Goal: Task Accomplishment & Management: Use online tool/utility

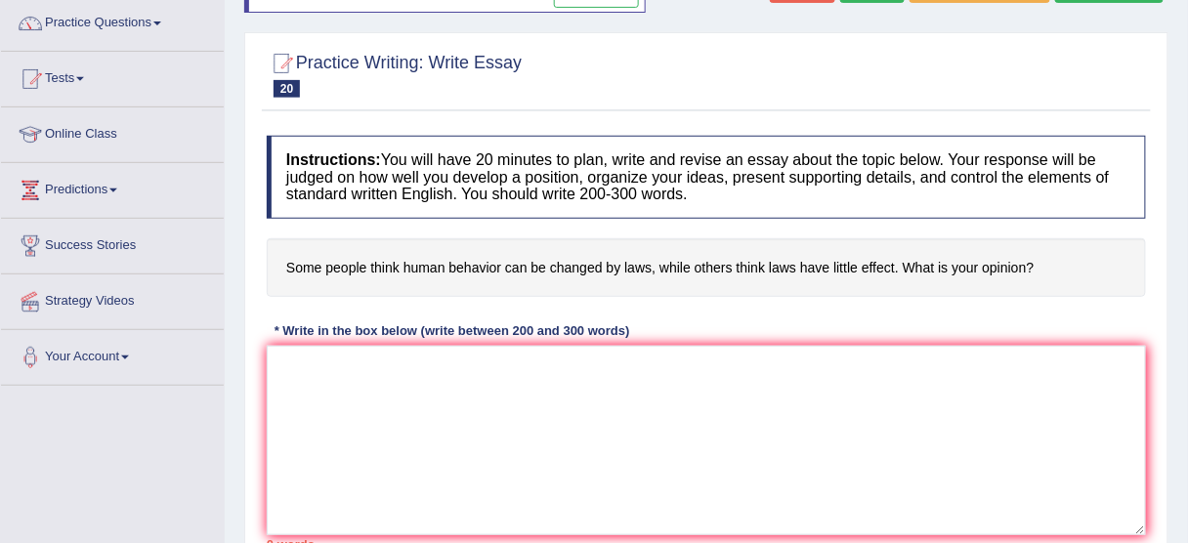
scroll to position [156, 0]
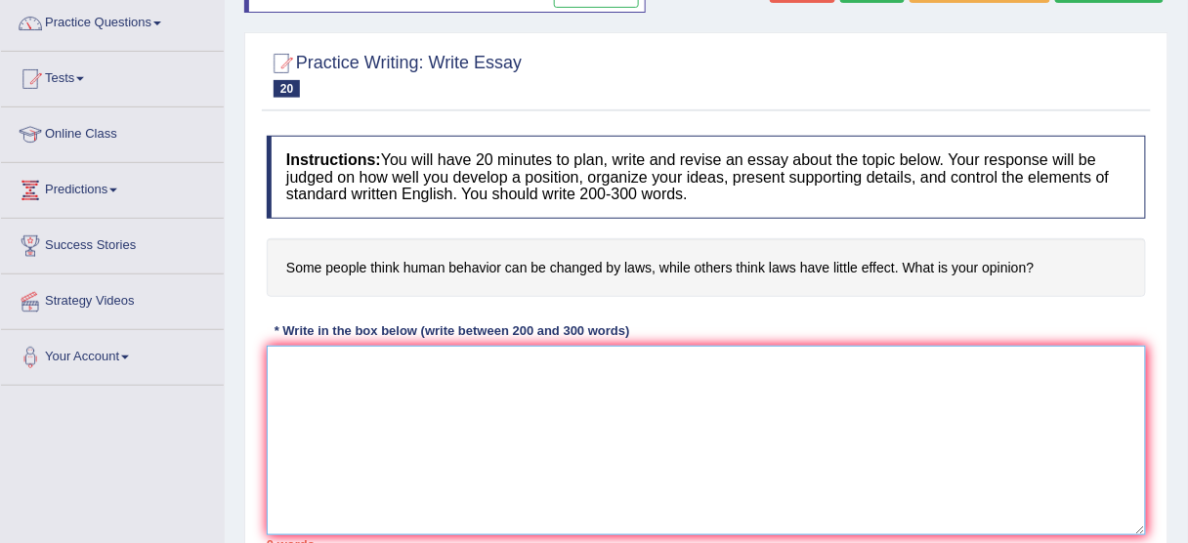
click at [473, 386] on textarea at bounding box center [706, 440] width 879 height 189
click at [360, 407] on textarea at bounding box center [706, 440] width 879 height 189
click at [487, 358] on textarea "People have different opinions to" at bounding box center [706, 440] width 879 height 189
click at [500, 357] on textarea "People have different opinions to" at bounding box center [706, 440] width 879 height 189
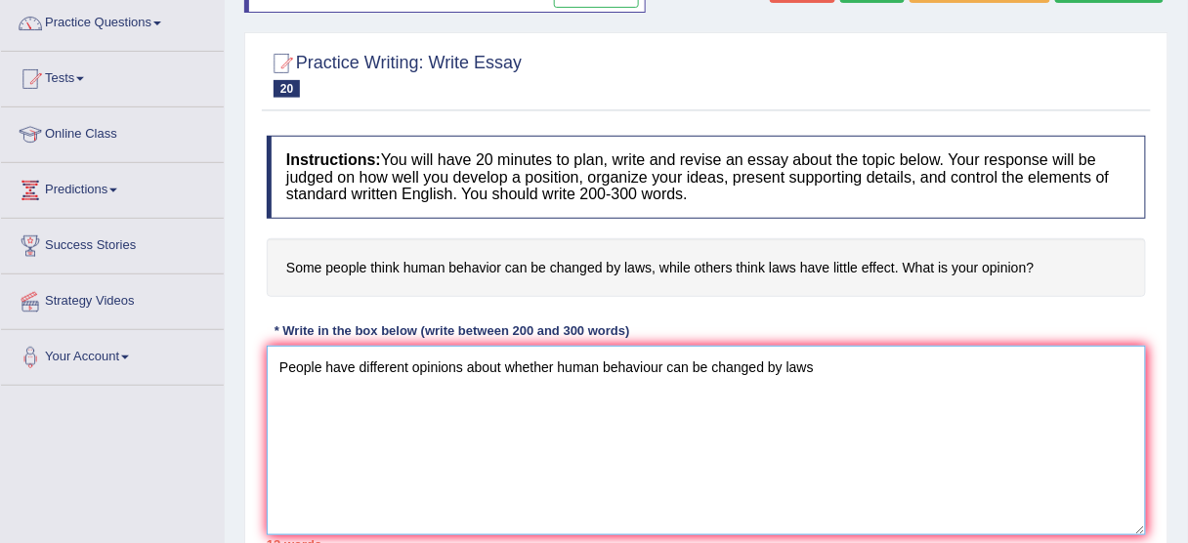
click at [898, 427] on textarea "People have different opinions about whether human behaviour can be changed by …" at bounding box center [706, 440] width 879 height 189
click at [534, 348] on textarea "People have different opinions about whether human behaviour can be changed by …" at bounding box center [706, 440] width 879 height 189
click at [800, 360] on textarea "People have different opinions about whether human behaviour can be changed by …" at bounding box center [706, 440] width 879 height 189
click at [812, 356] on textarea "People have different opinions about whether human behaviour can be changed by …" at bounding box center [706, 440] width 879 height 189
click at [842, 362] on textarea "People have different opinions about whether human behaviour can be changed by …" at bounding box center [706, 440] width 879 height 189
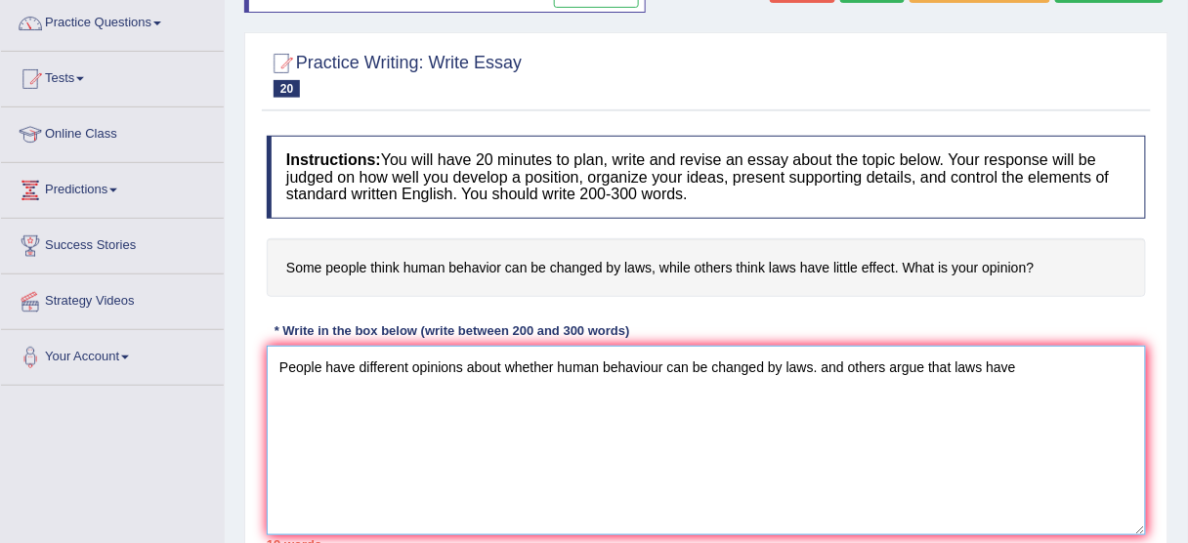
drag, startPoint x: 885, startPoint y: 360, endPoint x: 820, endPoint y: 366, distance: 64.7
click at [820, 366] on textarea "People have different opinions about whether human behaviour can be changed by …" at bounding box center [706, 440] width 879 height 189
click at [902, 353] on textarea "People have different opinions about whether human behaviour can be changed by …" at bounding box center [706, 440] width 879 height 189
click at [892, 355] on textarea "People have different opinions about whether human behaviour can be changed by …" at bounding box center [706, 440] width 879 height 189
click at [907, 394] on textarea "People have different opinions about whether human behaviour can be changed by …" at bounding box center [706, 440] width 879 height 189
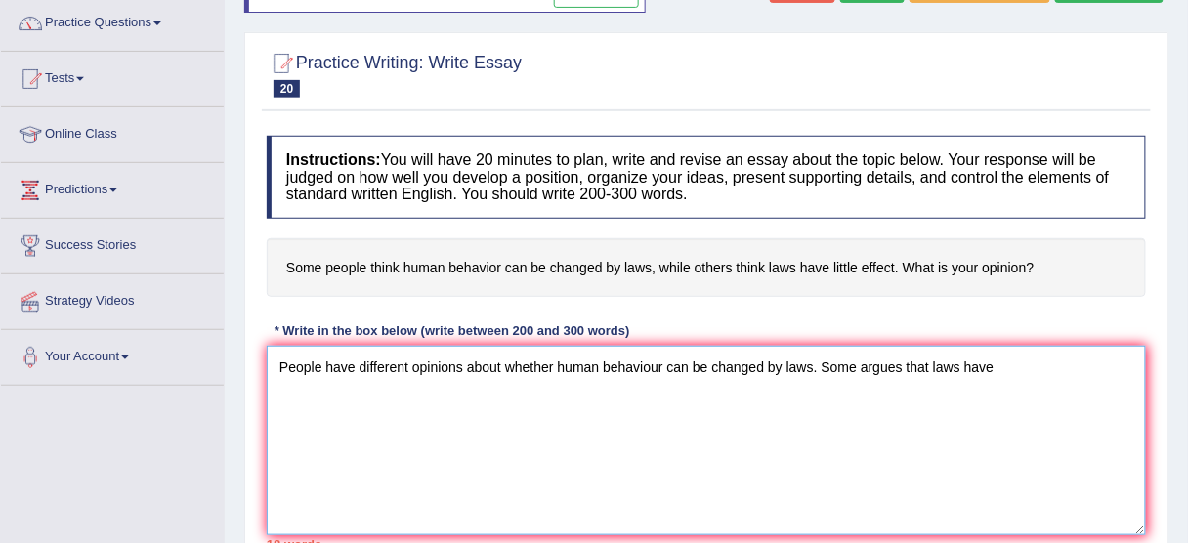
click at [901, 365] on textarea "People have different opinions about whether human behaviour can be changed by …" at bounding box center [706, 440] width 879 height 189
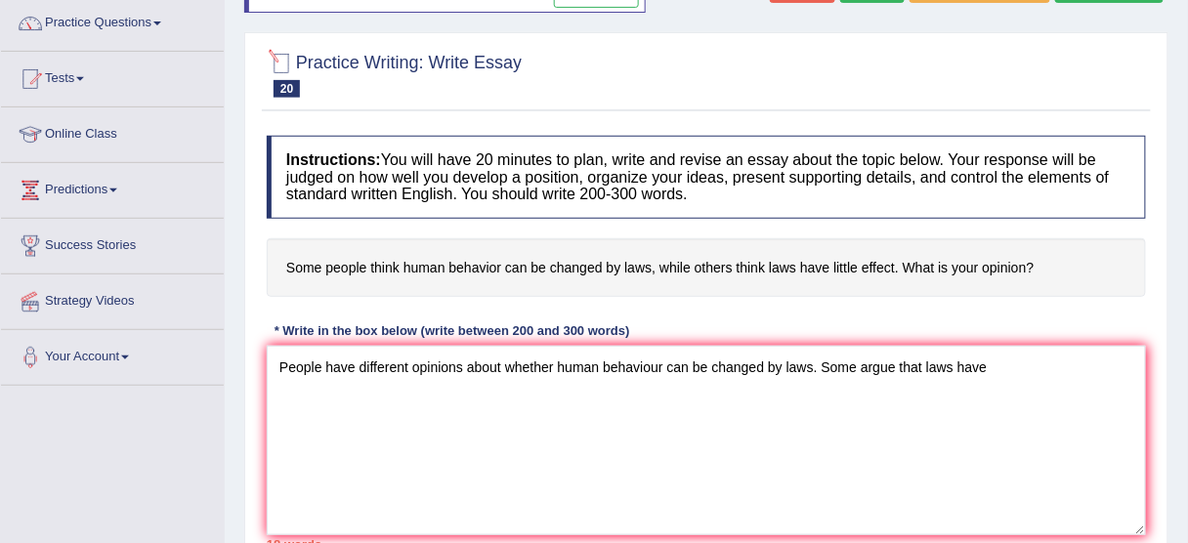
click at [889, 341] on div "Instructions: You will have 20 minutes to plan, write and revise an essay about…" at bounding box center [706, 343] width 889 height 434
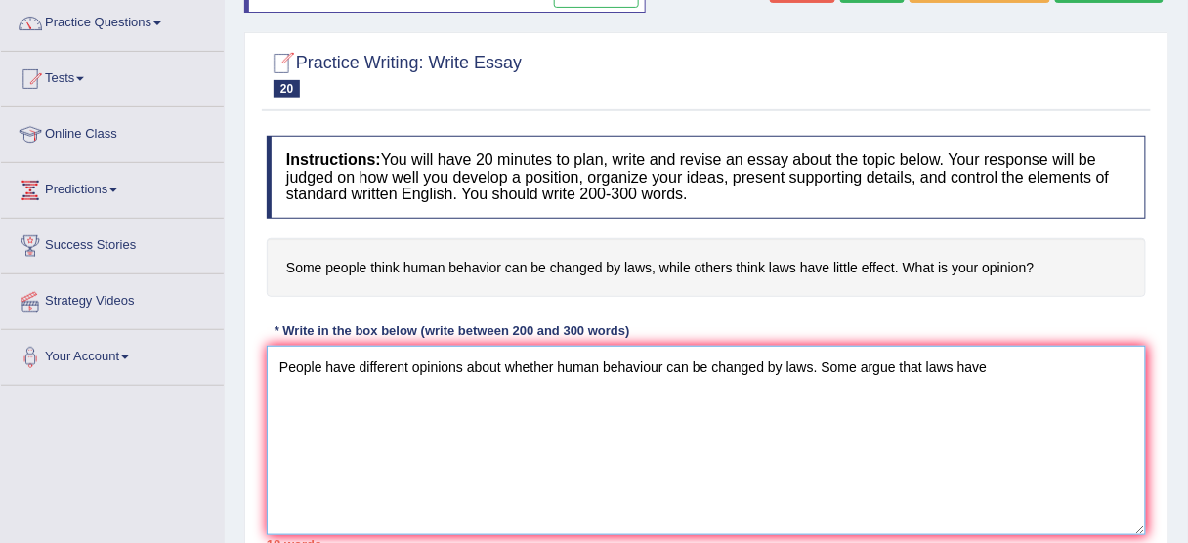
click at [1071, 401] on textarea "People have different opinions about whether human behaviour can be changed by …" at bounding box center [706, 440] width 879 height 189
click at [960, 348] on textarea "People have different opinions about whether human behaviour can be changed by …" at bounding box center [706, 440] width 879 height 189
click at [1080, 352] on textarea "People have different opinions about whether human behaviour can be changed by …" at bounding box center [706, 440] width 879 height 189
click at [424, 382] on textarea "People have different opinions about whether human behaviour can be changed by …" at bounding box center [706, 440] width 879 height 189
click at [317, 394] on textarea "People have different opinions about whether human behaviour can be changed by …" at bounding box center [706, 440] width 879 height 189
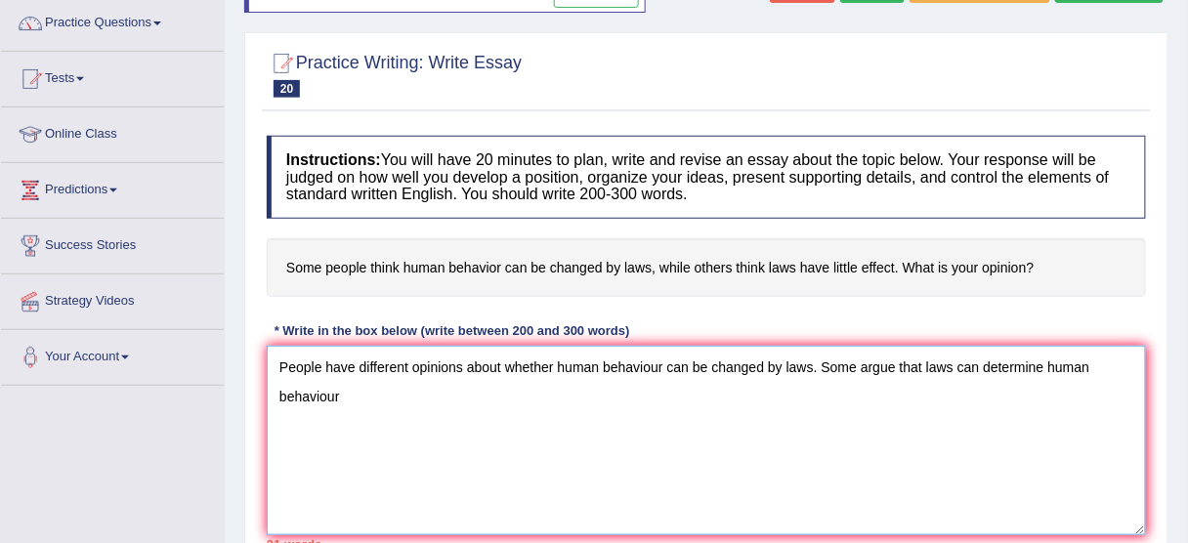
click at [400, 395] on textarea "People have different opinions about whether human behaviour can be changed by …" at bounding box center [706, 440] width 879 height 189
click at [530, 422] on textarea "People have different opinions about whether human behaviour can be changed by …" at bounding box center [706, 440] width 879 height 189
click at [484, 399] on textarea "People have different opinions about whether human behaviour can be changed by …" at bounding box center [706, 440] width 879 height 189
click at [409, 392] on textarea "People have different opinions about whether human behaviour can be changed by …" at bounding box center [706, 440] width 879 height 189
drag, startPoint x: 319, startPoint y: 390, endPoint x: 351, endPoint y: 387, distance: 31.4
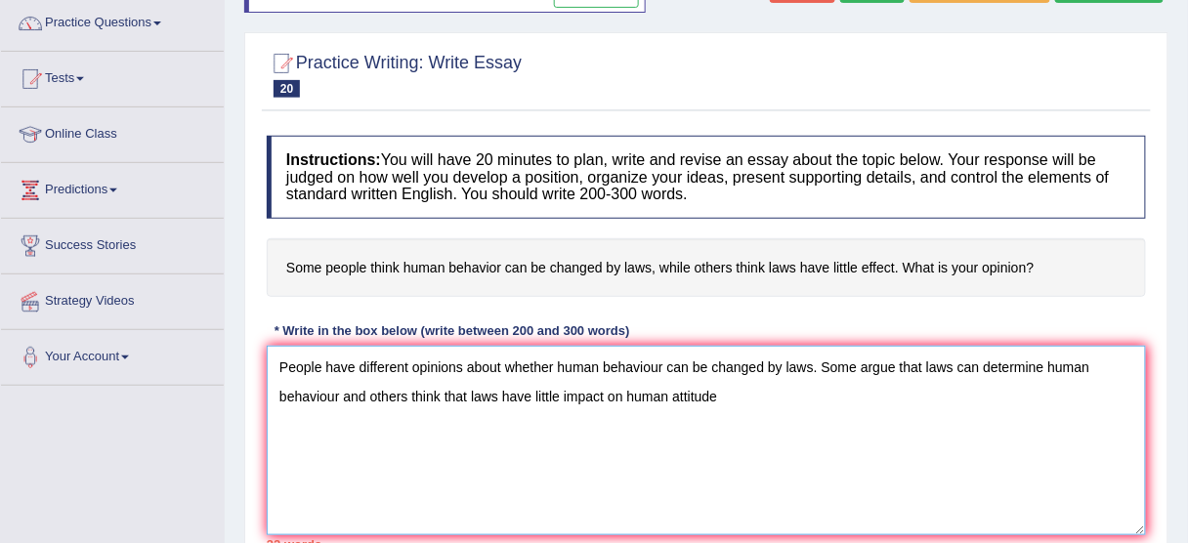
click at [319, 390] on textarea "People have different opinions about whether human behaviour can be changed by …" at bounding box center [706, 440] width 879 height 189
click at [340, 390] on textarea "People have different opinions about whether human behaviour can be changed by …" at bounding box center [706, 440] width 879 height 189
click at [334, 392] on textarea "People have different opinions about whether human behaviour can be changed by …" at bounding box center [706, 440] width 879 height 189
click at [339, 390] on textarea "People have different opinions about whether human behaviour can be changed by …" at bounding box center [706, 440] width 879 height 189
click at [447, 405] on textarea "People have different opinions about whether human behaviour can be changed by …" at bounding box center [706, 440] width 879 height 189
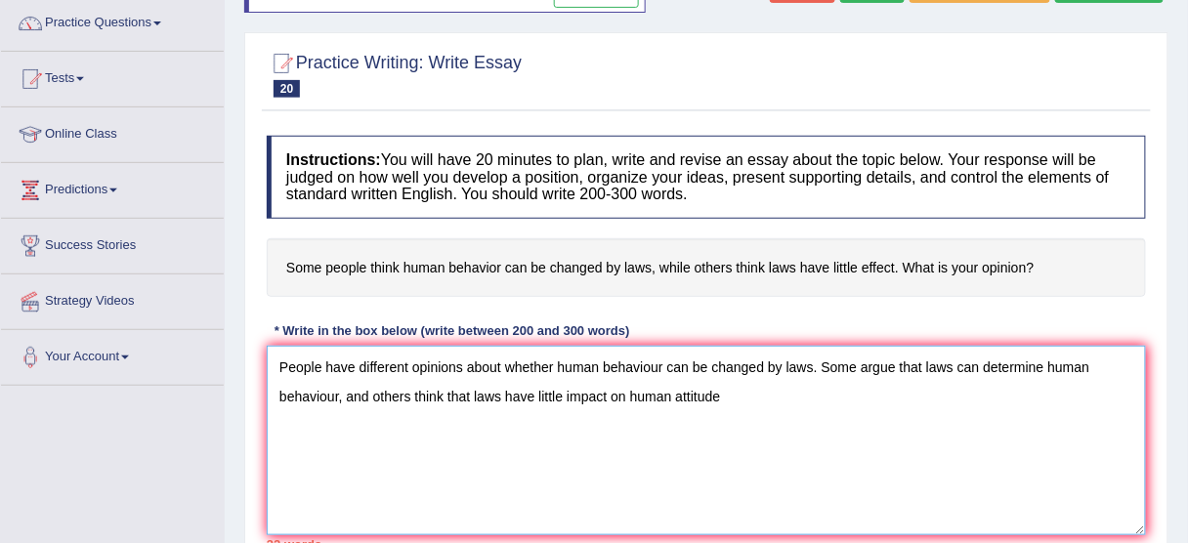
drag, startPoint x: 490, startPoint y: 388, endPoint x: 516, endPoint y: 388, distance: 25.4
click at [494, 388] on textarea "People have different opinions about whether human behaviour can be changed by …" at bounding box center [706, 440] width 879 height 189
click at [564, 390] on textarea "People have different opinions about whether human behaviour can be changed by …" at bounding box center [706, 440] width 879 height 189
drag, startPoint x: 624, startPoint y: 390, endPoint x: 657, endPoint y: 390, distance: 33.2
click at [625, 390] on textarea "People have different opinions about whether human behaviour can be changed by …" at bounding box center [706, 440] width 879 height 189
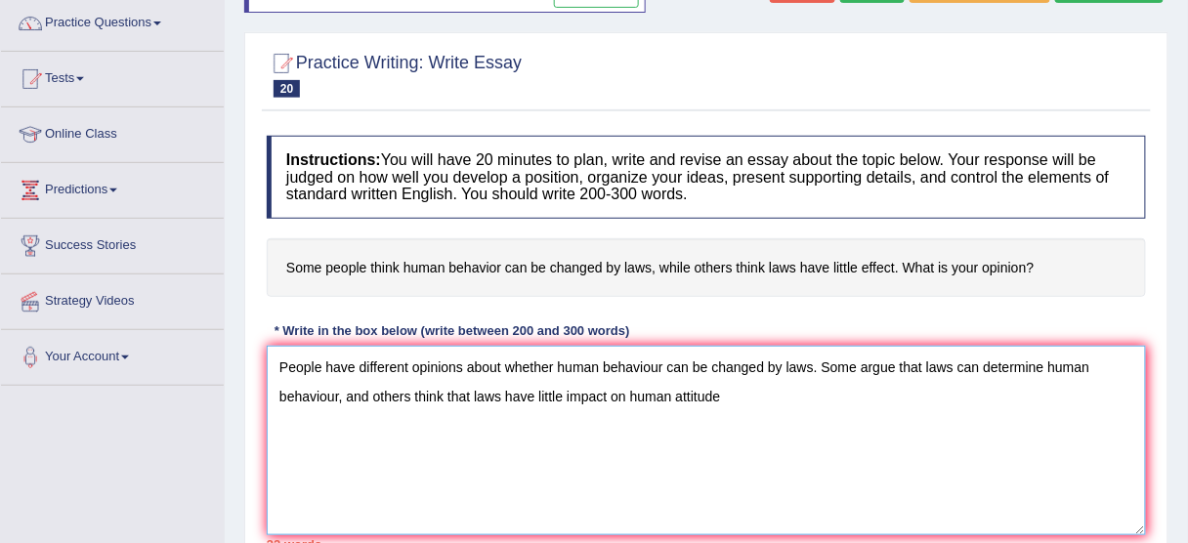
click at [689, 390] on textarea "People have different opinions about whether human behaviour can be changed by …" at bounding box center [706, 440] width 879 height 189
click at [725, 390] on textarea "People have different opinions about whether human behaviour can be changed by …" at bounding box center [706, 440] width 879 height 189
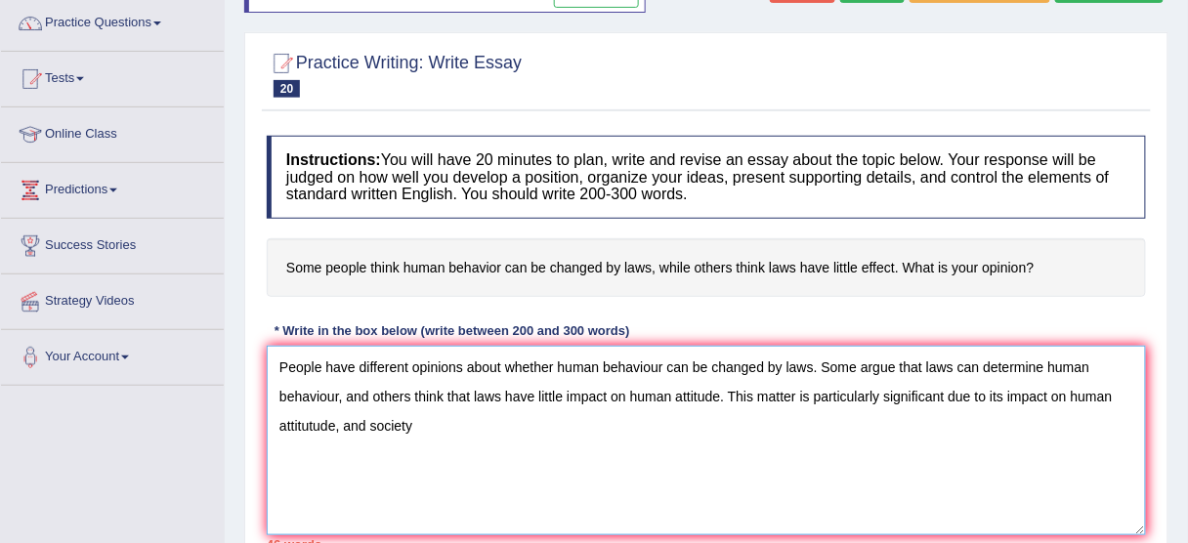
click at [302, 418] on textarea "People have different opinions about whether human behaviour can be changed by …" at bounding box center [706, 440] width 879 height 189
click at [311, 416] on textarea "People have different opinions about whether human behaviour can be changed by …" at bounding box center [706, 440] width 879 height 189
click at [412, 424] on textarea "People have different opinions about whether human behaviour can be changed by …" at bounding box center [706, 440] width 879 height 189
click at [302, 425] on textarea "People have different opinions about whether human behaviour can be changed by …" at bounding box center [706, 440] width 879 height 189
click at [326, 425] on textarea "People have different opinions about whether human behaviour can be changed by …" at bounding box center [706, 440] width 879 height 189
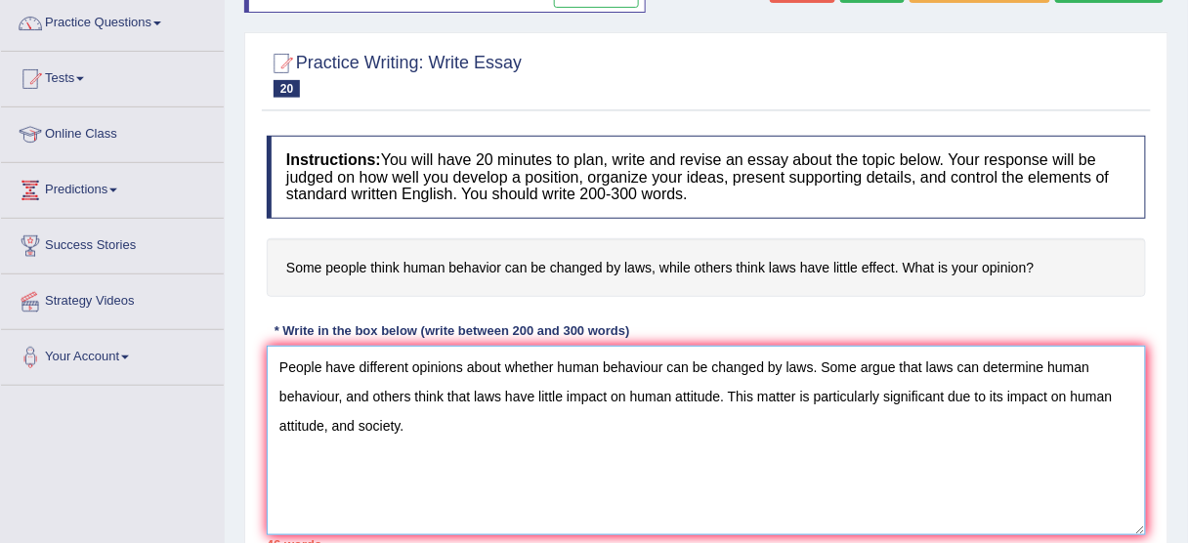
click at [329, 421] on textarea "People have different opinions about whether human behaviour can be changed by …" at bounding box center [706, 440] width 879 height 189
drag, startPoint x: 325, startPoint y: 420, endPoint x: 277, endPoint y: 424, distance: 48.0
click at [277, 424] on textarea "People have different opinions about whether human behaviour can be changed by …" at bounding box center [706, 440] width 879 height 189
click at [428, 428] on textarea "People have different opinions about whether human behaviour can be changed by …" at bounding box center [706, 440] width 879 height 189
click at [643, 422] on textarea "People have different opinions about whether human behaviour can be changed by …" at bounding box center [706, 440] width 879 height 189
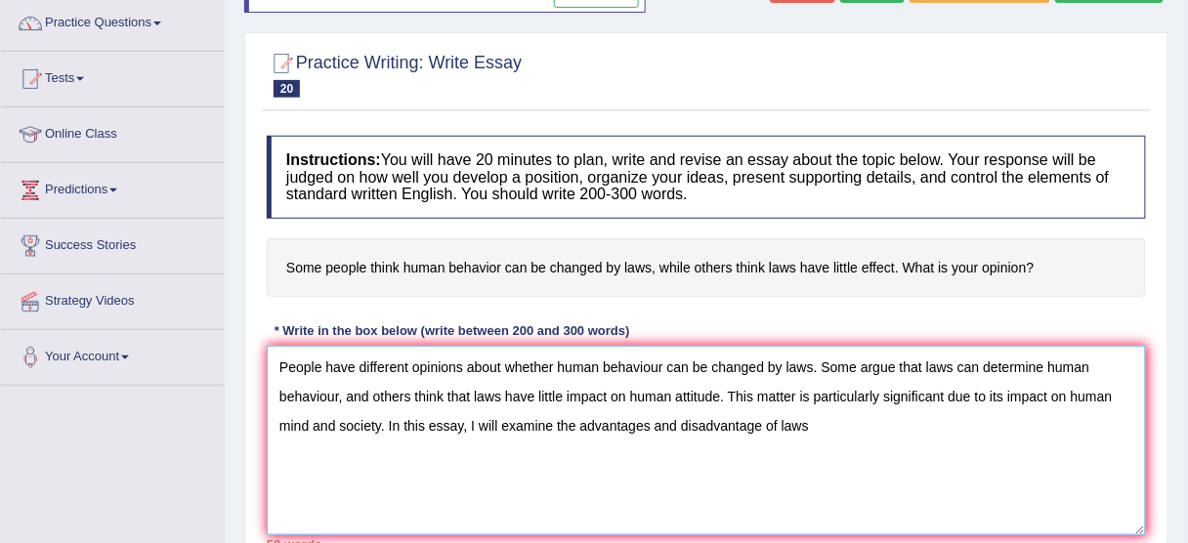
click at [759, 423] on textarea "People have different opinions about whether human behaviour can be changed by …" at bounding box center [706, 440] width 879 height 189
click at [828, 424] on textarea "People have different opinions about whether human behaviour can be changed by …" at bounding box center [706, 440] width 879 height 189
click at [626, 433] on textarea "People have different opinions about whether human behaviour can be changed by …" at bounding box center [706, 440] width 879 height 189
drag, startPoint x: 687, startPoint y: 428, endPoint x: 766, endPoint y: 428, distance: 79.1
click at [687, 428] on textarea "People have different opinions about whether human behaviour can be changed by …" at bounding box center [706, 440] width 879 height 189
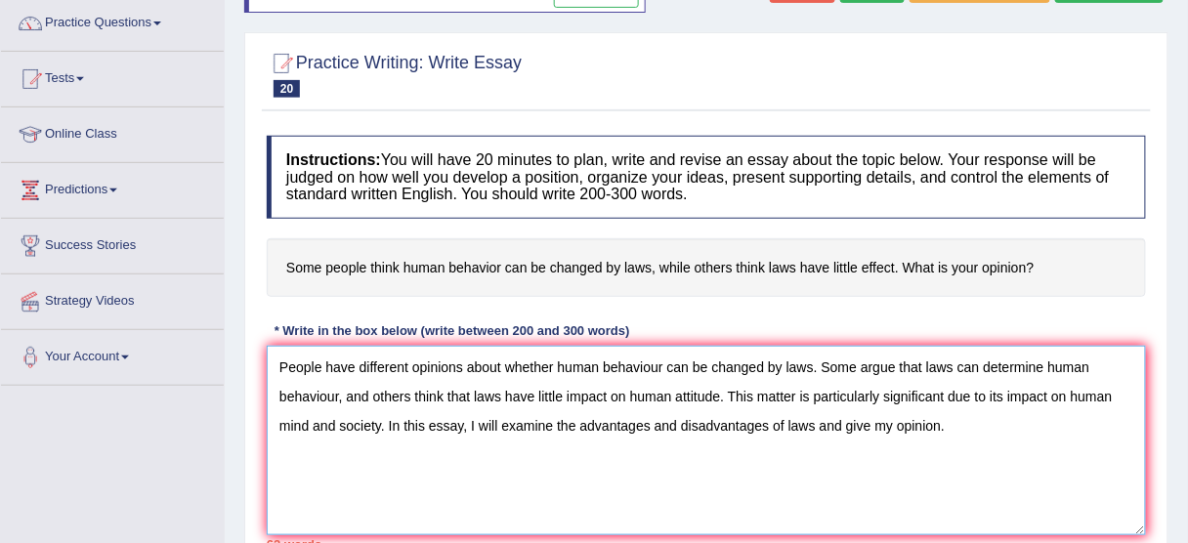
click at [767, 428] on textarea "People have different opinions about whether human behaviour can be changed by …" at bounding box center [706, 440] width 879 height 189
drag, startPoint x: 802, startPoint y: 425, endPoint x: 867, endPoint y: 425, distance: 65.4
click at [803, 425] on textarea "People have different opinions about whether human behaviour can be changed by …" at bounding box center [706, 440] width 879 height 189
click at [868, 425] on textarea "People have different opinions about whether human behaviour can be changed by …" at bounding box center [706, 440] width 879 height 189
click at [948, 425] on textarea "People have different opinions about whether human behaviour can be changed by …" at bounding box center [706, 440] width 879 height 189
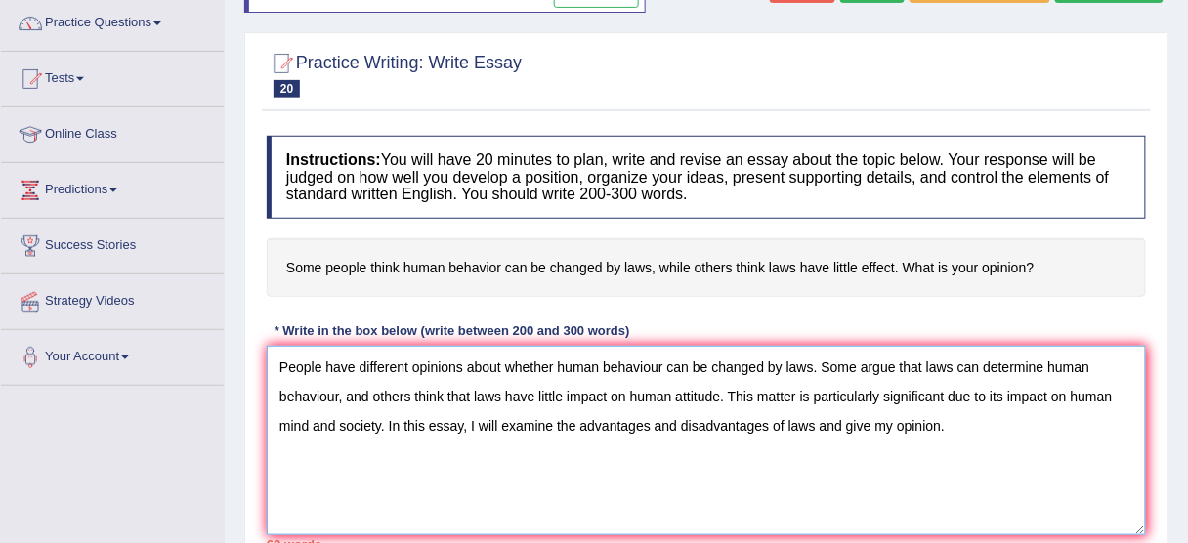
click at [815, 422] on textarea "People have different opinions about whether human behaviour can be changed by …" at bounding box center [706, 440] width 879 height 189
click at [820, 420] on textarea "People have different opinions about whether human behaviour can be changed by …" at bounding box center [706, 440] width 879 height 189
click at [816, 418] on textarea "People have different opinions about whether human behaviour can be changed by …" at bounding box center [706, 440] width 879 height 189
click at [818, 415] on textarea "People have different opinions about whether human behaviour can be changed by …" at bounding box center [706, 440] width 879 height 189
click at [962, 415] on textarea "People have different opinions about whether human behaviour can be changed by …" at bounding box center [706, 440] width 879 height 189
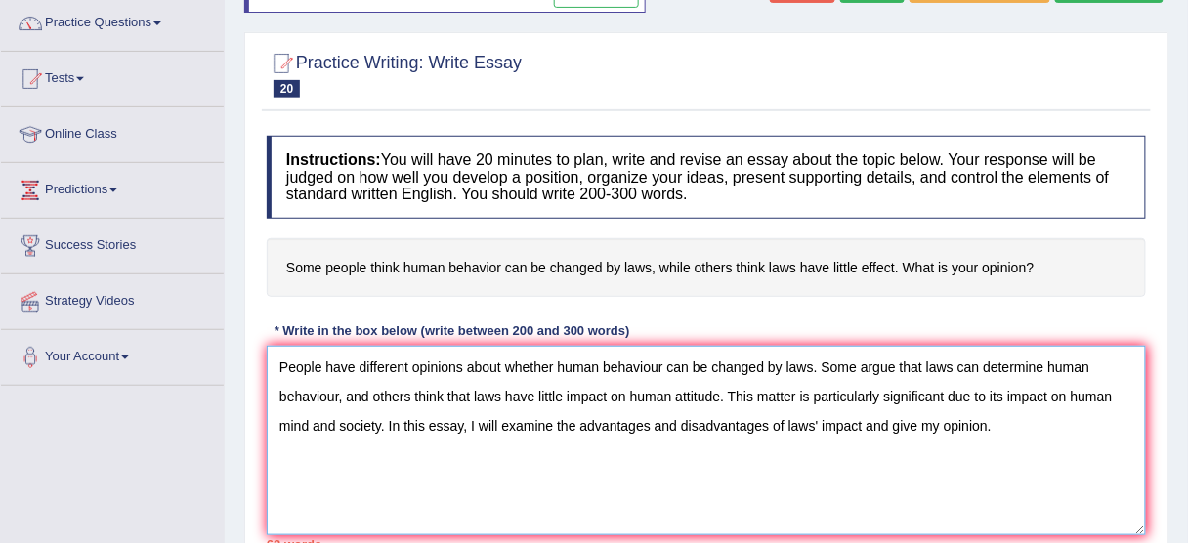
click at [990, 415] on textarea "People have different opinions about whether human behaviour can be changed by …" at bounding box center [706, 440] width 879 height 189
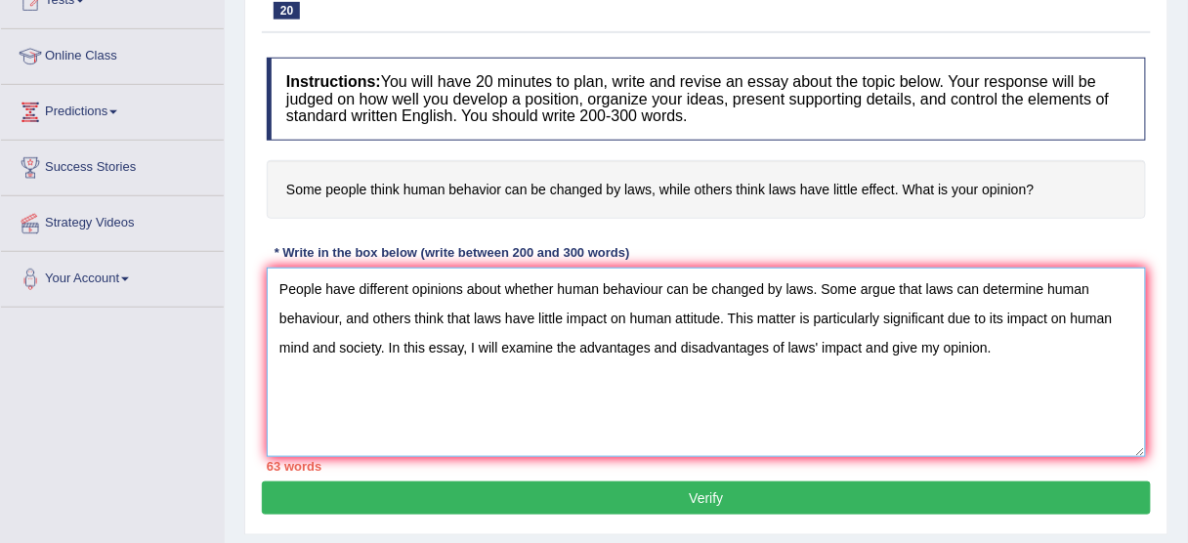
scroll to position [313, 0]
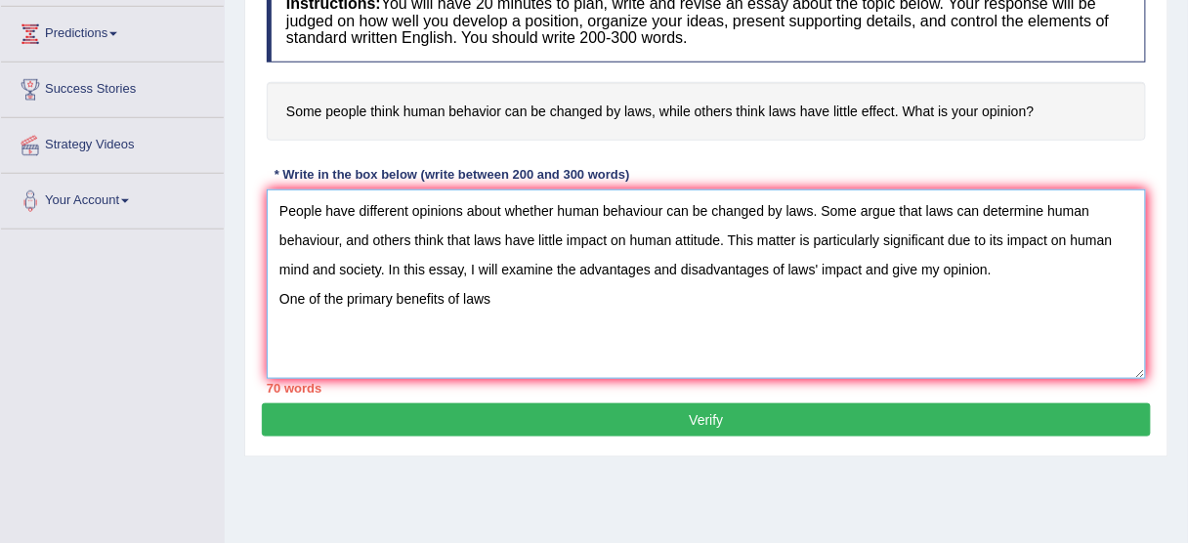
click at [1123, 249] on textarea "People have different opinions about whether human behaviour can be changed by …" at bounding box center [706, 283] width 879 height 189
click at [1114, 233] on textarea "People have different opinions about whether human behaviour can be changed by …" at bounding box center [706, 283] width 879 height 189
click at [966, 272] on textarea "People have different opinions about whether human behaviour can be changed by …" at bounding box center [706, 283] width 879 height 189
click at [1096, 241] on textarea "People have different opinions about whether human behaviour can be changed by …" at bounding box center [706, 283] width 879 height 189
click at [1109, 232] on textarea "People have different opinions about whether human behaviour can be changed by …" at bounding box center [706, 283] width 879 height 189
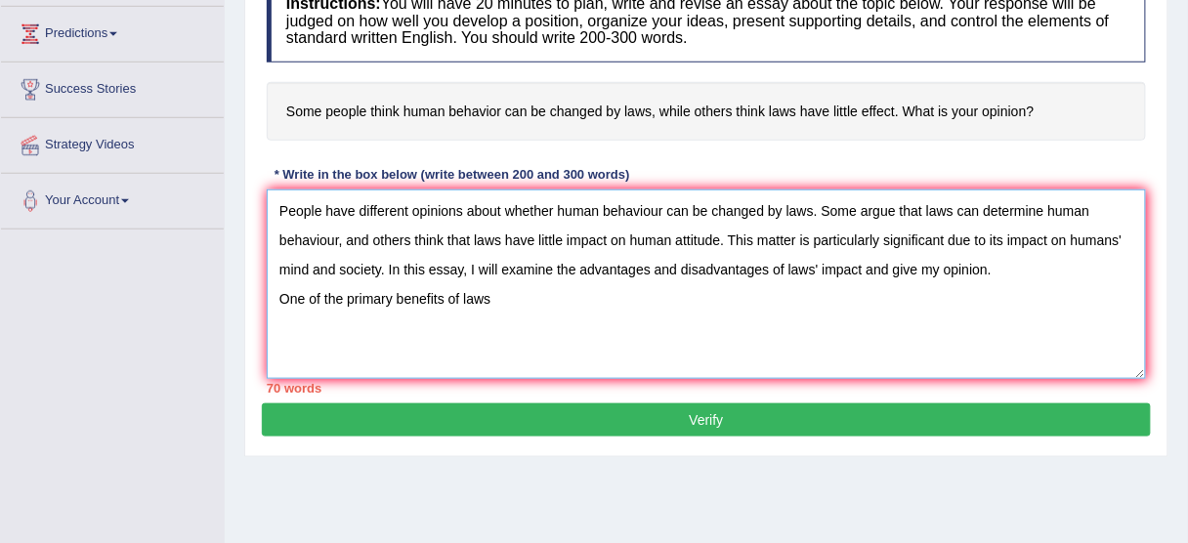
click at [1115, 233] on textarea "People have different opinions about whether human behaviour can be changed by …" at bounding box center [706, 283] width 879 height 189
click at [277, 259] on textarea "People have different opinions about whether human behaviour can be changed by …" at bounding box center [706, 283] width 879 height 189
click at [461, 310] on textarea "People have different opinions about whether human behaviour can be changed by …" at bounding box center [706, 283] width 879 height 189
click at [503, 309] on textarea "People have different opinions about whether human behaviour can be changed by …" at bounding box center [706, 283] width 879 height 189
drag, startPoint x: 1072, startPoint y: 233, endPoint x: 1113, endPoint y: 224, distance: 41.2
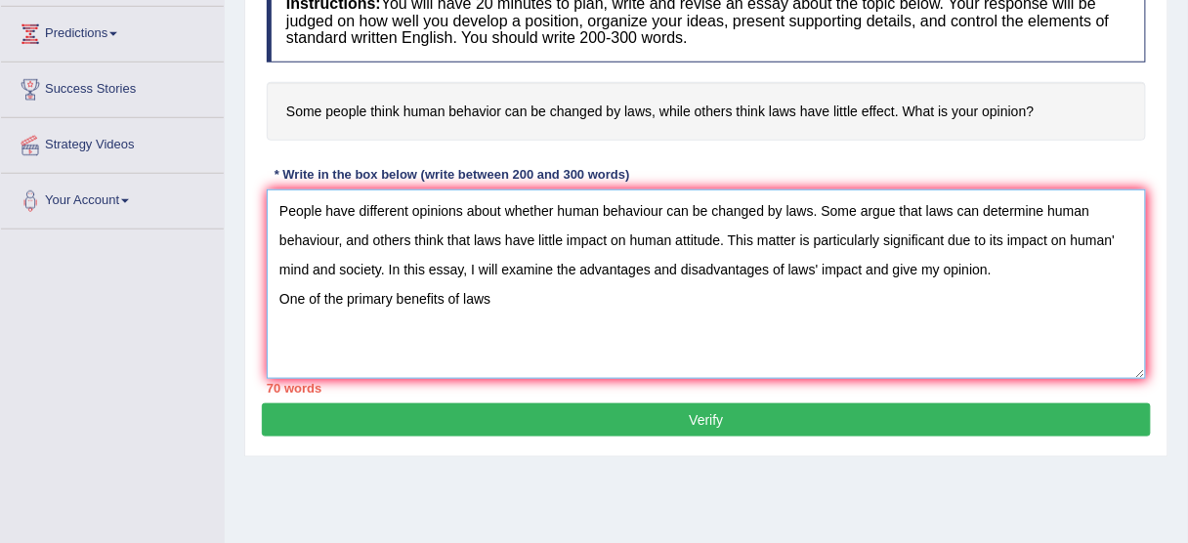
click at [1109, 227] on textarea "People have different opinions about whether human behaviour can be changed by …" at bounding box center [706, 283] width 879 height 189
click at [1099, 231] on textarea "People have different opinions about whether human behaviour can be changed by …" at bounding box center [706, 283] width 879 height 189
click at [1108, 229] on textarea "People have different opinions about whether human behaviour can be changed by …" at bounding box center [706, 283] width 879 height 189
click at [671, 235] on textarea "People have different opinions about whether human behaviour can be changed by …" at bounding box center [706, 283] width 879 height 189
click at [626, 258] on textarea "People have different opinions about whether human behaviour can be changed by …" at bounding box center [706, 283] width 879 height 189
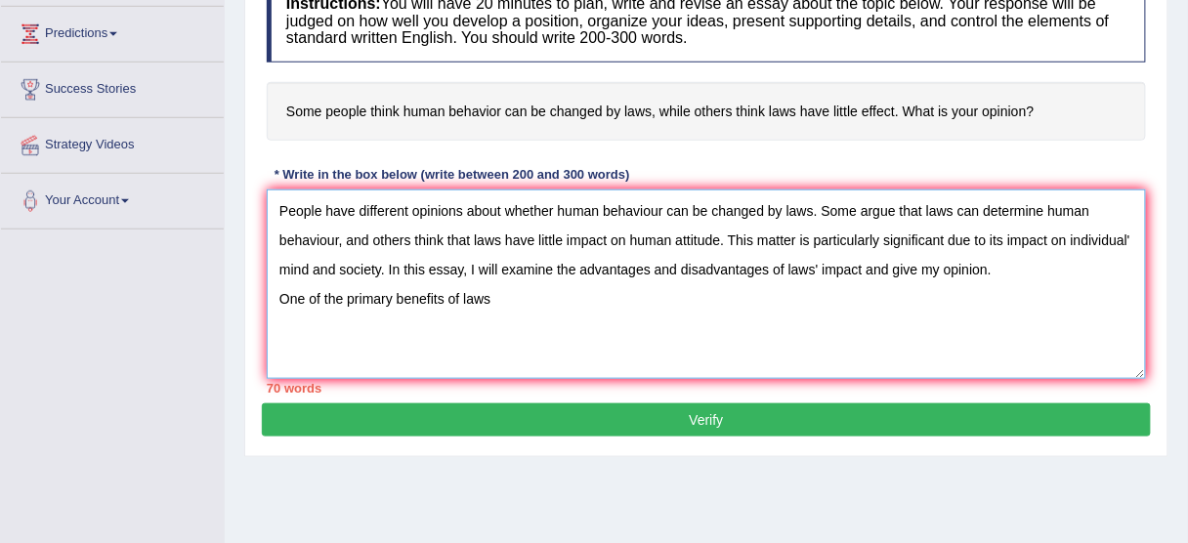
drag, startPoint x: 979, startPoint y: 207, endPoint x: 1021, endPoint y: 207, distance: 42.0
click at [1013, 207] on textarea "People have different opinions about whether human behaviour can be changed by …" at bounding box center [706, 283] width 879 height 189
drag, startPoint x: 1086, startPoint y: 235, endPoint x: 1119, endPoint y: 235, distance: 33.2
click at [1092, 235] on textarea "People have different opinions about whether human behaviour can be changed by …" at bounding box center [706, 283] width 879 height 189
click at [1125, 236] on textarea "People have different opinions about whether human behaviour can be changed by …" at bounding box center [706, 283] width 879 height 189
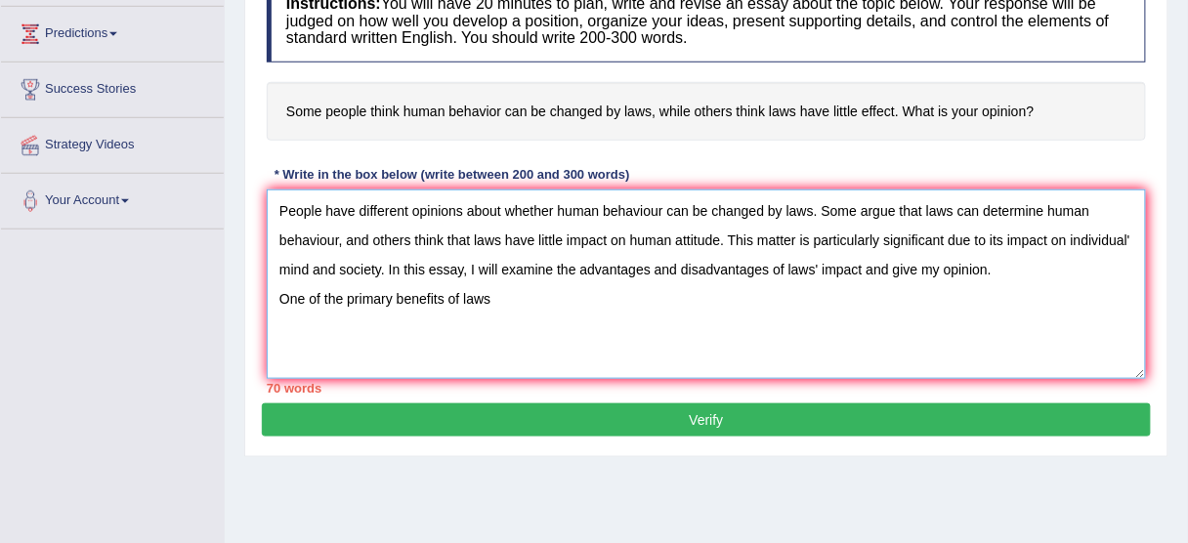
click at [1126, 235] on textarea "People have different opinions about whether human behaviour can be changed by …" at bounding box center [706, 283] width 879 height 189
click at [557, 305] on textarea "People have different opinions about whether human behaviour can be changed by …" at bounding box center [706, 283] width 879 height 189
click at [496, 296] on textarea "People have different opinions about whether human behaviour can be changed by …" at bounding box center [706, 283] width 879 height 189
click at [461, 303] on textarea "People have different opinions about whether human behaviour can be changed by …" at bounding box center [706, 283] width 879 height 189
click at [498, 300] on textarea "People have different opinions about whether human behaviour can be changed by …" at bounding box center [706, 283] width 879 height 189
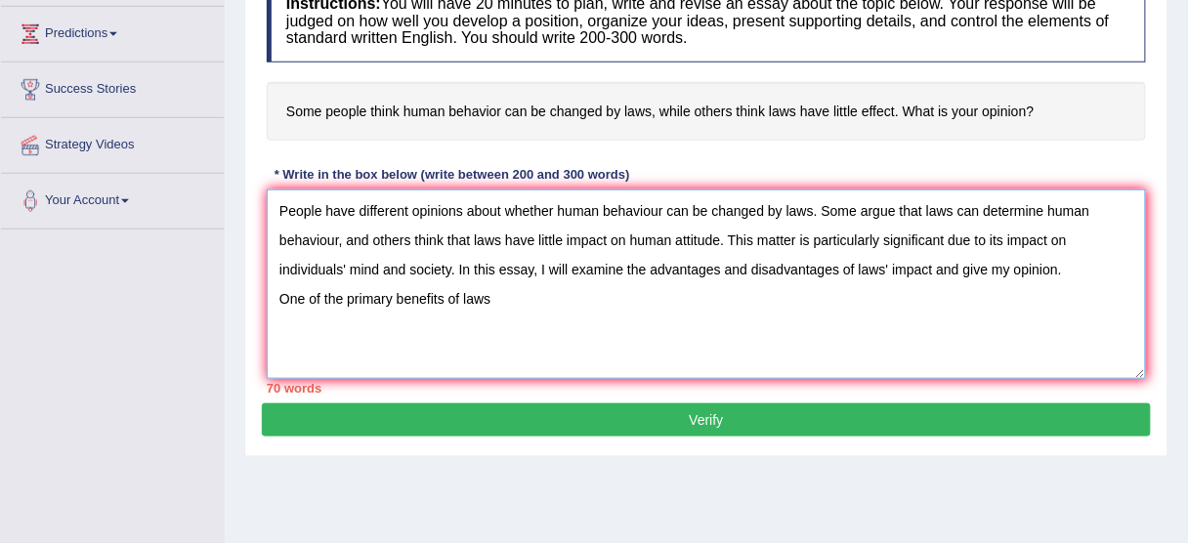
click at [465, 294] on textarea "People have different opinions about whether human behaviour can be changed by …" at bounding box center [706, 283] width 879 height 189
click at [458, 291] on textarea "People have different opinions about whether human behaviour can be changed by …" at bounding box center [706, 283] width 879 height 189
click at [526, 294] on textarea "People have different opinions about whether human behaviour can be changed by …" at bounding box center [706, 283] width 879 height 189
click at [527, 290] on textarea "People have different opinions about whether human behaviour can be changed by …" at bounding box center [706, 283] width 879 height 189
click at [506, 289] on textarea "People have different opinions about whether human behaviour can be changed by …" at bounding box center [706, 283] width 879 height 189
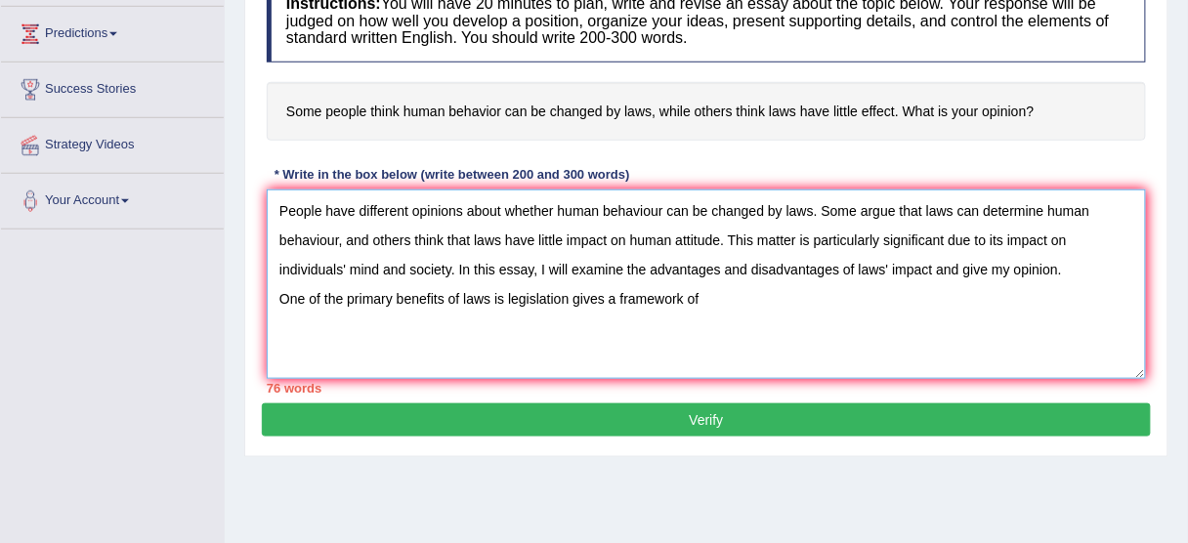
drag, startPoint x: 567, startPoint y: 294, endPoint x: 507, endPoint y: 293, distance: 59.6
click at [507, 293] on textarea "People have different opinions about whether human behaviour can be changed by …" at bounding box center [706, 283] width 879 height 189
click at [666, 295] on textarea "People have different opinions about whether human behaviour can be changed by …" at bounding box center [706, 283] width 879 height 189
click at [514, 296] on textarea "People have different opinions about whether human behaviour can be changed by …" at bounding box center [706, 283] width 879 height 189
click at [523, 296] on textarea "People have different opinions about whether human behaviour can be changed by …" at bounding box center [706, 283] width 879 height 189
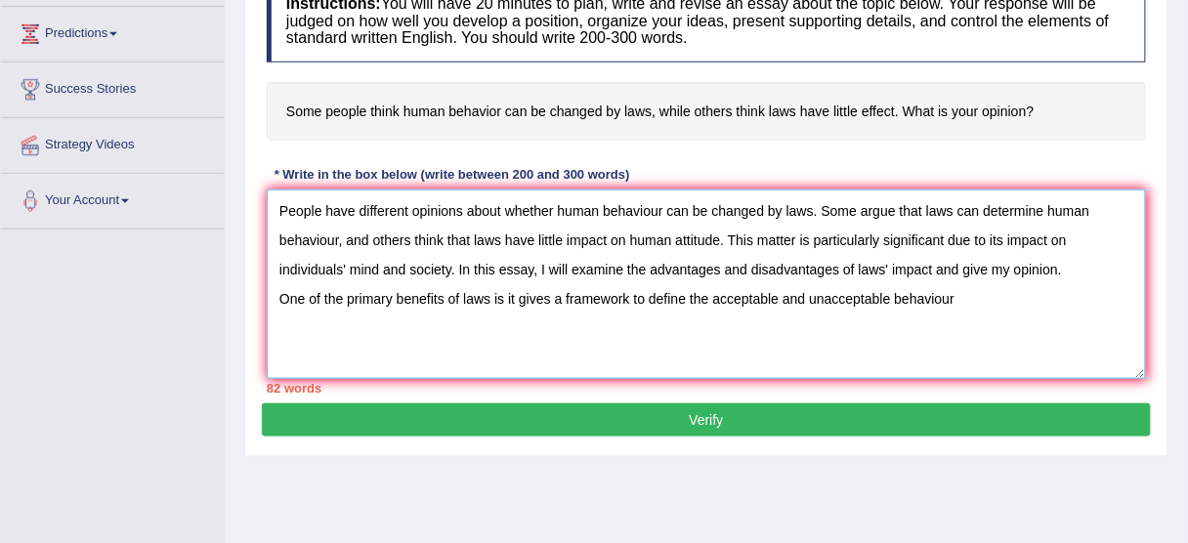
click at [516, 295] on textarea "People have different opinions about whether human behaviour can be changed by …" at bounding box center [706, 283] width 879 height 189
drag, startPoint x: 515, startPoint y: 294, endPoint x: 531, endPoint y: 292, distance: 16.7
click at [531, 292] on textarea "People have different opinions about whether human behaviour can be changed by …" at bounding box center [706, 283] width 879 height 189
click at [539, 292] on textarea "People have different opinions about whether human behaviour can be changed by …" at bounding box center [706, 283] width 879 height 189
click at [514, 292] on textarea "People have different opinions about whether human behaviour can be changed by …" at bounding box center [706, 283] width 879 height 189
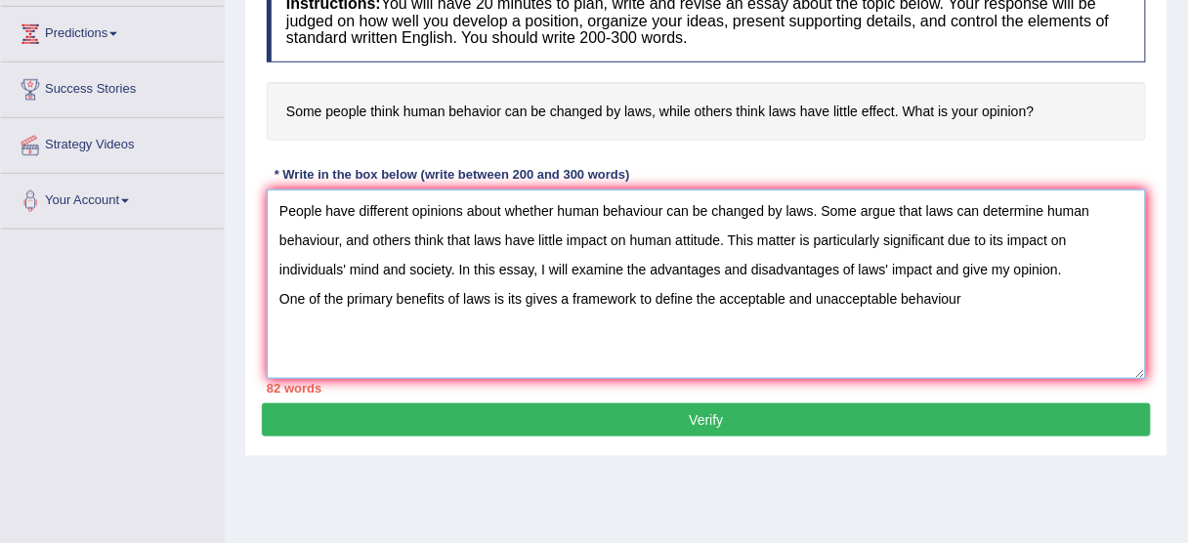
click at [556, 289] on textarea "People have different opinions about whether human behaviour can be changed by …" at bounding box center [706, 283] width 879 height 189
click at [759, 273] on textarea "People have different opinions about whether human behaviour can be changed by …" at bounding box center [706, 283] width 879 height 189
drag, startPoint x: 518, startPoint y: 289, endPoint x: 507, endPoint y: 291, distance: 10.9
click at [507, 291] on textarea "People have different opinions about whether human behaviour can be changed by …" at bounding box center [706, 283] width 879 height 189
click at [531, 288] on textarea "People have different opinions about whether human behaviour can be changed by …" at bounding box center [706, 283] width 879 height 189
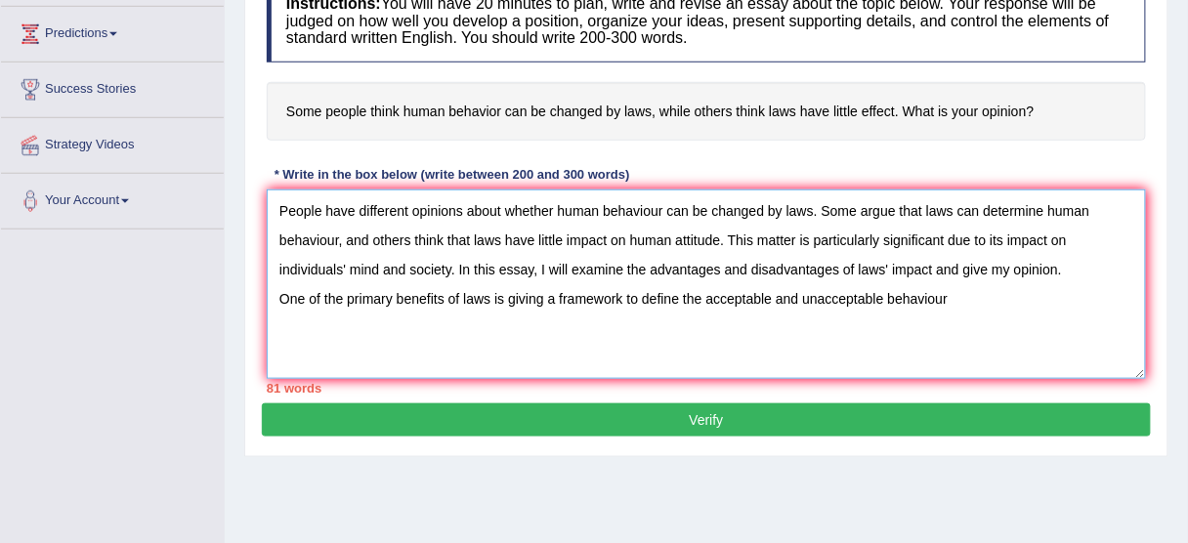
click at [679, 286] on textarea "People have different opinions about whether human behaviour can be changed by …" at bounding box center [706, 283] width 879 height 189
click at [944, 289] on textarea "People have different opinions about whether human behaviour can be changed by …" at bounding box center [706, 283] width 879 height 189
click at [947, 290] on textarea "People have different opinions about whether human behaviour can be changed by …" at bounding box center [706, 283] width 879 height 189
click at [704, 287] on textarea "People have different opinions about whether human behaviour can be changed by …" at bounding box center [706, 283] width 879 height 189
drag, startPoint x: 701, startPoint y: 294, endPoint x: 679, endPoint y: 296, distance: 22.6
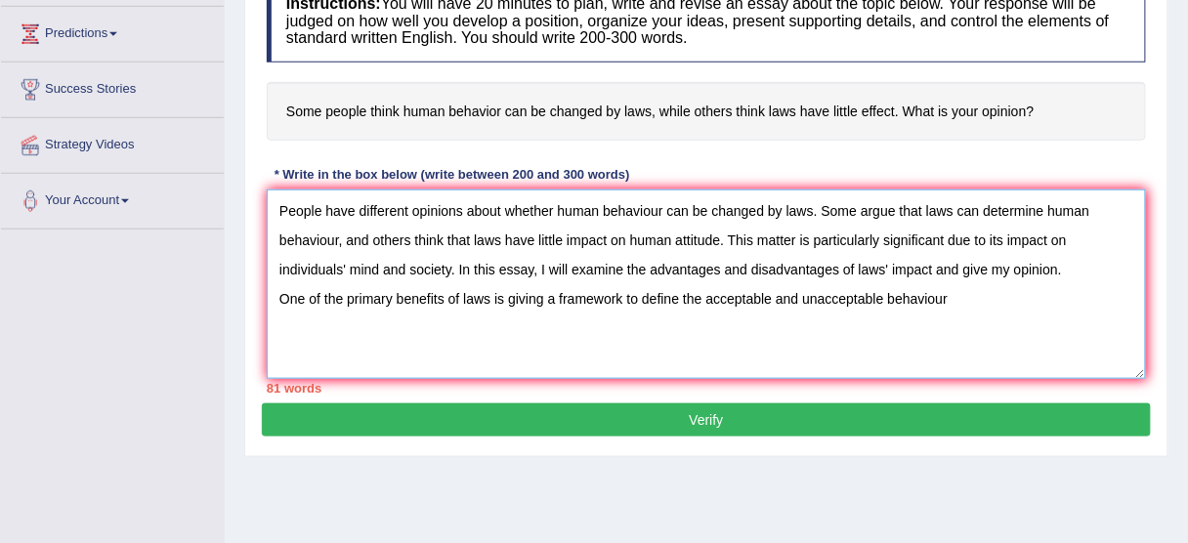
click at [680, 296] on textarea "People have different opinions about whether human behaviour can be changed by …" at bounding box center [706, 283] width 879 height 189
click at [925, 298] on textarea "People have different opinions about whether human behaviour can be changed by …" at bounding box center [706, 283] width 879 height 189
click at [688, 292] on textarea "People have different opinions about whether human behaviour can be changed by …" at bounding box center [706, 283] width 879 height 189
click at [939, 298] on textarea "People have different opinions about whether human behaviour can be changed by …" at bounding box center [706, 283] width 879 height 189
click at [978, 295] on textarea "People have different opinions about whether human behaviour can be changed by …" at bounding box center [706, 283] width 879 height 189
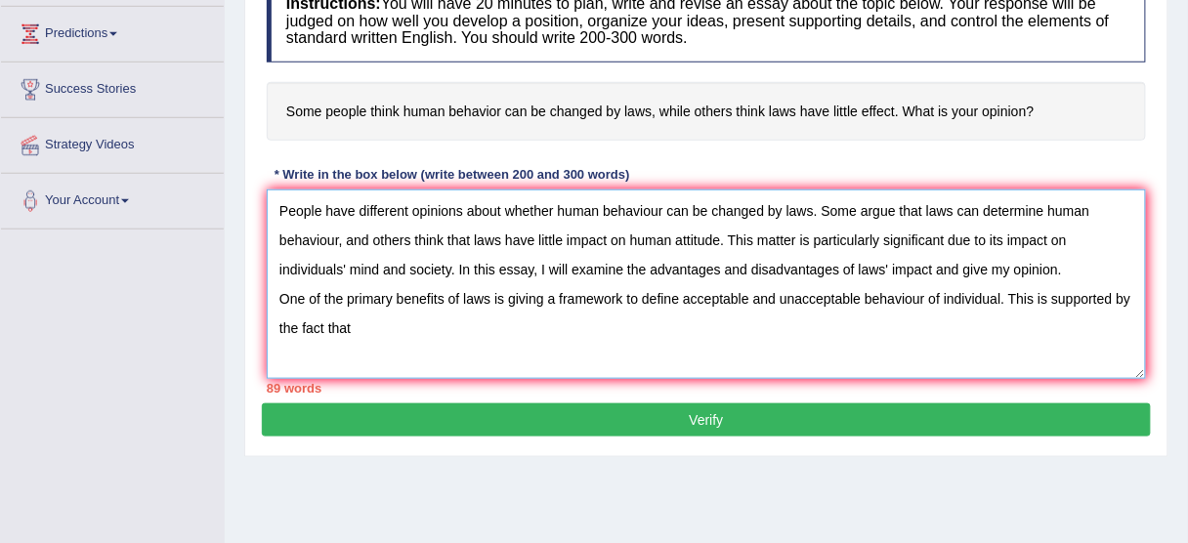
click at [963, 295] on textarea "People have different opinions about whether human behaviour can be changed by …" at bounding box center [706, 283] width 879 height 189
click at [798, 304] on textarea "People have different opinions about whether human behaviour can be changed by …" at bounding box center [706, 283] width 879 height 189
drag, startPoint x: 834, startPoint y: 301, endPoint x: 996, endPoint y: 289, distance: 162.6
click at [906, 299] on textarea "People have different opinions about whether human behaviour can be changed by …" at bounding box center [706, 283] width 879 height 189
click at [1001, 289] on textarea "People have different opinions about whether human behaviour can be changed by …" at bounding box center [706, 283] width 879 height 189
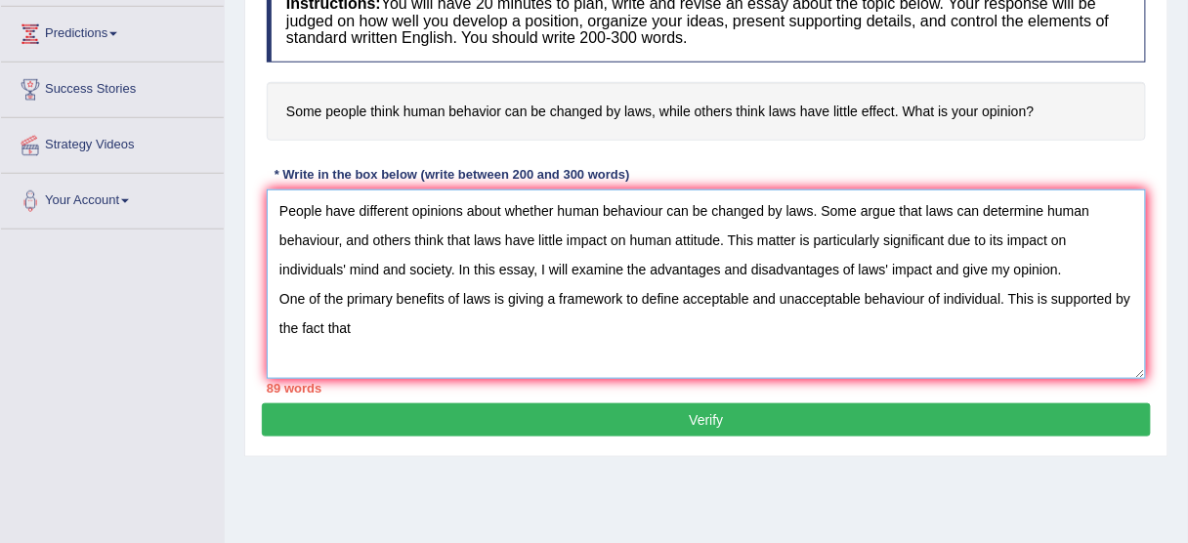
click at [997, 290] on textarea "People have different opinions about whether human behaviour can be changed by …" at bounding box center [706, 283] width 879 height 189
click at [1001, 289] on textarea "People have different opinions about whether human behaviour can be changed by …" at bounding box center [706, 283] width 879 height 189
click at [379, 332] on textarea "People have different opinions about whether human behaviour can be changed by …" at bounding box center [706, 283] width 879 height 189
click at [377, 260] on textarea "People have different opinions about whether human behaviour can be changed by …" at bounding box center [706, 283] width 879 height 189
click at [319, 315] on textarea "People have different opinions about whether human behaviour can be changed by …" at bounding box center [706, 283] width 879 height 189
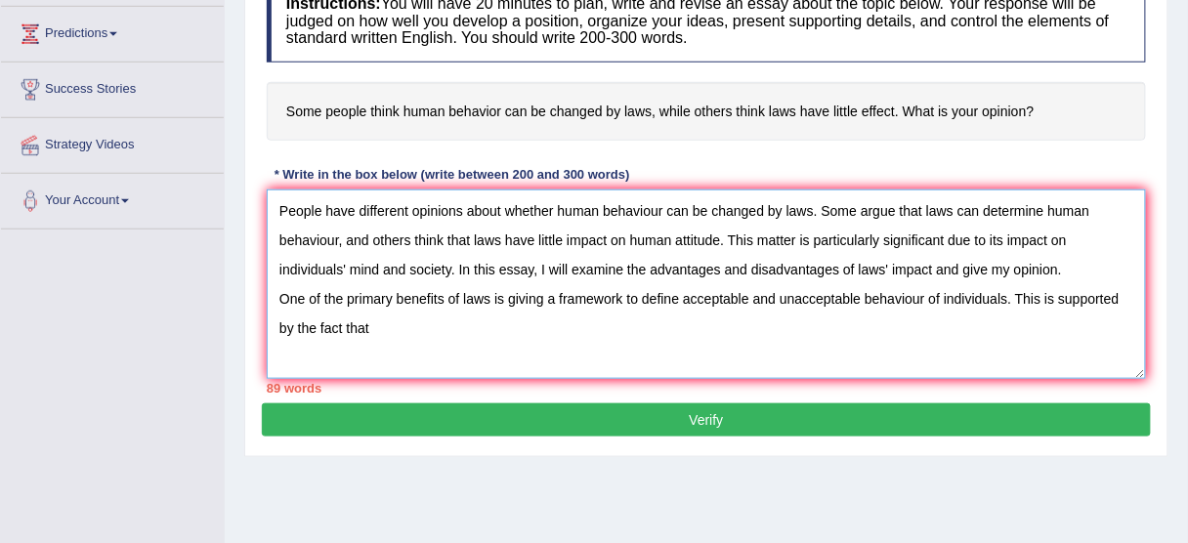
click at [359, 331] on textarea "People have different opinions about whether human behaviour can be changed by …" at bounding box center [706, 283] width 879 height 189
click at [389, 327] on textarea "People have different opinions about whether human behaviour can be changed by …" at bounding box center [706, 283] width 879 height 189
click at [416, 323] on textarea "People have different opinions about whether human behaviour can be changed by …" at bounding box center [706, 283] width 879 height 189
click at [532, 332] on textarea "People have different opinions about whether human behaviour can be changed by …" at bounding box center [706, 283] width 879 height 189
click at [587, 318] on textarea "People have different opinions about whether human behaviour can be changed by …" at bounding box center [706, 283] width 879 height 189
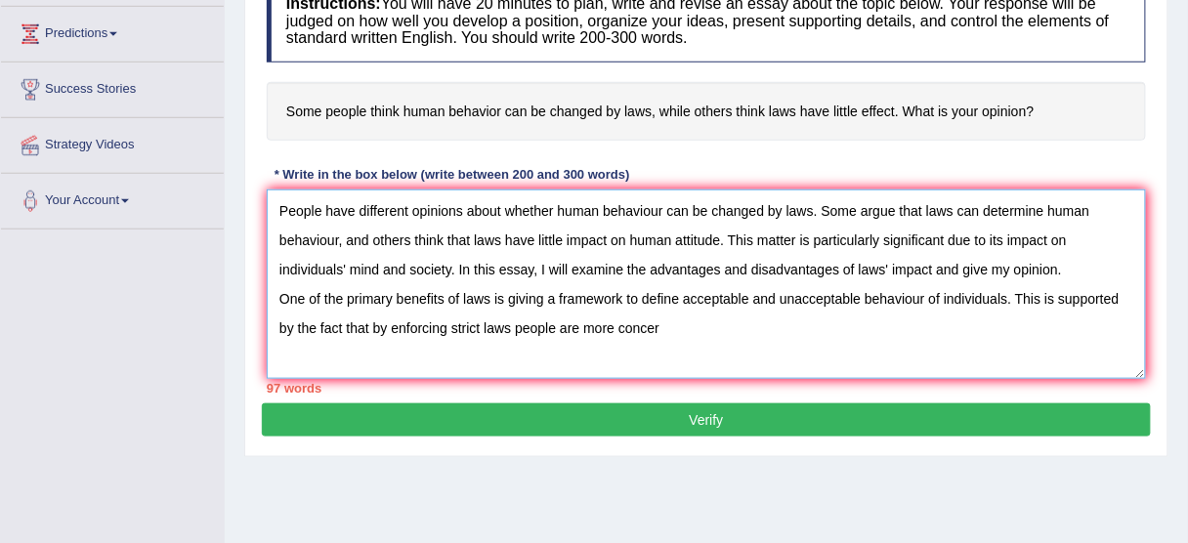
click at [582, 318] on textarea "People have different opinions about whether human behaviour can be changed by …" at bounding box center [706, 283] width 879 height 189
click at [682, 327] on textarea "People have different opinions about whether human behaviour can be changed by …" at bounding box center [706, 283] width 879 height 189
click at [512, 321] on textarea "People have different opinions about whether human behaviour can be changed by …" at bounding box center [706, 283] width 879 height 189
click at [648, 327] on textarea "People have different opinions about whether human behaviour can be changed by …" at bounding box center [706, 283] width 879 height 189
click at [800, 277] on textarea "People have different opinions about whether human behaviour can be changed by …" at bounding box center [706, 283] width 879 height 189
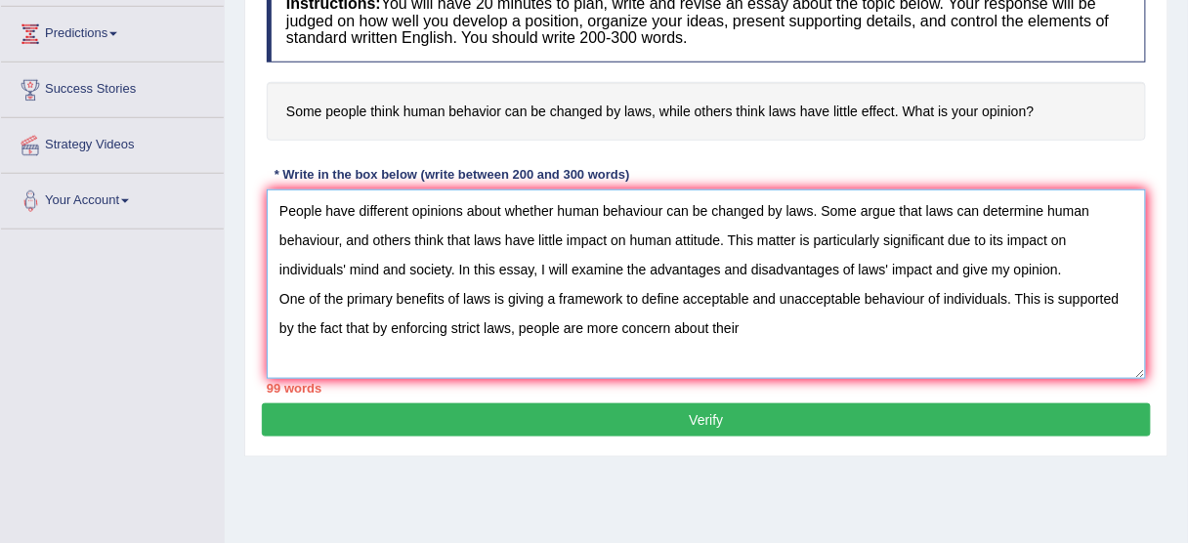
click at [742, 321] on textarea "People have different opinions about whether human behaviour can be changed by …" at bounding box center [706, 283] width 879 height 189
click at [674, 319] on textarea "People have different opinions about whether human behaviour can be changed by …" at bounding box center [706, 283] width 879 height 189
click at [760, 316] on textarea "People have different opinions about whether human behaviour can be changed by …" at bounding box center [706, 283] width 879 height 189
click at [699, 327] on textarea "People have different opinions about whether human behaviour can be changed by …" at bounding box center [706, 283] width 879 height 189
click at [699, 321] on textarea "People have different opinions about whether human behaviour can be changed by …" at bounding box center [706, 283] width 879 height 189
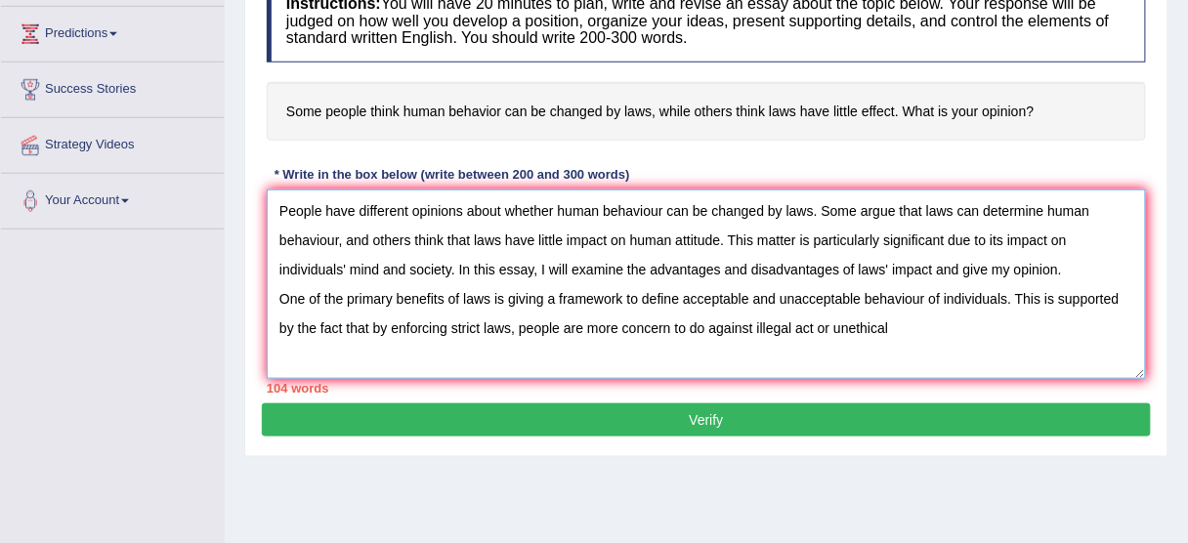
click at [703, 318] on textarea "People have different opinions about whether human behaviour can be changed by …" at bounding box center [706, 283] width 879 height 189
click at [858, 326] on textarea "People have different opinions about whether human behaviour can be changed by …" at bounding box center [706, 283] width 879 height 189
drag, startPoint x: 769, startPoint y: 323, endPoint x: 725, endPoint y: 329, distance: 44.3
click at [725, 329] on textarea "People have different opinions about whether human behaviour can be changed by …" at bounding box center [706, 283] width 879 height 189
click at [803, 320] on textarea "People have different opinions about whether human behaviour can be changed by …" at bounding box center [706, 283] width 879 height 189
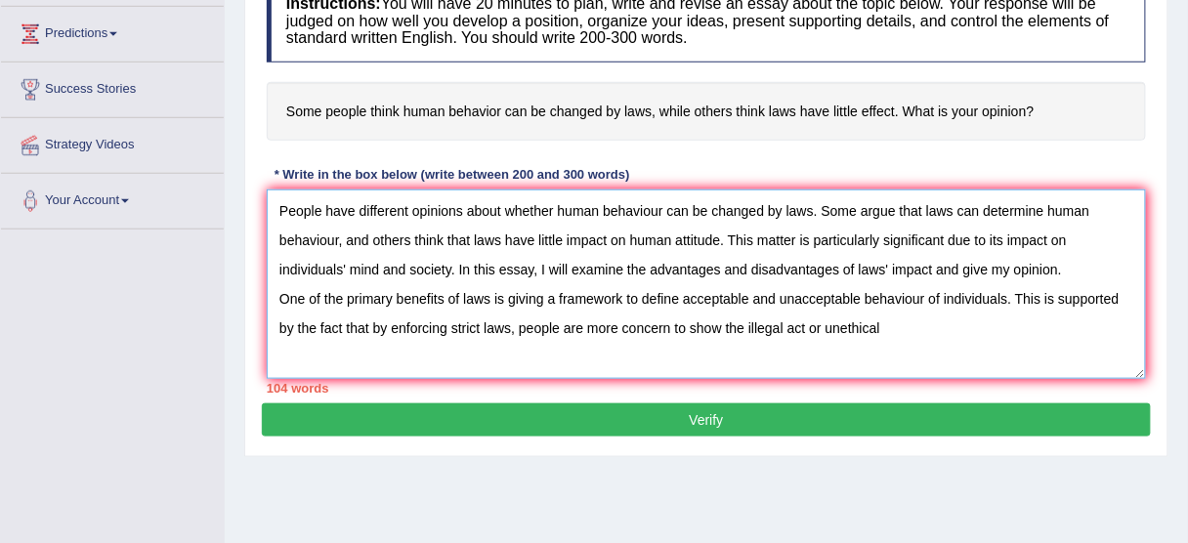
drag, startPoint x: 806, startPoint y: 322, endPoint x: 786, endPoint y: 327, distance: 20.1
click at [786, 327] on textarea "People have different opinions about whether human behaviour can be changed by …" at bounding box center [706, 283] width 879 height 189
click at [936, 328] on textarea "People have different opinions about whether human behaviour can be changed by …" at bounding box center [706, 283] width 879 height 189
click at [675, 320] on textarea "People have different opinions about whether human behaviour can be changed by …" at bounding box center [706, 283] width 879 height 189
click at [672, 320] on textarea "People have different opinions about whether human behaviour can be changed by …" at bounding box center [706, 283] width 879 height 189
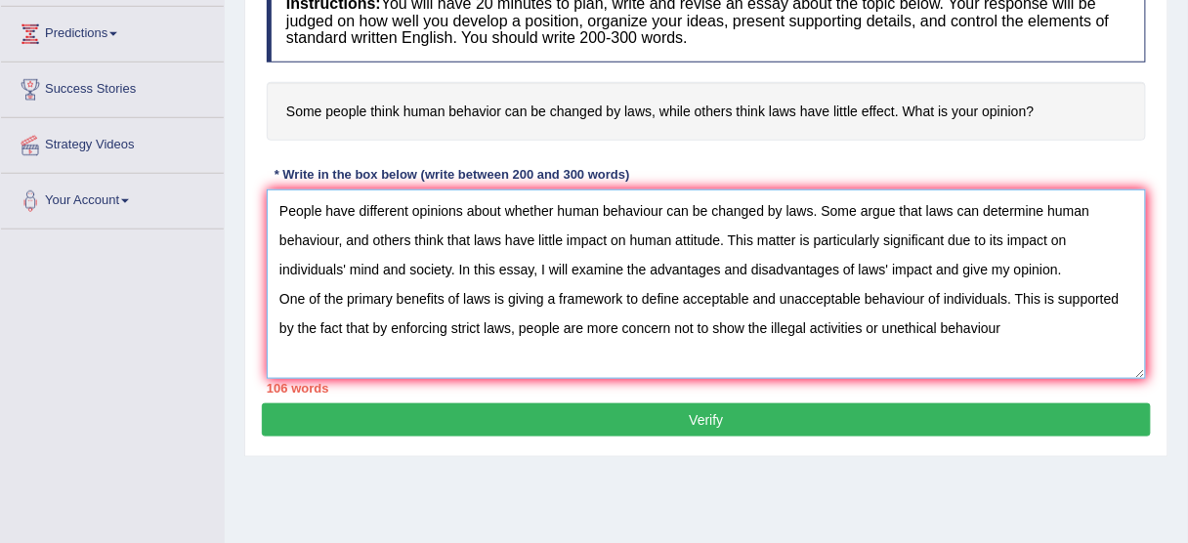
click at [639, 321] on textarea "People have different opinions about whether human behaviour can be changed by …" at bounding box center [706, 283] width 879 height 189
click at [946, 324] on textarea "People have different opinions about whether human behaviour can be changed by …" at bounding box center [706, 283] width 879 height 189
click at [998, 324] on textarea "People have different opinions about whether human behaviour can be changed by …" at bounding box center [706, 283] width 879 height 189
click at [999, 324] on textarea "People have different opinions about whether human behaviour can be changed by …" at bounding box center [706, 283] width 879 height 189
type textarea "People have different opinions about whether human behaviour can be changed by …"
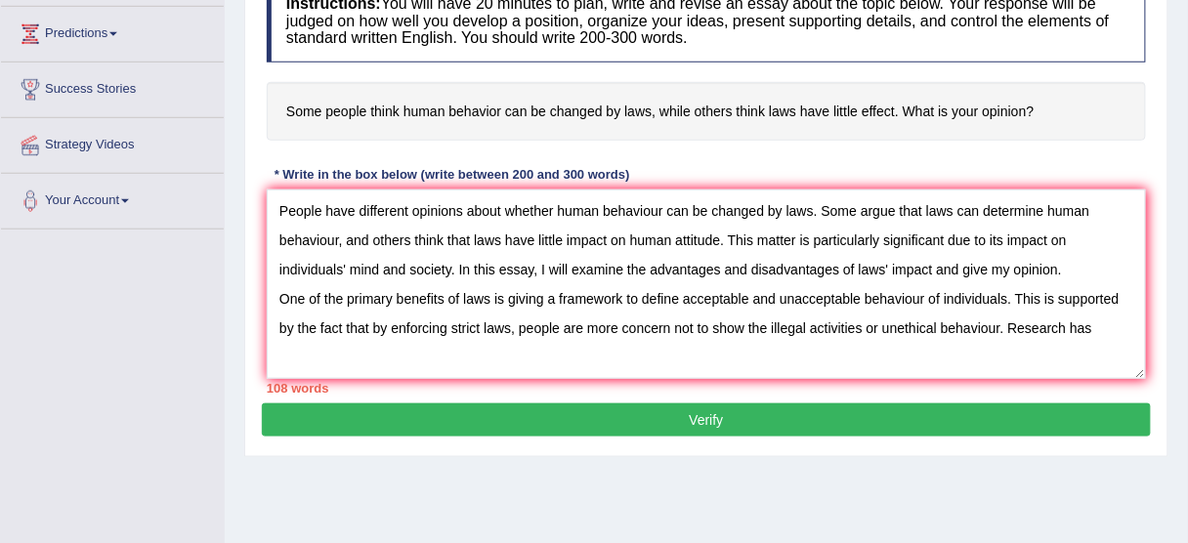
drag, startPoint x: 1001, startPoint y: 324, endPoint x: 840, endPoint y: 421, distance: 188.0
click at [840, 421] on button "Verify" at bounding box center [706, 419] width 889 height 33
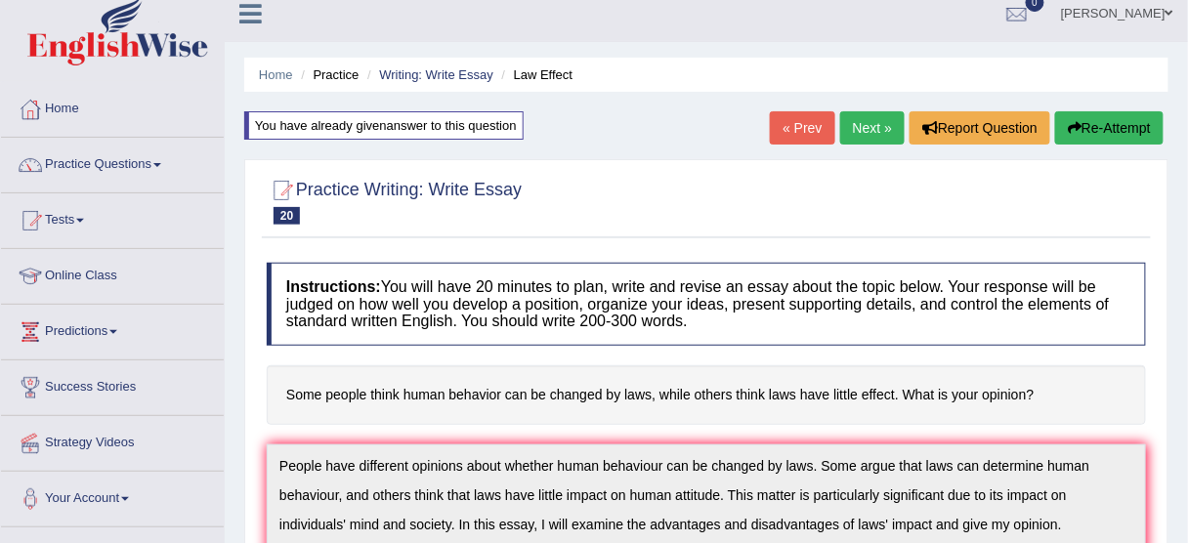
scroll to position [0, 0]
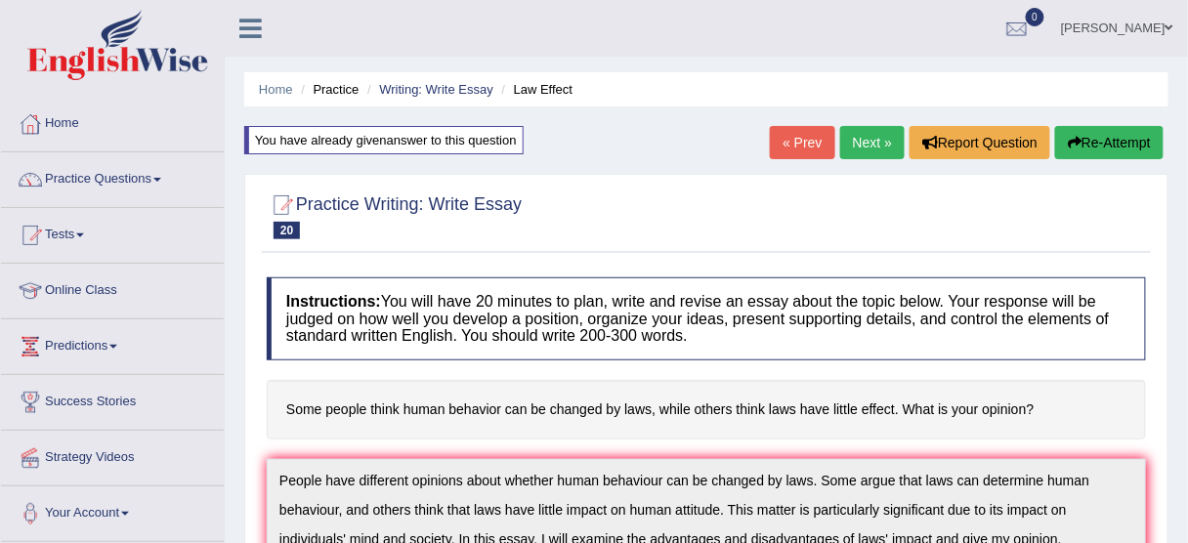
click at [1090, 137] on button "Re-Attempt" at bounding box center [1109, 142] width 108 height 33
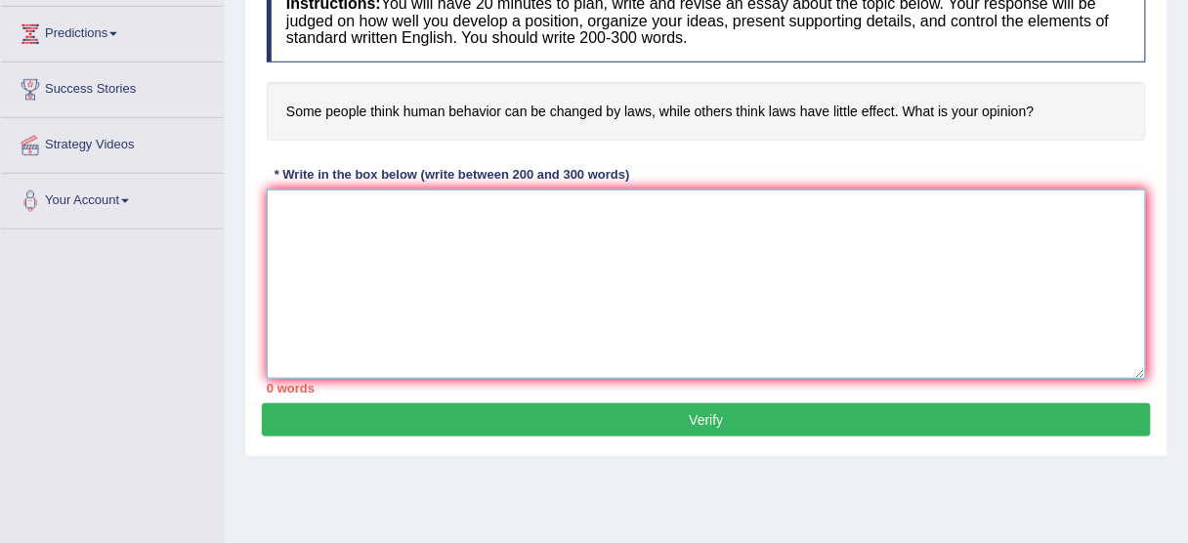
click at [437, 315] on textarea at bounding box center [706, 283] width 879 height 189
paste textarea "People have different opinions about whether human behaviour can be changed by …"
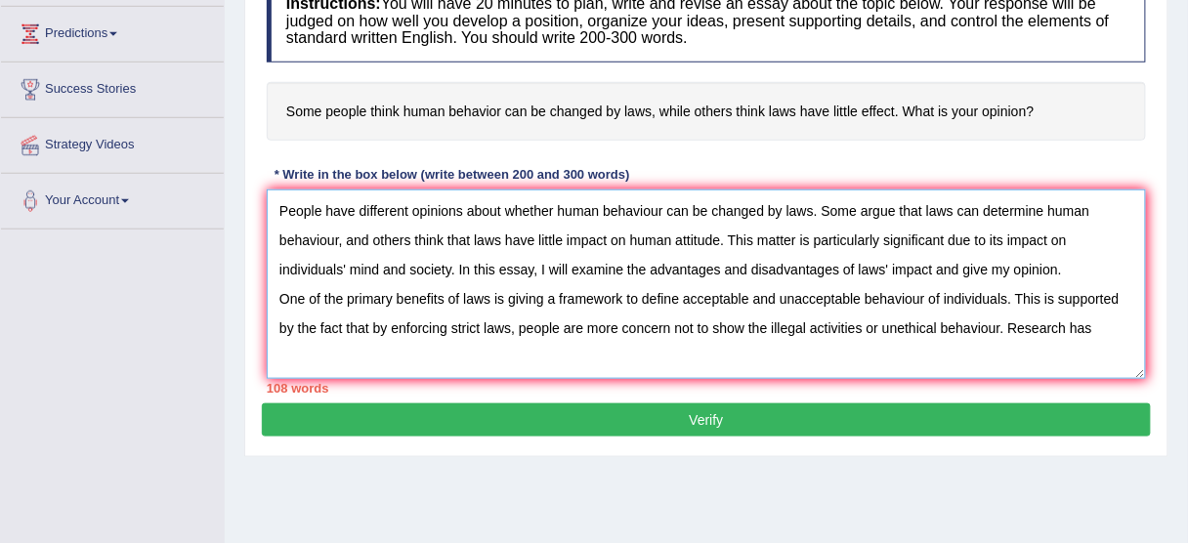
drag, startPoint x: 889, startPoint y: 333, endPoint x: 923, endPoint y: 328, distance: 34.5
click at [889, 333] on textarea "People have different opinions about whether human behaviour can be changed by …" at bounding box center [706, 283] width 879 height 189
drag, startPoint x: 965, startPoint y: 327, endPoint x: 916, endPoint y: 327, distance: 48.8
click at [965, 327] on textarea "People have different opinions about whether human behaviour can be changed by …" at bounding box center [706, 283] width 879 height 189
click at [1096, 318] on textarea "People have different opinions about whether human behaviour can be changed by …" at bounding box center [706, 283] width 879 height 189
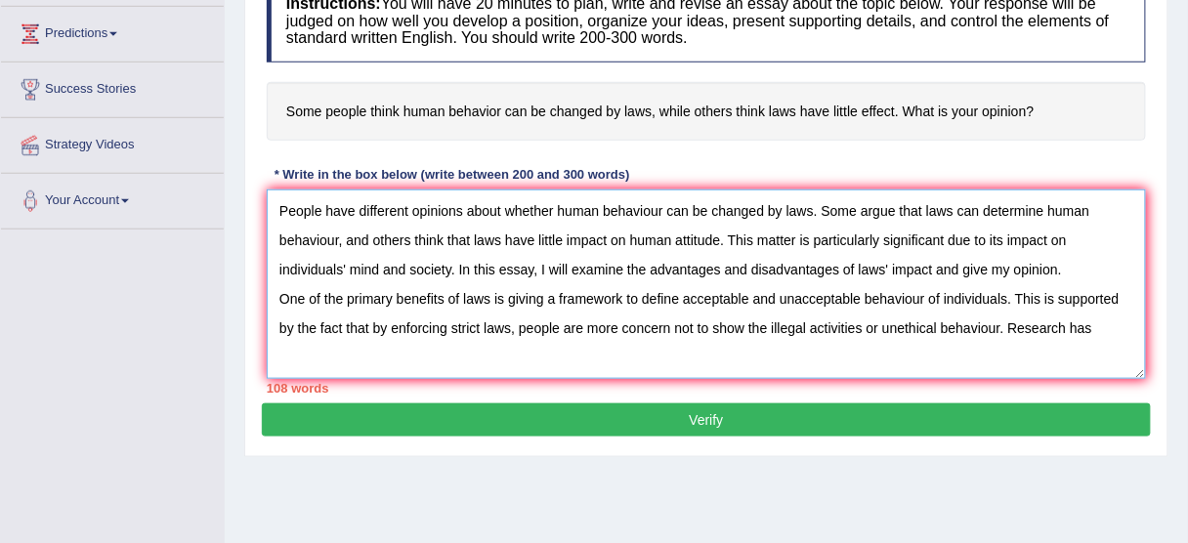
click at [666, 322] on textarea "People have different opinions about whether human behaviour can be changed by …" at bounding box center [706, 283] width 879 height 189
click at [585, 322] on textarea "People have different opinions about whether human behaviour can be changed by …" at bounding box center [706, 283] width 879 height 189
drag, startPoint x: 582, startPoint y: 321, endPoint x: 566, endPoint y: 321, distance: 16.6
click at [566, 321] on textarea "People have different opinions about whether human behaviour can be changed by …" at bounding box center [706, 283] width 879 height 189
click at [789, 322] on textarea "People have different opinions about whether human behaviour can be changed by …" at bounding box center [706, 283] width 879 height 189
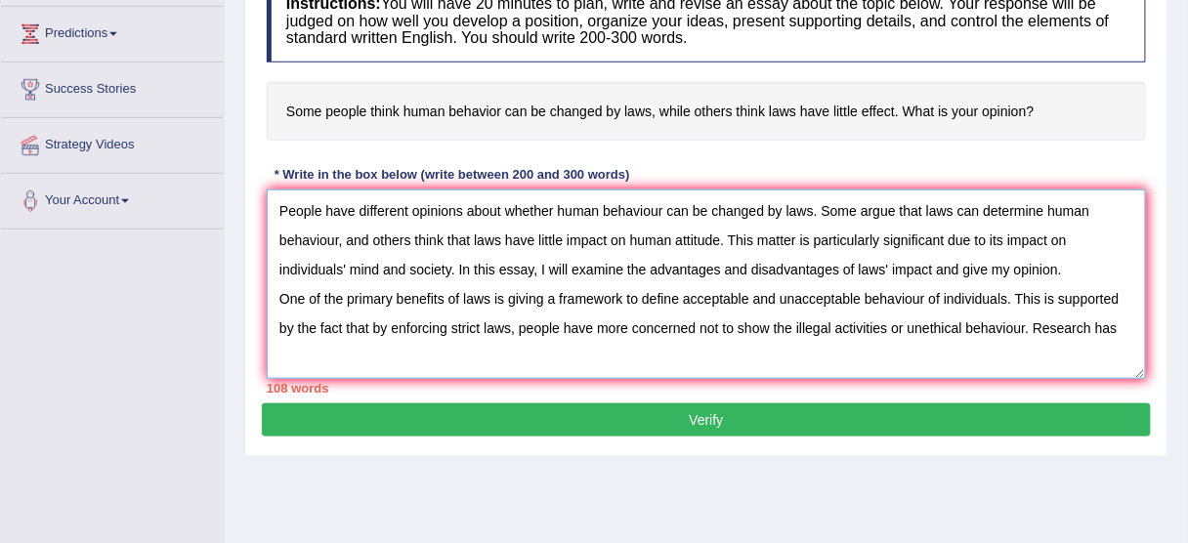
click at [597, 323] on textarea "People have different opinions about whether human behaviour can be changed by …" at bounding box center [706, 283] width 879 height 189
drag, startPoint x: 616, startPoint y: 318, endPoint x: 581, endPoint y: 322, distance: 35.4
click at [581, 322] on textarea "People have different opinions about whether human behaviour can be changed by …" at bounding box center [706, 283] width 879 height 189
drag, startPoint x: 626, startPoint y: 315, endPoint x: 638, endPoint y: 315, distance: 11.7
click at [634, 315] on textarea "People have different opinions about whether human behaviour can be changed by …" at bounding box center [706, 283] width 879 height 189
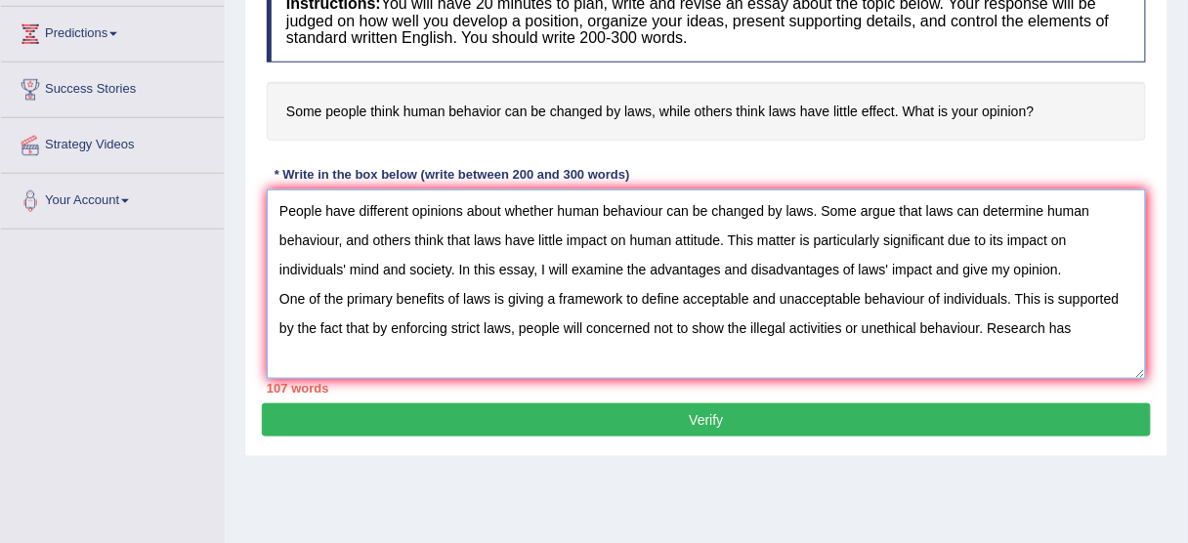
click at [644, 318] on textarea "People have different opinions about whether human behaviour can be changed by …" at bounding box center [706, 283] width 879 height 189
click at [648, 318] on textarea "People have different opinions about whether human behaviour can be changed by …" at bounding box center [706, 283] width 879 height 189
click at [639, 321] on textarea "People have different opinions about whether human behaviour can be changed by …" at bounding box center [706, 283] width 879 height 189
click at [637, 324] on textarea "People have different opinions about whether human behaviour can be changed by …" at bounding box center [706, 283] width 879 height 189
click at [679, 327] on textarea "People have different opinions about whether human behaviour can be changed by …" at bounding box center [706, 283] width 879 height 189
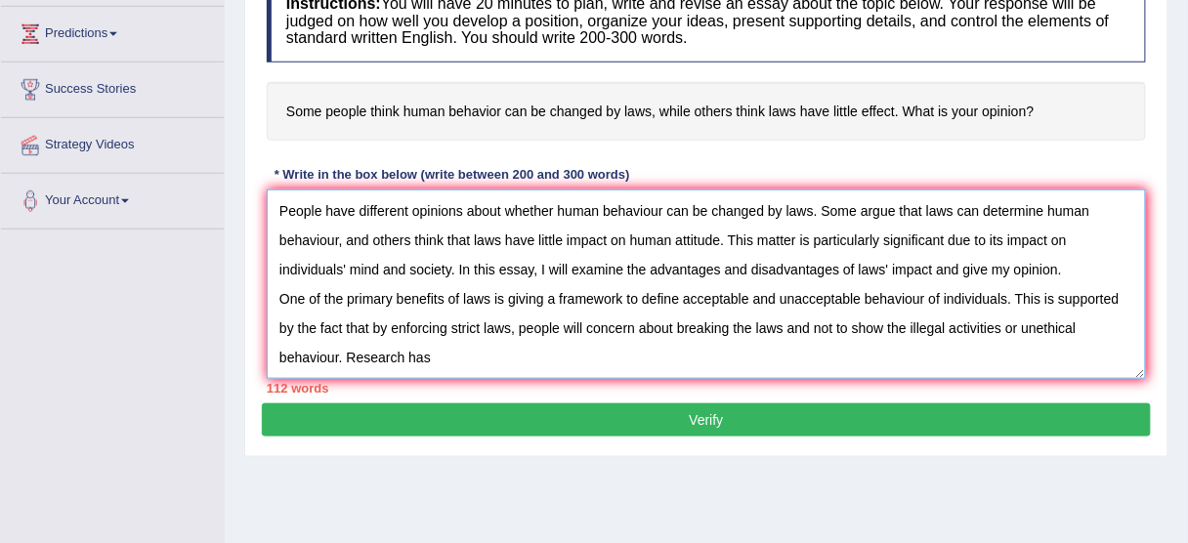
drag, startPoint x: 730, startPoint y: 325, endPoint x: 675, endPoint y: 315, distance: 55.6
click at [675, 315] on textarea "People have different opinions about whether human behaviour can be changed by …" at bounding box center [706, 283] width 879 height 189
drag, startPoint x: 745, startPoint y: 322, endPoint x: 722, endPoint y: 322, distance: 23.4
click at [722, 322] on textarea "People have different opinions about whether human behaviour can be changed by …" at bounding box center [706, 283] width 879 height 189
click at [878, 326] on textarea "People have different opinions about whether human behaviour can be changed by …" at bounding box center [706, 283] width 879 height 189
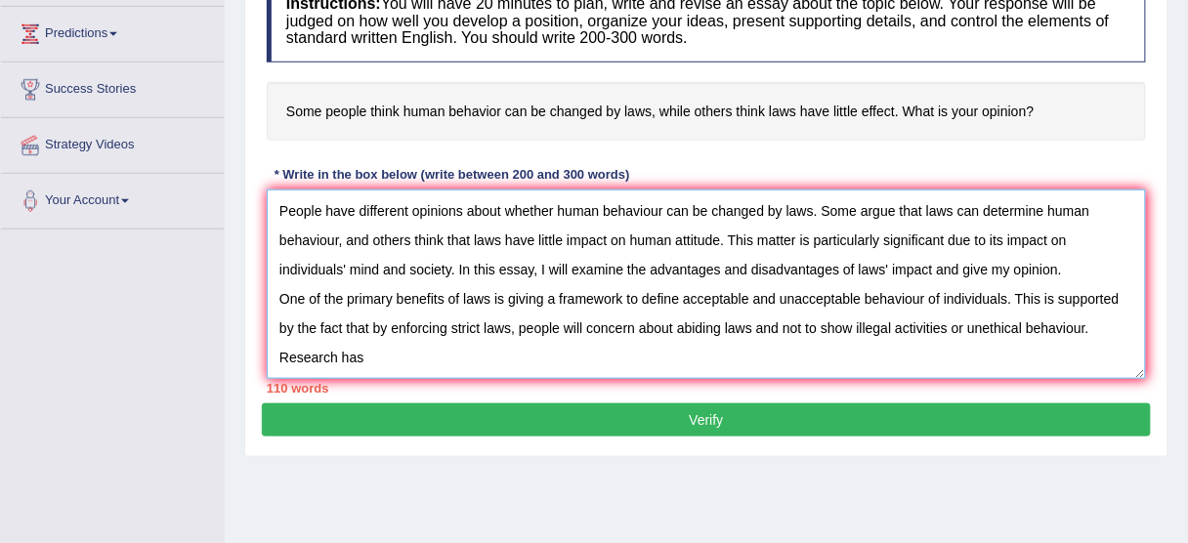
click at [1076, 325] on textarea "People have different opinions about whether human behaviour can be changed by …" at bounding box center [706, 283] width 879 height 189
click at [1087, 323] on textarea "People have different opinions about whether human behaviour can be changed by …" at bounding box center [706, 283] width 879 height 189
click at [389, 342] on textarea "People have different opinions about whether human behaviour can be changed by …" at bounding box center [706, 283] width 879 height 189
click at [430, 357] on textarea "People have different opinions about whether human behaviour can be changed by …" at bounding box center [706, 283] width 879 height 189
click at [458, 342] on textarea "People have different opinions about whether human behaviour can be changed by …" at bounding box center [706, 283] width 879 height 189
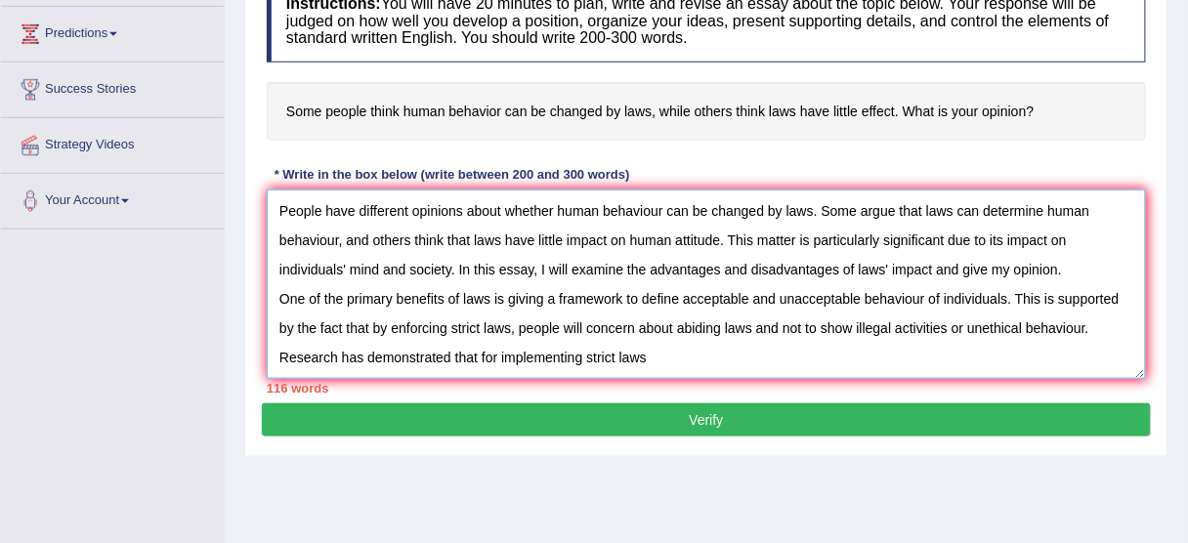
drag, startPoint x: 462, startPoint y: 363, endPoint x: 486, endPoint y: 361, distance: 24.5
click at [464, 363] on textarea "People have different opinions about whether human behaviour can be changed by …" at bounding box center [706, 283] width 879 height 189
drag, startPoint x: 519, startPoint y: 357, endPoint x: 574, endPoint y: 357, distance: 55.7
click at [531, 357] on textarea "People have different opinions about whether human behaviour can be changed by …" at bounding box center [706, 283] width 879 height 189
click at [574, 357] on textarea "People have different opinions about whether human behaviour can be changed by …" at bounding box center [706, 283] width 879 height 189
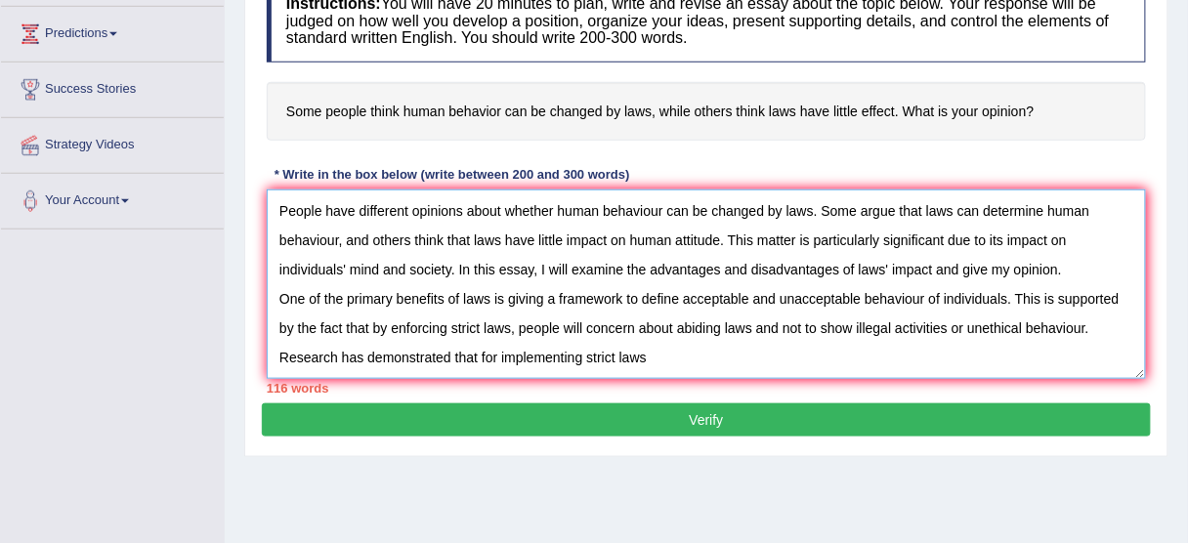
click at [653, 357] on textarea "People have different opinions about whether human behaviour can be changed by …" at bounding box center [706, 283] width 879 height 189
click at [584, 323] on textarea "People have different opinions about whether human behaviour can be changed by …" at bounding box center [706, 283] width 879 height 189
click at [657, 319] on textarea "People have different opinions about whether human behaviour can be changed by …" at bounding box center [706, 283] width 879 height 189
click at [652, 321] on textarea "People have different opinions about whether human behaviour can be changed by …" at bounding box center [706, 283] width 879 height 189
click at [524, 320] on textarea "People have different opinions about whether human behaviour can be changed by …" at bounding box center [706, 283] width 879 height 189
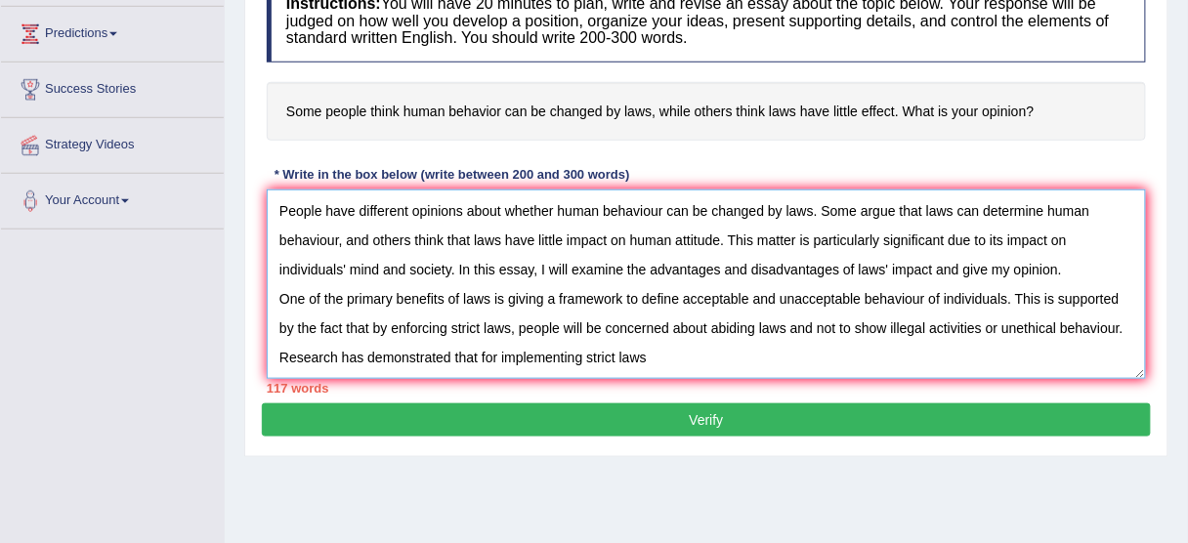
click at [679, 354] on textarea "People have different opinions about whether human behaviour can be changed by …" at bounding box center [706, 283] width 879 height 189
click at [757, 320] on textarea "People have different opinions about whether human behaviour can be changed by …" at bounding box center [706, 283] width 879 height 189
click at [731, 345] on textarea "People have different opinions about whether human behaviour can be changed by …" at bounding box center [706, 283] width 879 height 189
drag, startPoint x: 786, startPoint y: 322, endPoint x: 757, endPoint y: 324, distance: 29.4
click at [757, 324] on textarea "People have different opinions about whether human behaviour can be changed by …" at bounding box center [706, 283] width 879 height 189
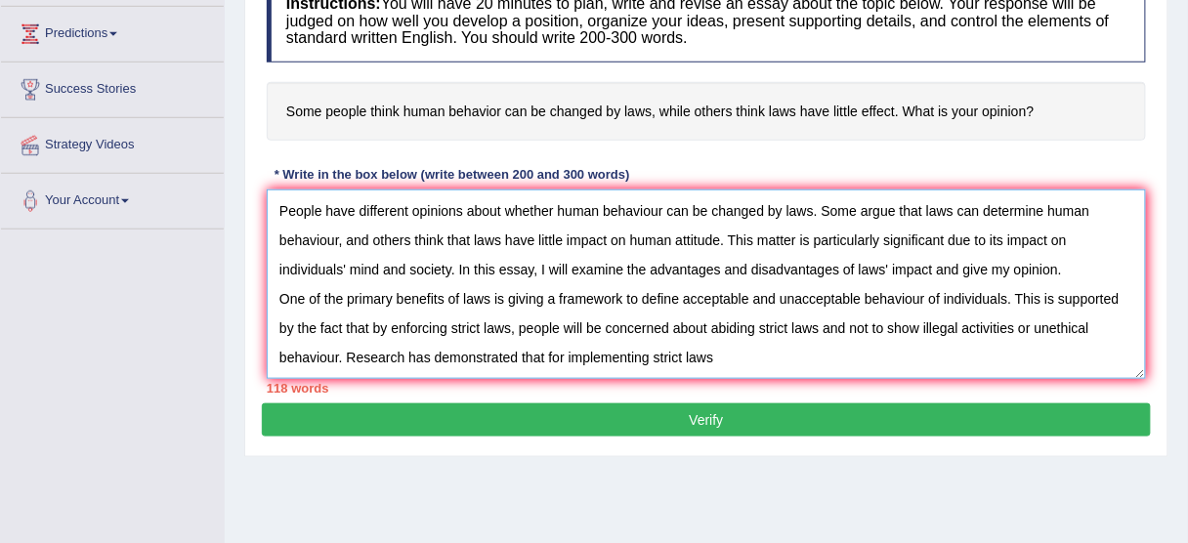
click at [757, 324] on textarea "People have different opinions about whether human behaviour can be changed by …" at bounding box center [706, 283] width 879 height 189
click at [719, 350] on textarea "People have different opinions about whether human behaviour can be changed by …" at bounding box center [706, 283] width 879 height 189
click at [701, 354] on textarea "People have different opinions about whether human behaviour can be changed by …" at bounding box center [706, 283] width 879 height 189
click at [727, 355] on textarea "People have different opinions about whether human behaviour can be changed by …" at bounding box center [706, 283] width 879 height 189
click at [564, 358] on textarea "People have different opinions about whether human behaviour can be changed by …" at bounding box center [706, 283] width 879 height 189
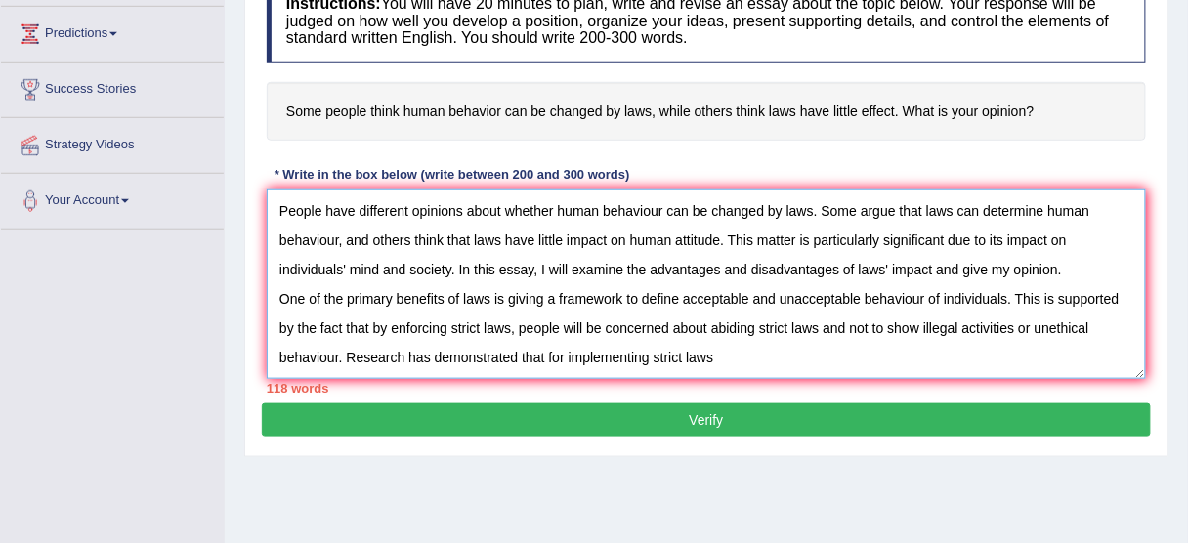
click at [547, 357] on textarea "People have different opinions about whether human behaviour can be changed by …" at bounding box center [706, 283] width 879 height 189
click at [681, 354] on textarea "People have different opinions about whether human behaviour can be changed by …" at bounding box center [706, 283] width 879 height 189
click at [678, 354] on textarea "People have different opinions about whether human behaviour can be changed by …" at bounding box center [706, 283] width 879 height 189
click at [607, 354] on textarea "People have different opinions about whether human behaviour can be changed by …" at bounding box center [706, 283] width 879 height 189
click at [699, 345] on textarea "People have different opinions about whether human behaviour can be changed by …" at bounding box center [706, 283] width 879 height 189
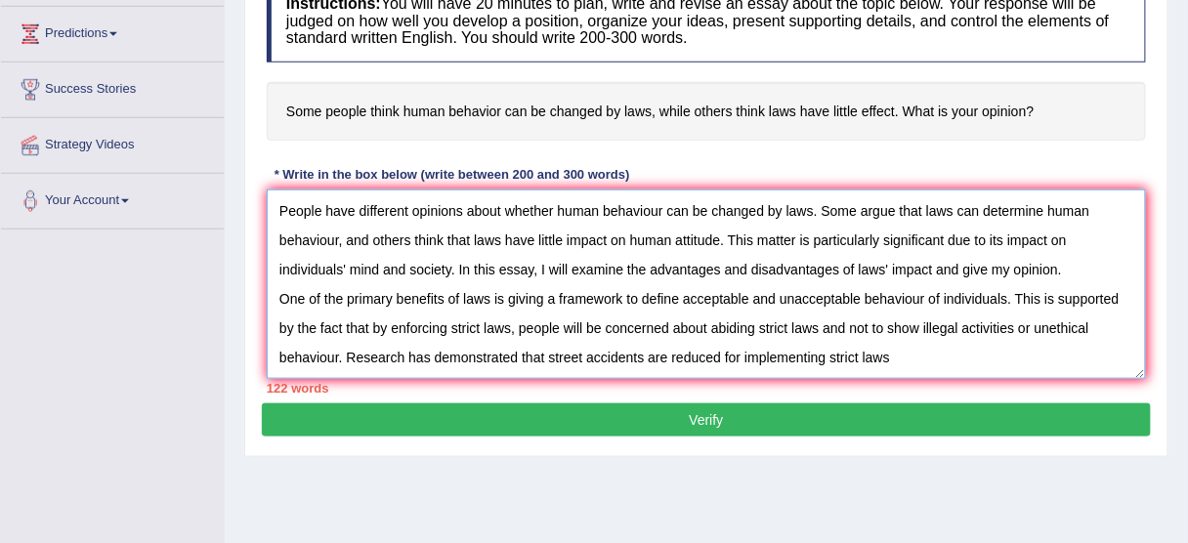
click at [724, 350] on textarea "People have different opinions about whether human behaviour can be changed by …" at bounding box center [706, 283] width 879 height 189
drag, startPoint x: 664, startPoint y: 349, endPoint x: 647, endPoint y: 352, distance: 17.8
click at [647, 352] on textarea "People have different opinions about whether human behaviour can be changed by …" at bounding box center [706, 283] width 879 height 189
click at [742, 357] on textarea "People have different opinions about whether human behaviour can be changed by …" at bounding box center [706, 283] width 879 height 189
drag, startPoint x: 829, startPoint y: 350, endPoint x: 744, endPoint y: 352, distance: 85.0
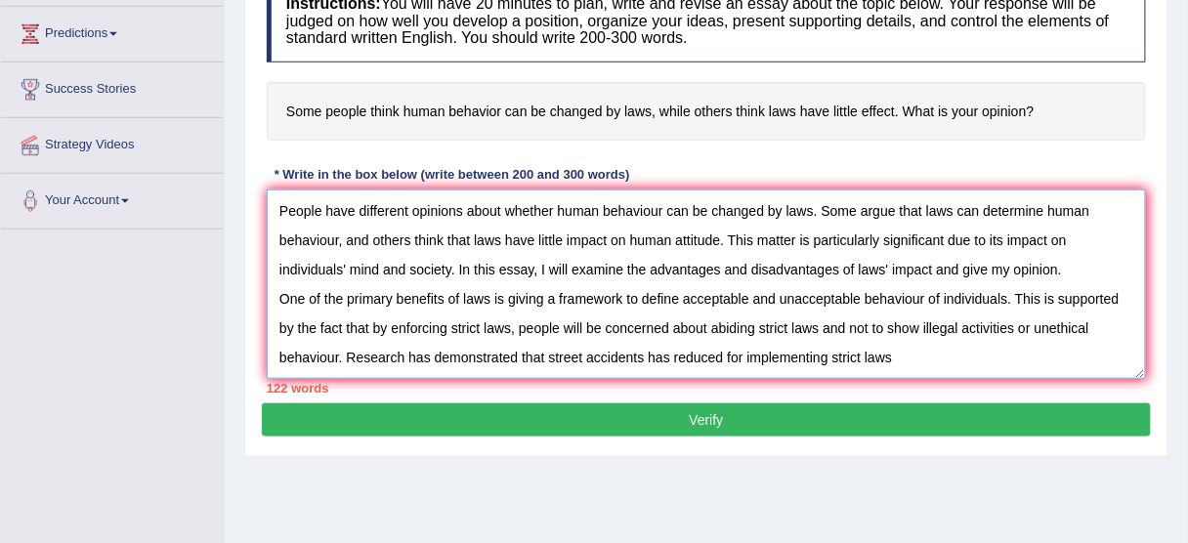
click at [744, 352] on textarea "People have different opinions about whether human behaviour can be changed by …" at bounding box center [706, 283] width 879 height 189
click at [776, 352] on textarea "People have different opinions about whether human behaviour can be changed by …" at bounding box center [706, 283] width 879 height 189
drag, startPoint x: 809, startPoint y: 354, endPoint x: 778, endPoint y: 354, distance: 31.3
click at [778, 354] on textarea "People have different opinions about whether human behaviour can be changed by …" at bounding box center [706, 283] width 879 height 189
drag, startPoint x: 579, startPoint y: 351, endPoint x: 549, endPoint y: 352, distance: 30.3
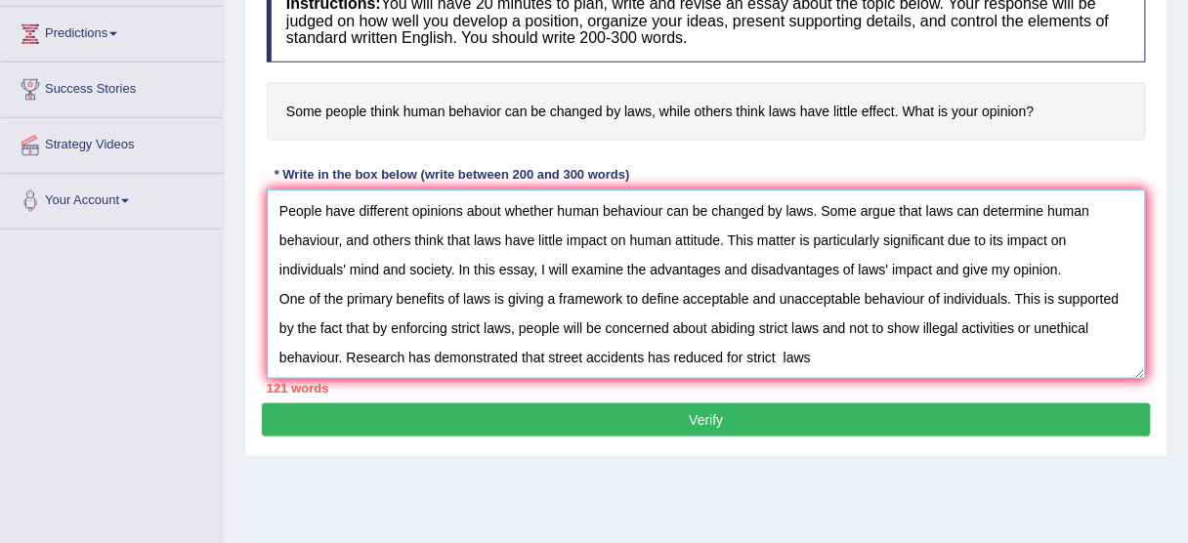
click at [549, 352] on textarea "People have different opinions about whether human behaviour can be changed by …" at bounding box center [706, 283] width 879 height 189
click at [661, 350] on textarea "People have different opinions about whether human behaviour can be changed by …" at bounding box center [706, 283] width 879 height 189
click at [856, 354] on textarea "People have different opinions about whether human behaviour can be changed by …" at bounding box center [706, 283] width 879 height 189
click at [787, 318] on textarea "People have different opinions about whether human behaviour can be changed by …" at bounding box center [706, 283] width 879 height 189
drag, startPoint x: 730, startPoint y: 315, endPoint x: 757, endPoint y: 318, distance: 27.5
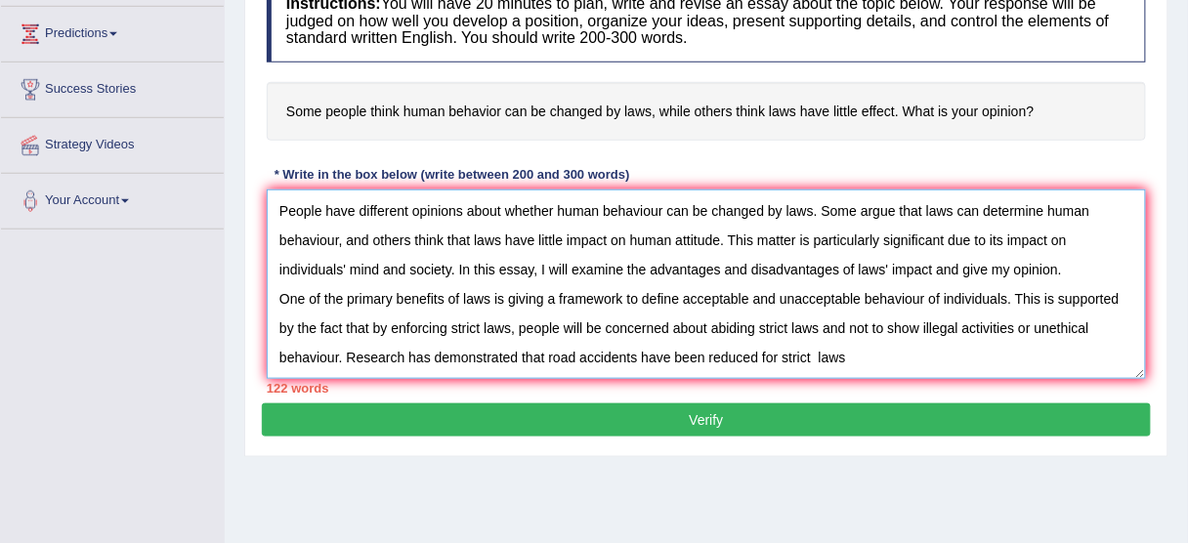
click at [730, 315] on textarea "People have different opinions about whether human behaviour can be changed by …" at bounding box center [706, 283] width 879 height 189
click at [861, 352] on textarea "People have different opinions about whether human behaviour can be changed by …" at bounding box center [706, 283] width 879 height 189
drag, startPoint x: 809, startPoint y: 348, endPoint x: 778, endPoint y: 357, distance: 32.5
click at [778, 357] on textarea "People have different opinions about whether human behaviour can be changed by …" at bounding box center [706, 283] width 879 height 189
click at [782, 351] on textarea "People have different opinions about whether human behaviour can be changed by …" at bounding box center [706, 283] width 879 height 189
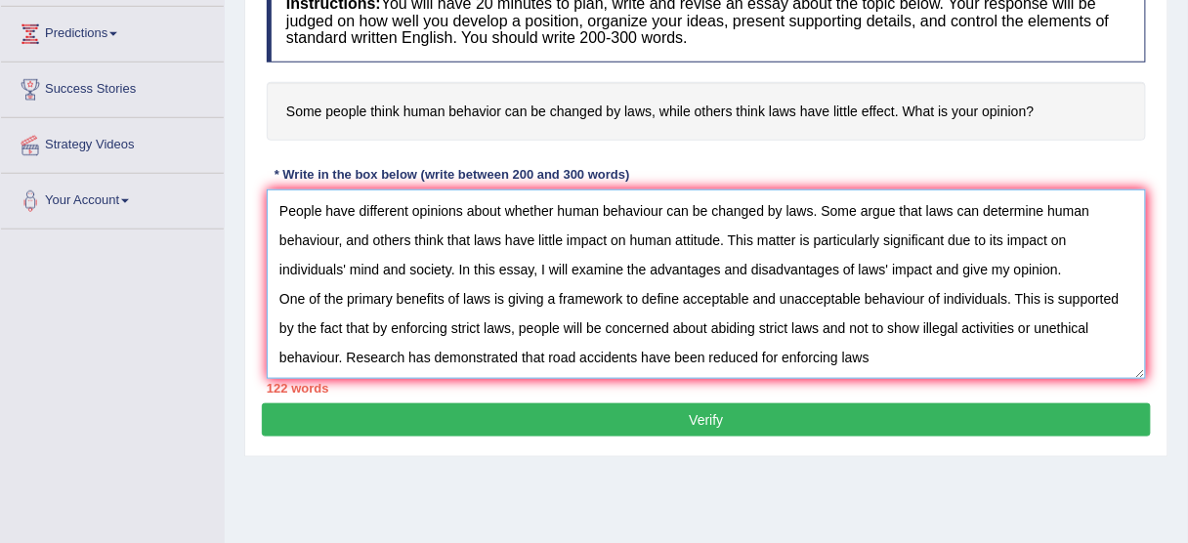
click at [867, 353] on textarea "People have different opinions about whether human behaviour can be changed by …" at bounding box center [706, 283] width 879 height 189
click at [879, 348] on textarea "People have different opinions about whether human behaviour can be changed by …" at bounding box center [706, 283] width 879 height 189
click at [887, 351] on textarea "People have different opinions about whether human behaviour can be changed by …" at bounding box center [706, 283] width 879 height 189
click at [1044, 352] on textarea "People have different opinions about whether human behaviour can be changed by …" at bounding box center [706, 283] width 879 height 189
click at [907, 351] on textarea "People have different opinions about whether human behaviour can be changed by …" at bounding box center [706, 283] width 879 height 189
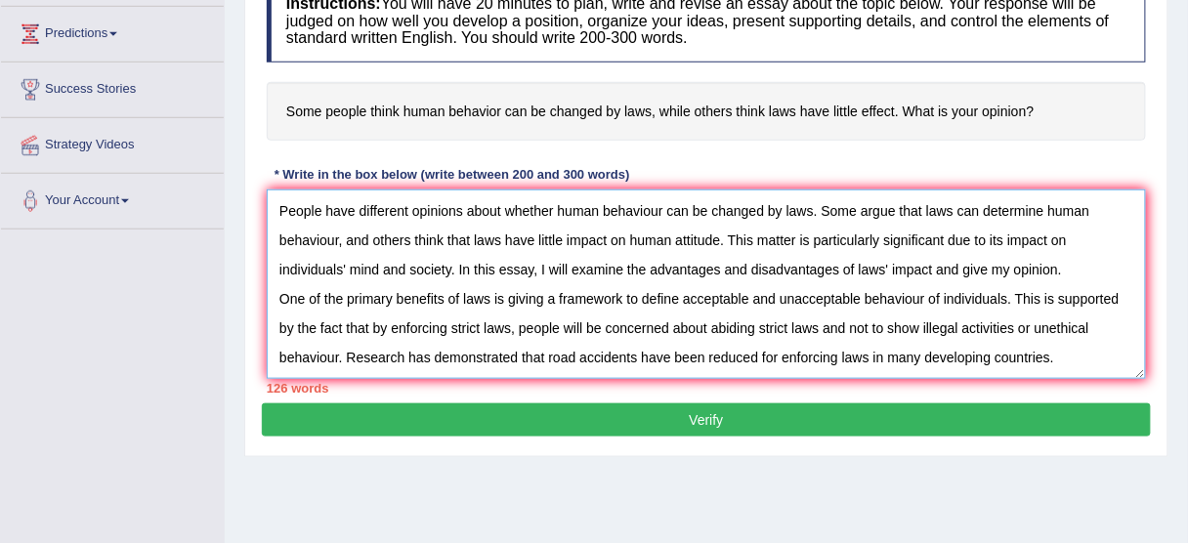
click at [1090, 347] on textarea "People have different opinions about whether human behaviour can be changed by …" at bounding box center [706, 283] width 879 height 189
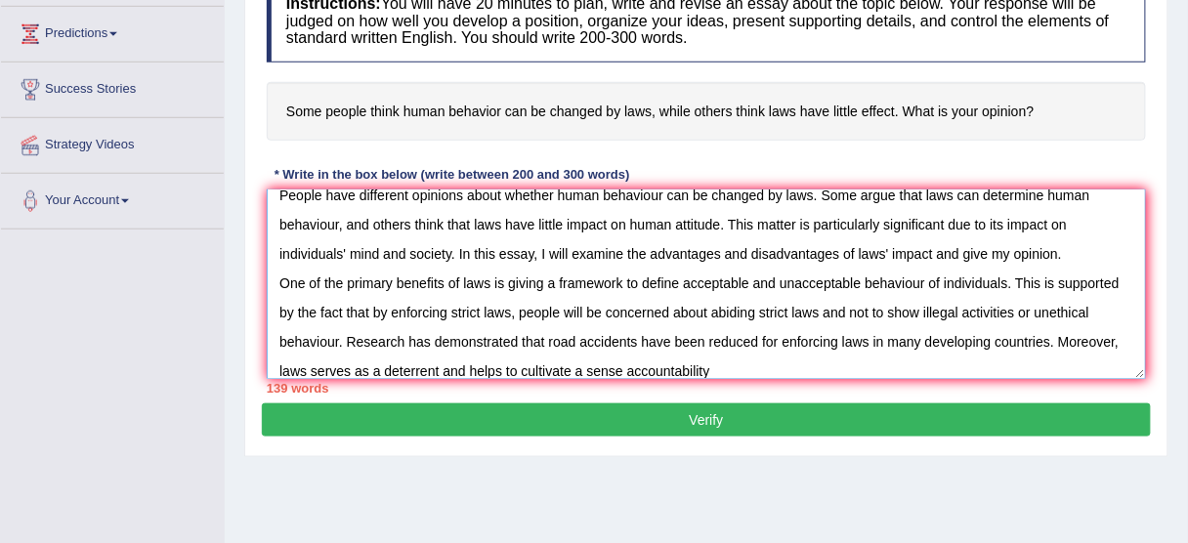
scroll to position [29, 0]
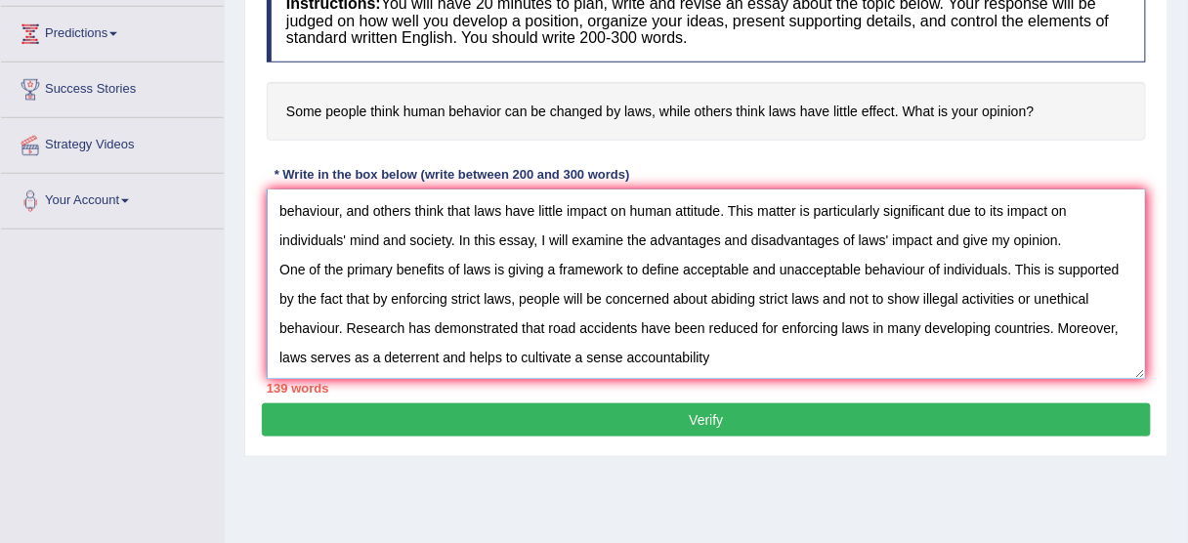
drag, startPoint x: 439, startPoint y: 366, endPoint x: 384, endPoint y: 356, distance: 55.7
click at [384, 356] on textarea "People have different opinions about whether human behaviour can be changed by …" at bounding box center [706, 283] width 879 height 189
click at [603, 347] on textarea "People have different opinions about whether human behaviour can be changed by …" at bounding box center [706, 283] width 879 height 189
click at [416, 355] on textarea "People have different opinions about whether human behaviour can be changed by …" at bounding box center [706, 283] width 879 height 189
click at [346, 349] on textarea "People have different opinions about whether human behaviour can be changed by …" at bounding box center [706, 283] width 879 height 189
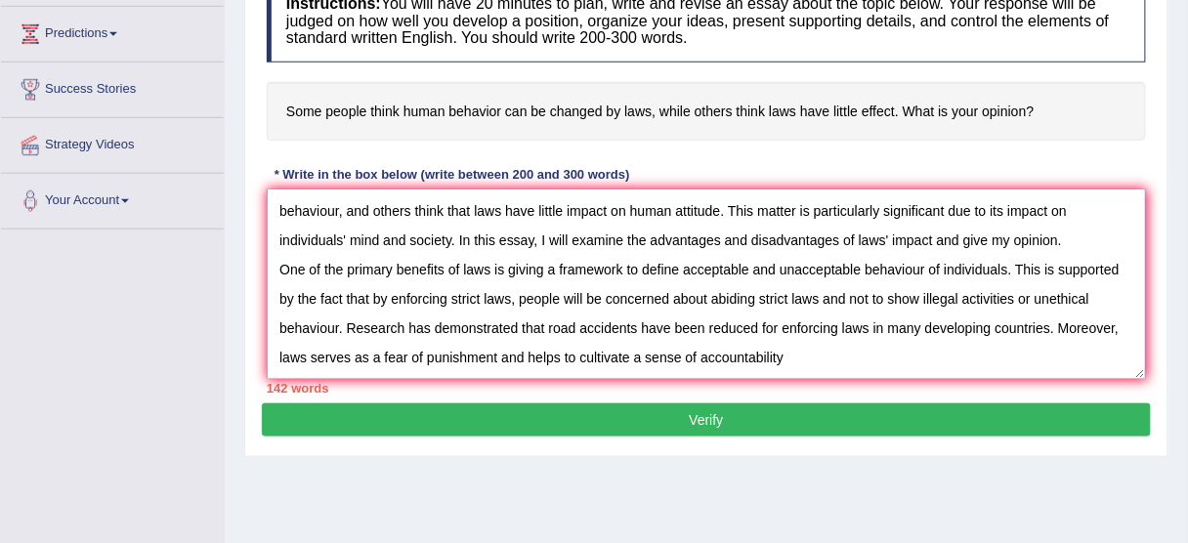
click at [306, 349] on textarea "People have different opinions about whether human behaviour can be changed by …" at bounding box center [706, 283] width 879 height 189
click at [413, 360] on textarea "People have different opinions about whether human behaviour can be changed by …" at bounding box center [706, 283] width 879 height 189
click at [297, 354] on textarea "People have different opinions about whether human behaviour can be changed by …" at bounding box center [706, 283] width 879 height 189
click at [349, 352] on textarea "People have different opinions about whether human behaviour can be changed by …" at bounding box center [706, 283] width 879 height 189
click at [552, 350] on textarea "People have different opinions about whether human behaviour can be changed by …" at bounding box center [706, 283] width 879 height 189
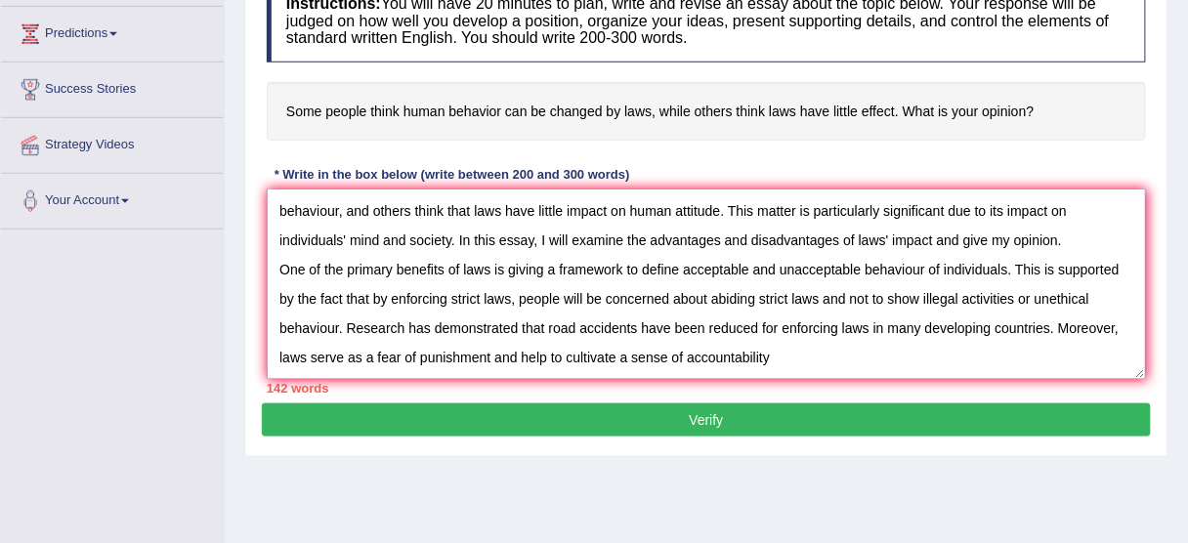
click at [300, 352] on textarea "People have different opinions about whether human behaviour can be changed by …" at bounding box center [706, 283] width 879 height 189
click at [305, 348] on textarea "People have different opinions about whether human behaviour can be changed by …" at bounding box center [706, 283] width 879 height 189
click at [336, 351] on textarea "People have different opinions about whether human behaviour can be changed by …" at bounding box center [706, 283] width 879 height 189
click at [766, 349] on textarea "People have different opinions about whether human behaviour can be changed by …" at bounding box center [706, 283] width 879 height 189
click at [759, 295] on textarea "People have different opinions about whether human behaviour can be changed by …" at bounding box center [706, 283] width 879 height 189
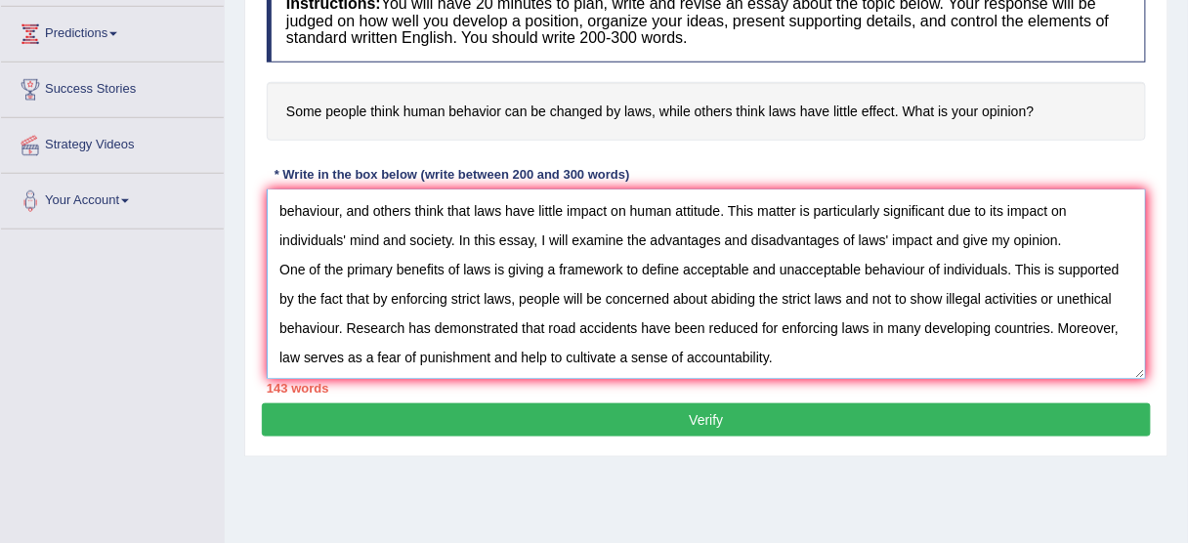
click at [634, 285] on textarea "People have different opinions about whether human behaviour can be changed by …" at bounding box center [706, 283] width 879 height 189
click at [792, 339] on textarea "People have different opinions about whether human behaviour can be changed by …" at bounding box center [706, 283] width 879 height 189
click at [786, 353] on textarea "People have different opinions about whether human behaviour can be changed by …" at bounding box center [706, 283] width 879 height 189
click at [545, 351] on textarea "People have different opinions about whether human behaviour can be changed by …" at bounding box center [706, 283] width 879 height 189
click at [787, 365] on textarea "People have different opinions about whether human behaviour can be changed by …" at bounding box center [706, 283] width 879 height 189
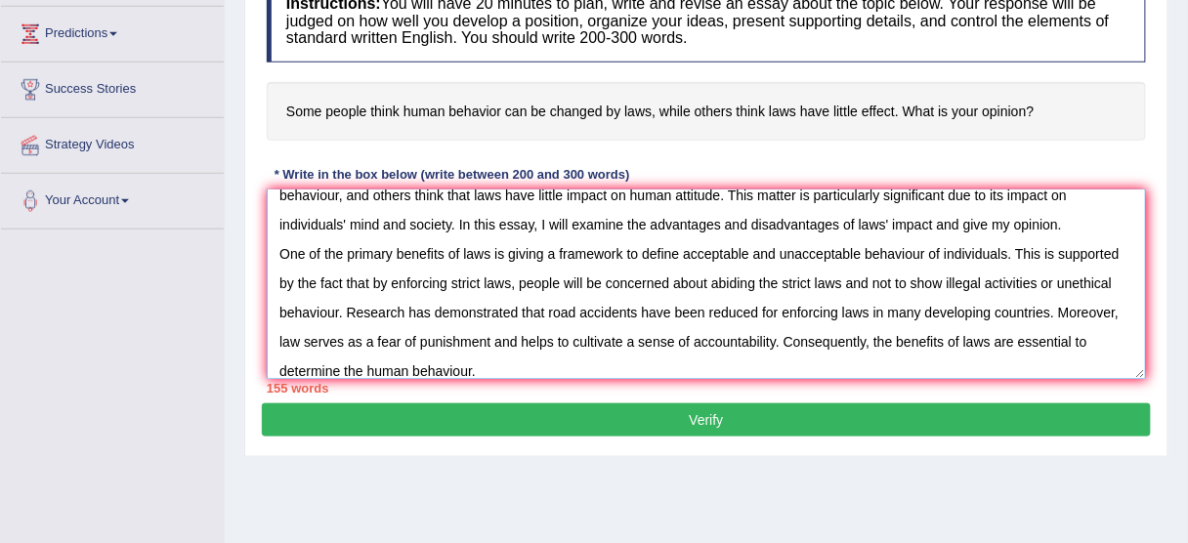
scroll to position [74, 0]
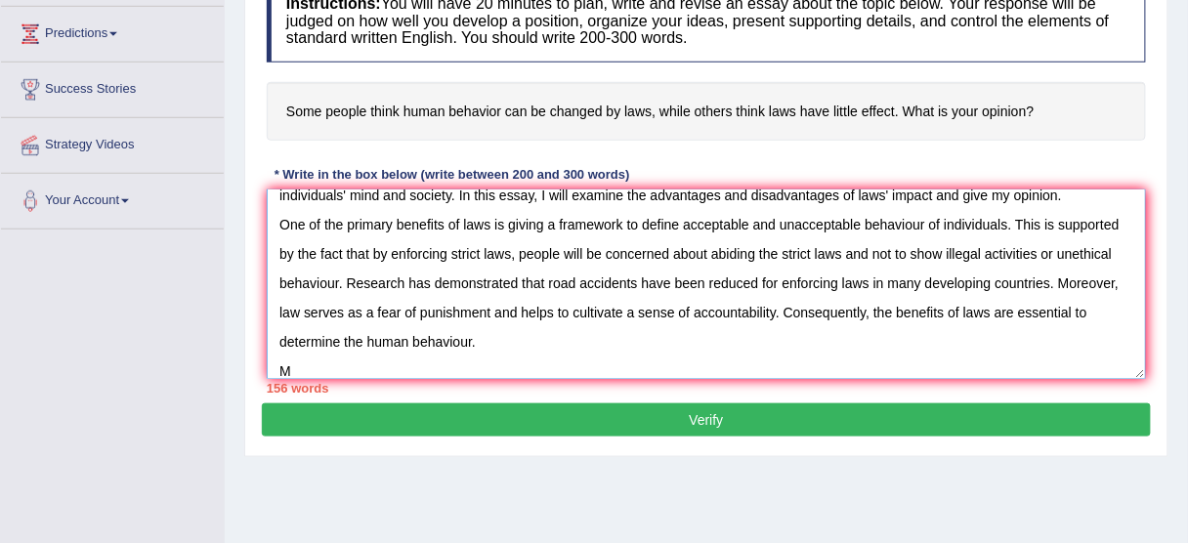
click at [920, 298] on textarea "People have different opinions about whether human behaviour can be changed by …" at bounding box center [706, 283] width 879 height 189
click at [362, 337] on textarea "People have different opinions about whether human behaviour can be changed by …" at bounding box center [706, 283] width 879 height 189
click at [382, 335] on textarea "People have different opinions about whether human behaviour can be changed by …" at bounding box center [706, 283] width 879 height 189
click at [344, 357] on textarea "People have different opinions about whether human behaviour can be changed by …" at bounding box center [706, 283] width 879 height 189
click at [392, 334] on textarea "People have different opinions about whether human behaviour can be changed by …" at bounding box center [706, 283] width 879 height 189
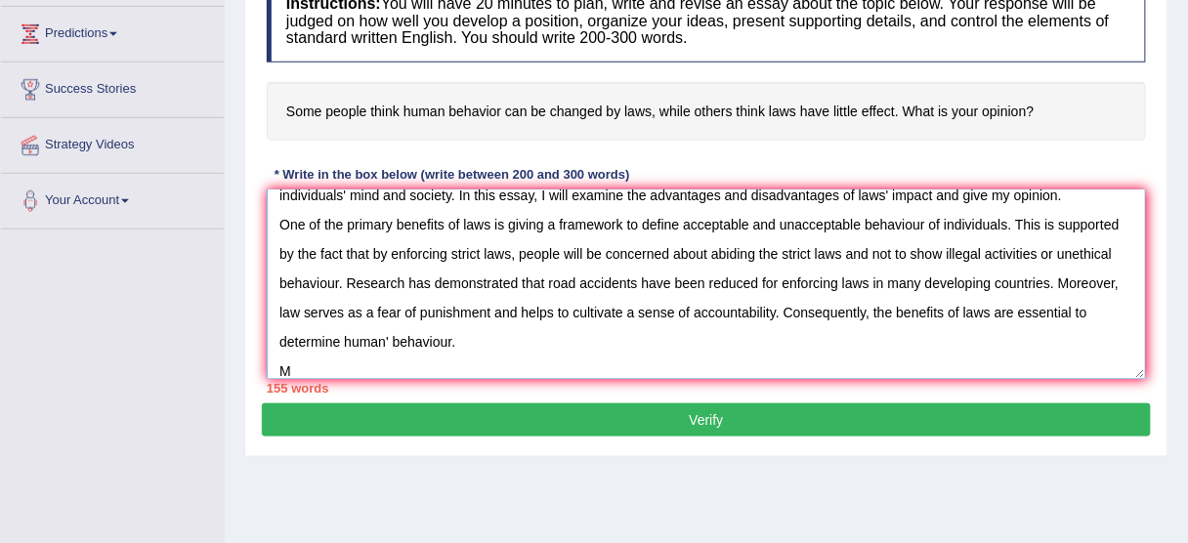
click at [383, 334] on textarea "People have different opinions about whether human behaviour can be changed by …" at bounding box center [706, 283] width 879 height 189
click at [384, 333] on textarea "People have different opinions about whether human behaviour can be changed by …" at bounding box center [706, 283] width 879 height 189
drag, startPoint x: 384, startPoint y: 333, endPoint x: 342, endPoint y: 342, distance: 42.9
click at [342, 343] on textarea "People have different opinions about whether human behaviour can be changed by …" at bounding box center [706, 283] width 879 height 189
click at [382, 334] on textarea "People have different opinions about whether human behaviour can be changed by …" at bounding box center [706, 283] width 879 height 189
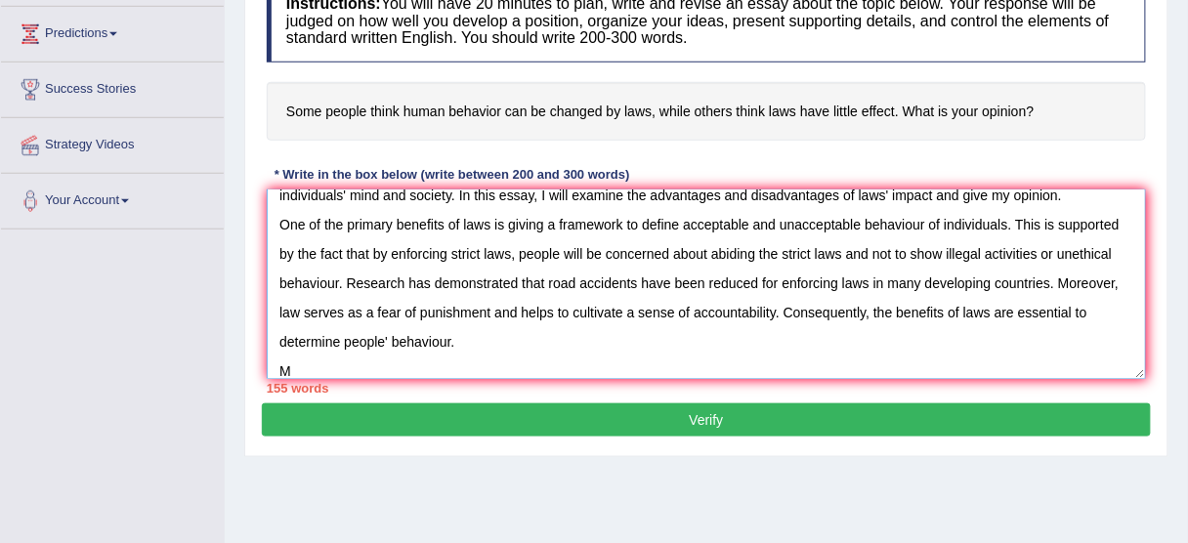
drag, startPoint x: 382, startPoint y: 335, endPoint x: 344, endPoint y: 343, distance: 38.9
click at [344, 343] on textarea "People have different opinions about whether human behaviour can be changed by …" at bounding box center [706, 283] width 879 height 189
click at [391, 331] on textarea "People have different opinions about whether human behaviour can be changed by …" at bounding box center [706, 283] width 879 height 189
click at [331, 372] on textarea "People have different opinions about whether human behaviour can be changed by …" at bounding box center [706, 283] width 879 height 189
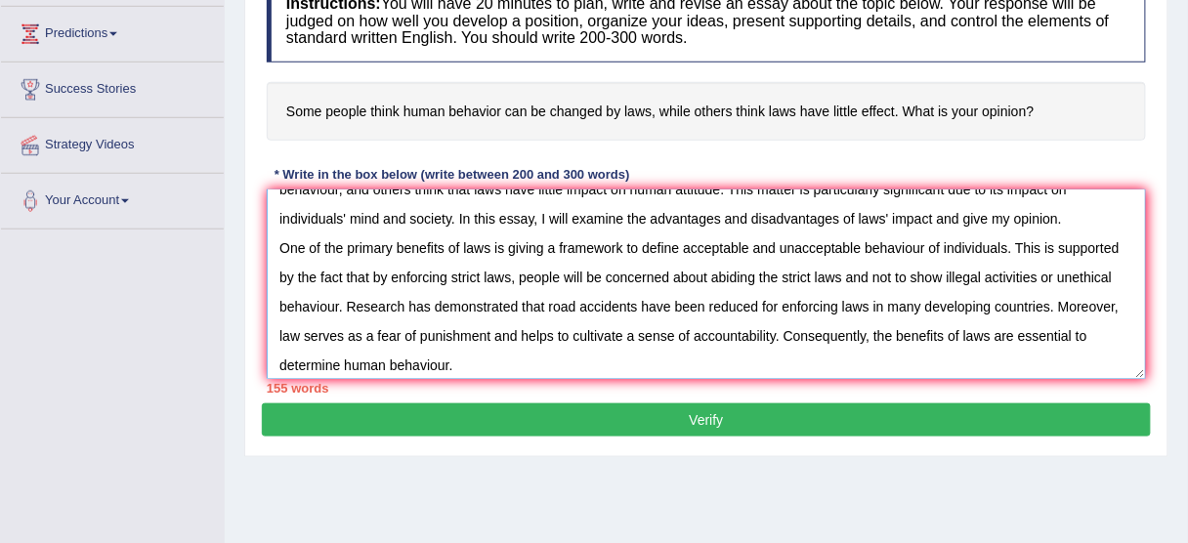
scroll to position [88, 0]
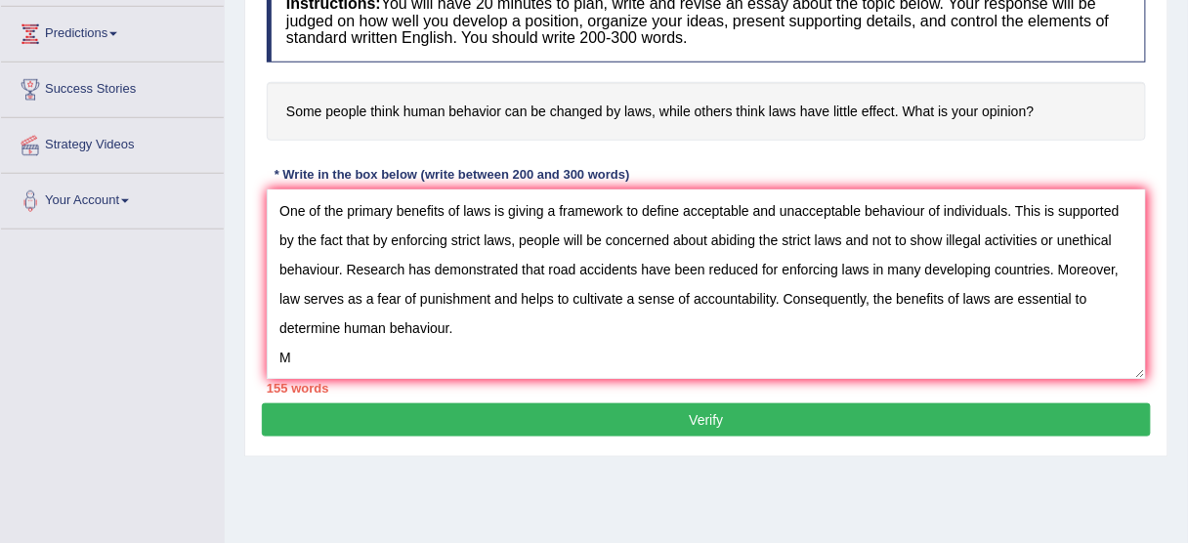
click at [262, 312] on div "Instructions: You will have 20 minutes to plan, write and revise an essay about…" at bounding box center [706, 187] width 889 height 434
click at [302, 345] on textarea "People have different opinions about whether human behaviour can be changed by …" at bounding box center [706, 283] width 879 height 189
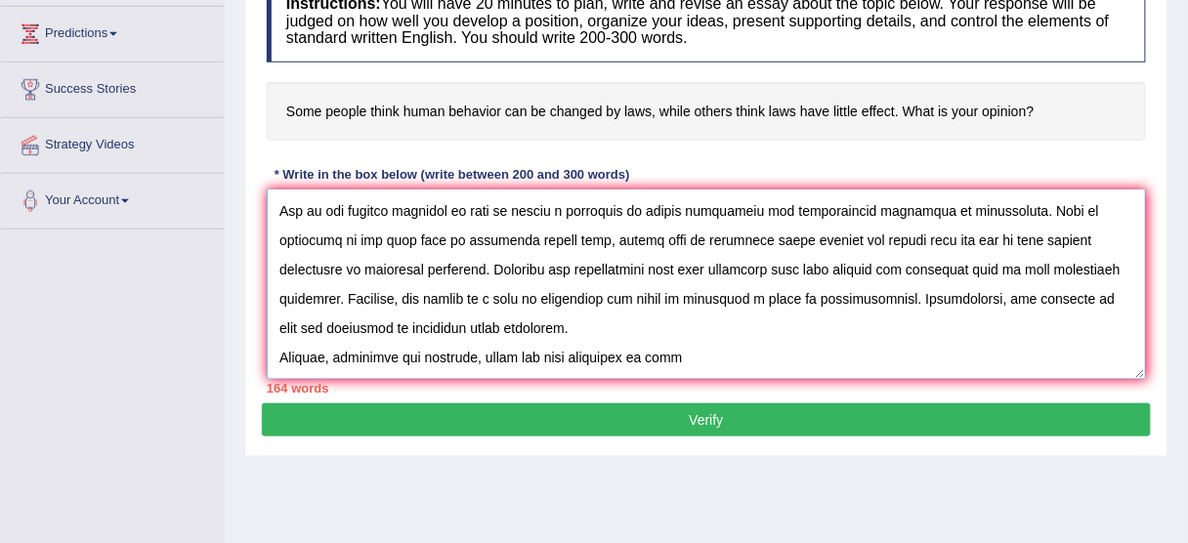
click at [626, 351] on textarea at bounding box center [706, 283] width 879 height 189
click at [693, 350] on textarea at bounding box center [706, 283] width 879 height 189
click at [929, 351] on textarea at bounding box center [706, 283] width 879 height 189
click at [886, 354] on textarea at bounding box center [706, 283] width 879 height 189
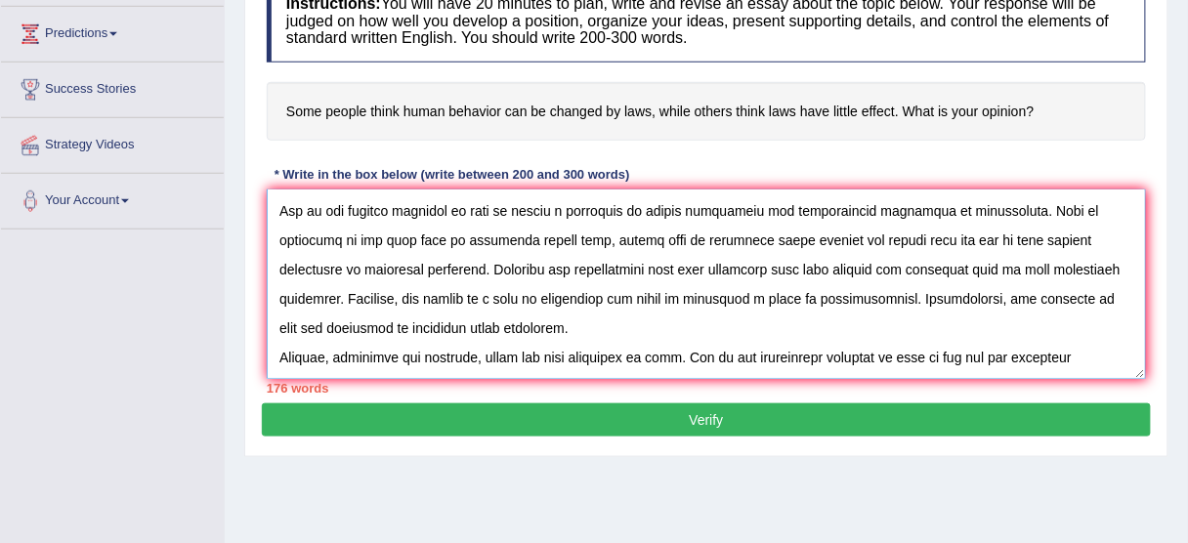
drag, startPoint x: 968, startPoint y: 355, endPoint x: 949, endPoint y: 352, distance: 18.8
click at [949, 352] on textarea at bounding box center [706, 283] width 879 height 189
click at [1053, 354] on textarea at bounding box center [706, 283] width 879 height 189
click at [1084, 352] on textarea at bounding box center [706, 283] width 879 height 189
click at [884, 350] on textarea at bounding box center [706, 283] width 879 height 189
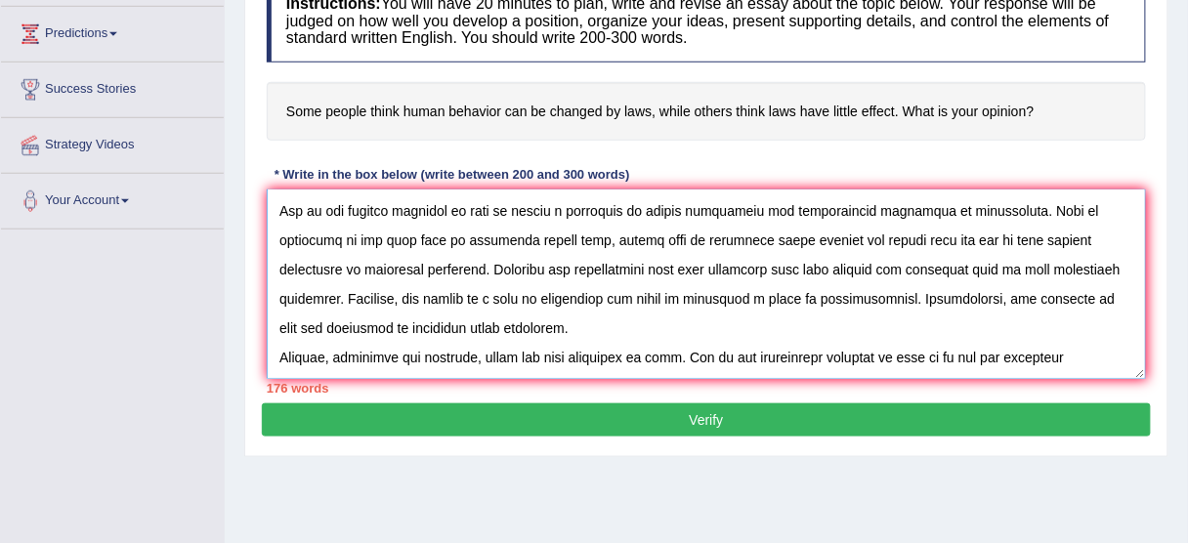
click at [886, 350] on textarea at bounding box center [706, 283] width 879 height 189
click at [963, 352] on textarea at bounding box center [706, 283] width 879 height 189
click at [939, 357] on textarea at bounding box center [706, 283] width 879 height 189
click at [1059, 347] on textarea at bounding box center [706, 283] width 879 height 189
click at [1072, 354] on textarea at bounding box center [706, 283] width 879 height 189
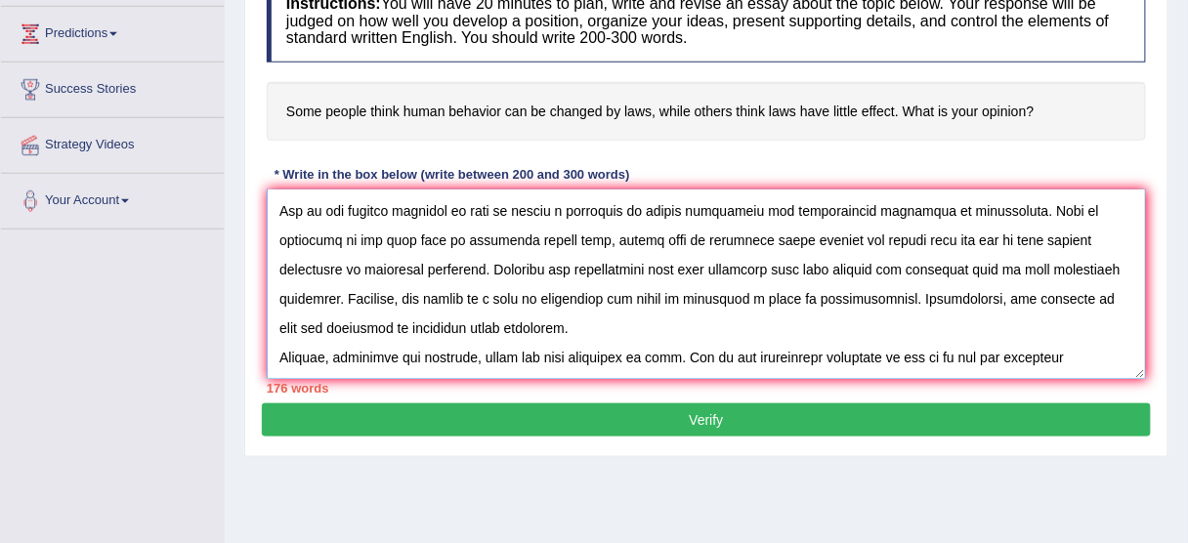
click at [1072, 354] on textarea at bounding box center [706, 283] width 879 height 189
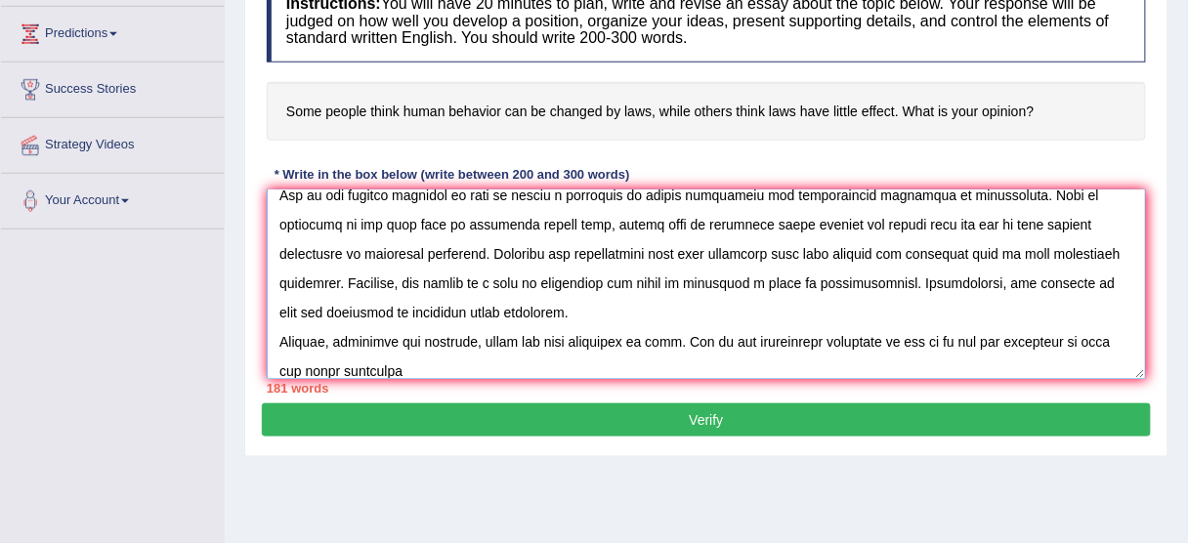
click at [363, 363] on textarea at bounding box center [706, 283] width 879 height 189
click at [427, 367] on textarea at bounding box center [706, 283] width 879 height 189
click at [654, 362] on textarea at bounding box center [706, 283] width 879 height 189
click at [692, 358] on textarea at bounding box center [706, 283] width 879 height 189
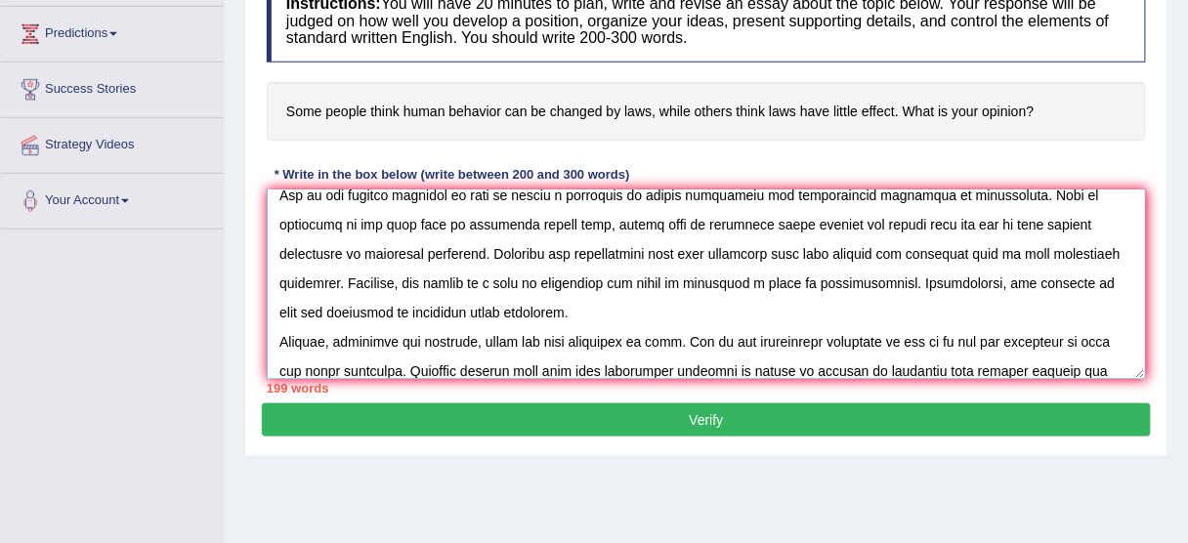
scroll to position [133, 0]
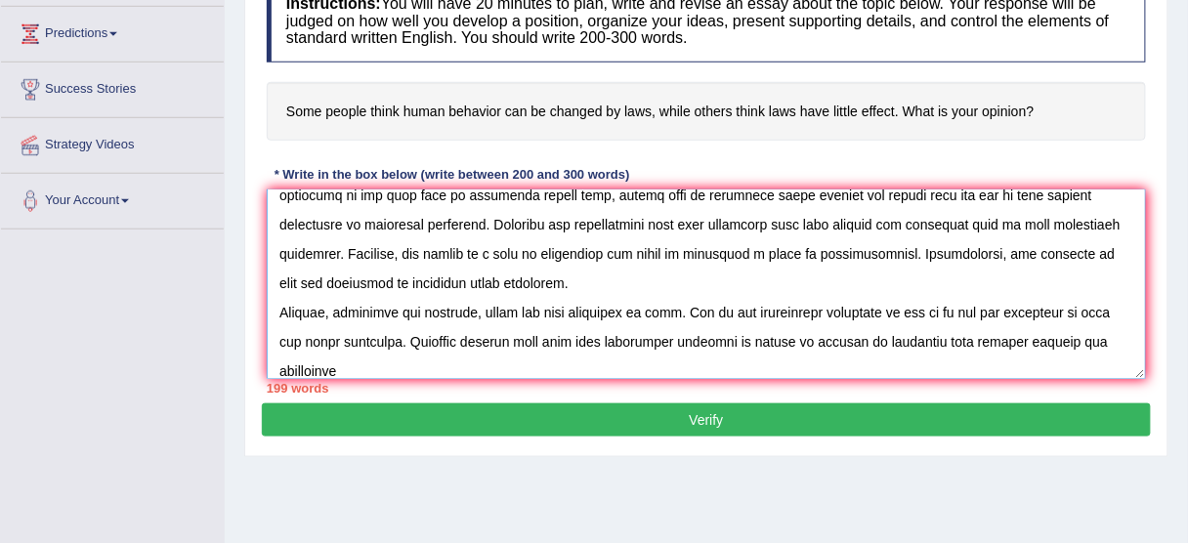
click at [658, 338] on textarea at bounding box center [706, 283] width 879 height 189
click at [658, 303] on textarea at bounding box center [706, 283] width 879 height 189
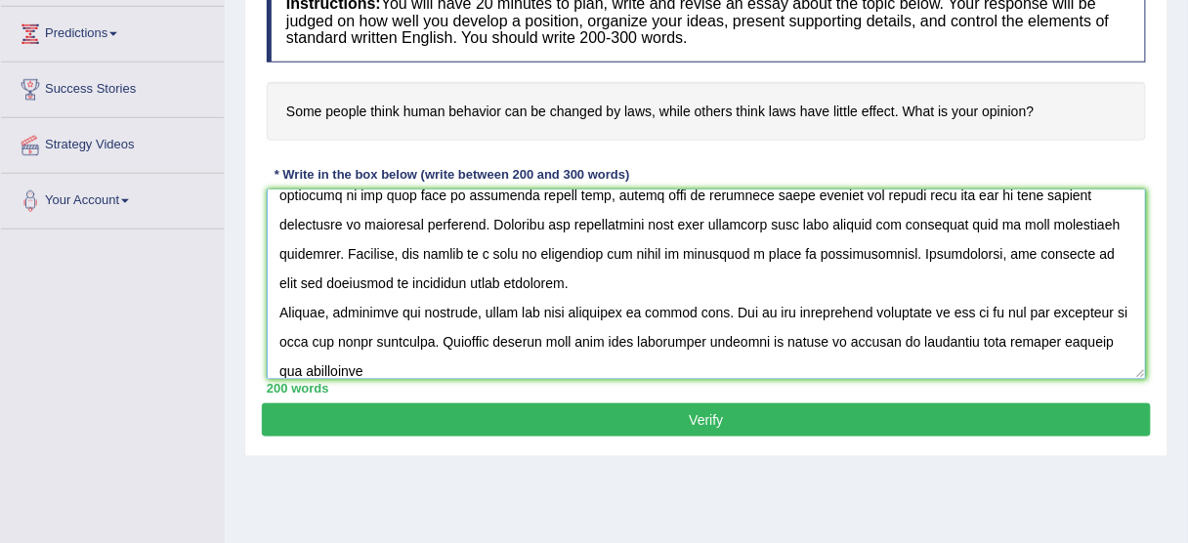
click at [659, 310] on textarea at bounding box center [706, 283] width 879 height 189
drag, startPoint x: 616, startPoint y: 309, endPoint x: 636, endPoint y: 306, distance: 19.8
click at [616, 309] on textarea at bounding box center [706, 283] width 879 height 189
click at [727, 305] on textarea at bounding box center [706, 283] width 879 height 189
click at [735, 304] on textarea at bounding box center [706, 283] width 879 height 189
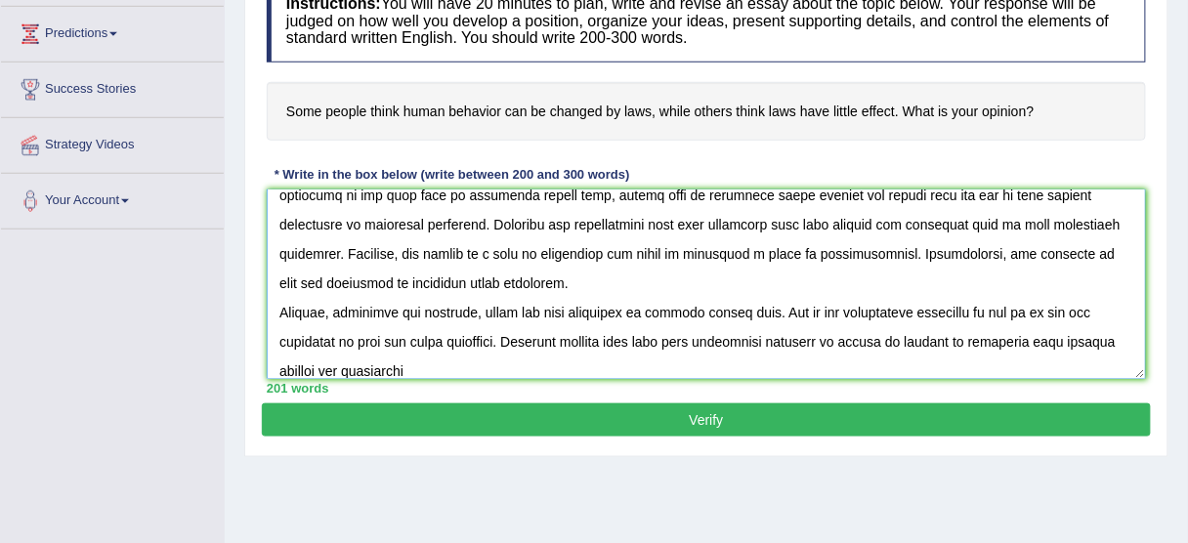
drag, startPoint x: 736, startPoint y: 305, endPoint x: 708, endPoint y: 315, distance: 29.4
click at [708, 315] on textarea at bounding box center [706, 283] width 879 height 189
click at [606, 315] on textarea at bounding box center [706, 283] width 879 height 189
click at [454, 271] on textarea at bounding box center [706, 283] width 879 height 189
click at [351, 330] on textarea at bounding box center [706, 283] width 879 height 189
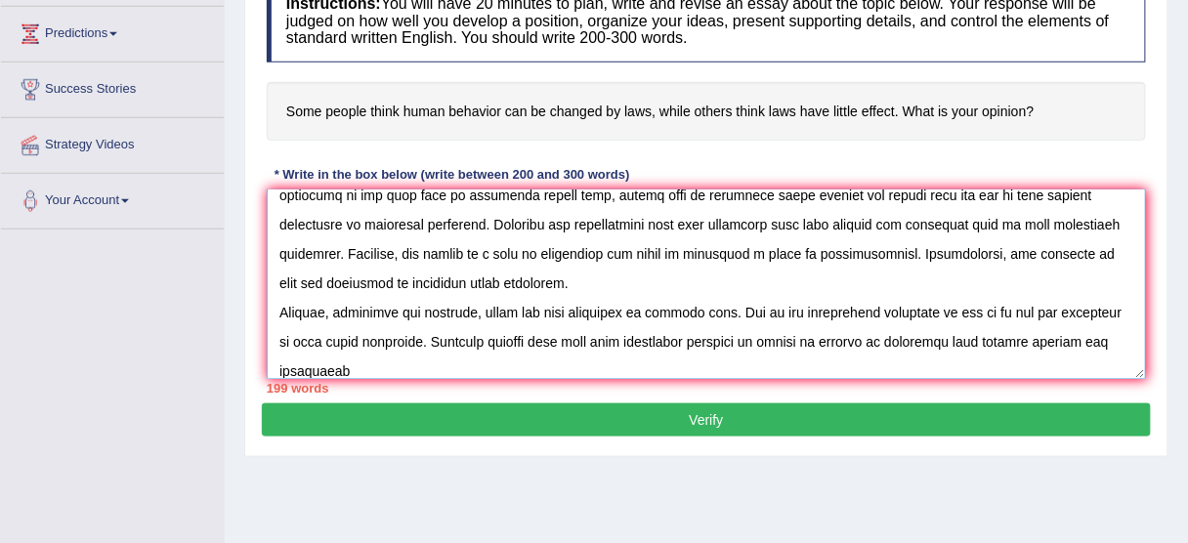
click at [588, 347] on textarea at bounding box center [706, 283] width 879 height 189
click at [686, 335] on textarea at bounding box center [706, 283] width 879 height 189
click at [0, 209] on div "Home Practice Questions Speaking Practice Read Aloud Repeat Sentence Describe I…" at bounding box center [112, 6] width 252 height 445
click at [0, 195] on div "Home Practice Questions Speaking Practice Read Aloud Repeat Sentence Describe I…" at bounding box center [112, 6] width 252 height 445
click at [436, 324] on textarea at bounding box center [706, 283] width 879 height 189
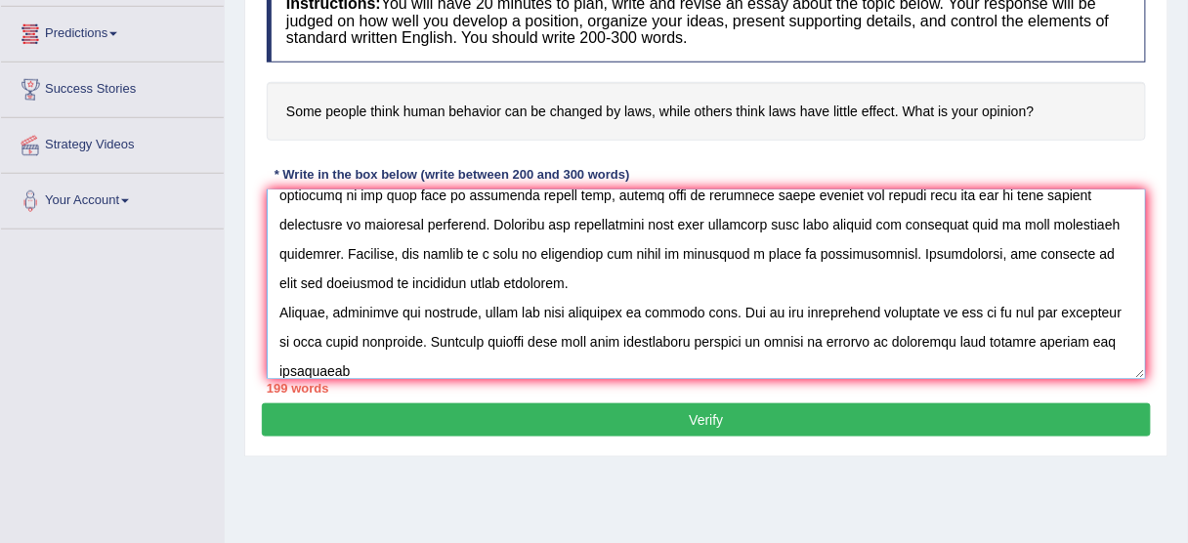
click at [382, 343] on textarea at bounding box center [706, 283] width 879 height 189
click at [360, 364] on textarea at bounding box center [706, 283] width 879 height 189
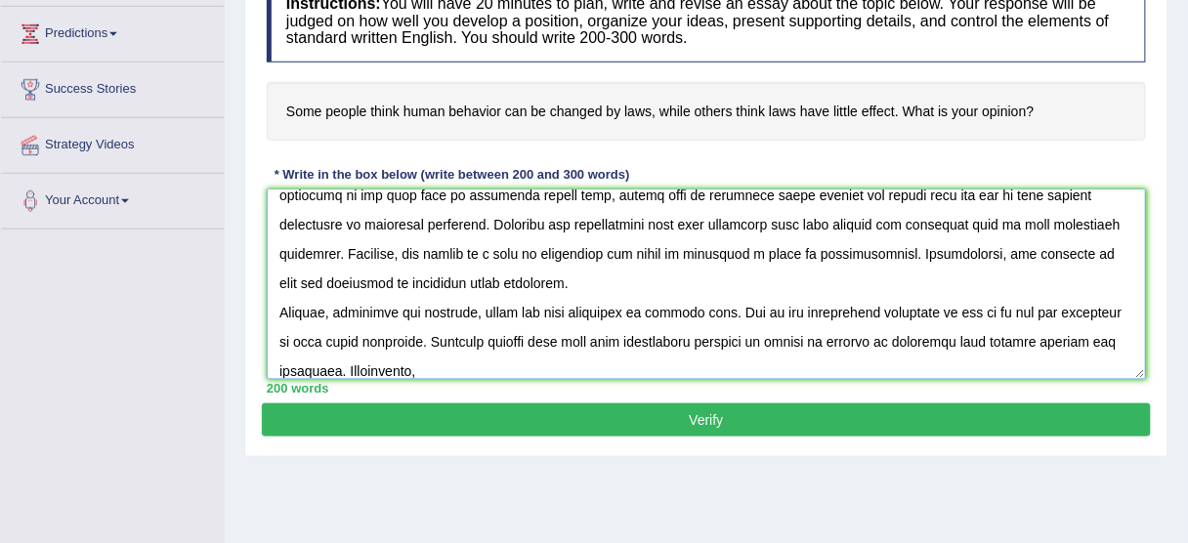
drag, startPoint x: 307, startPoint y: 346, endPoint x: 322, endPoint y: 350, distance: 16.1
click at [307, 346] on textarea at bounding box center [706, 283] width 879 height 189
click at [349, 369] on textarea at bounding box center [706, 283] width 879 height 189
click at [342, 367] on textarea at bounding box center [706, 283] width 879 height 189
click at [402, 366] on textarea at bounding box center [706, 283] width 879 height 189
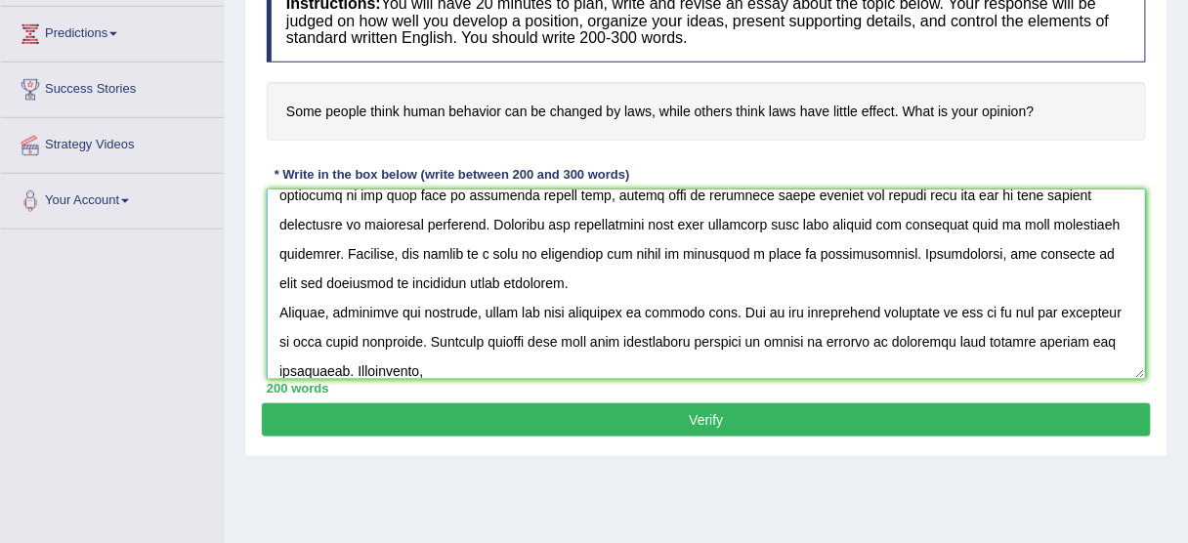
click at [438, 366] on textarea at bounding box center [706, 283] width 879 height 189
click at [352, 362] on textarea at bounding box center [706, 283] width 879 height 189
click at [348, 363] on textarea at bounding box center [706, 283] width 879 height 189
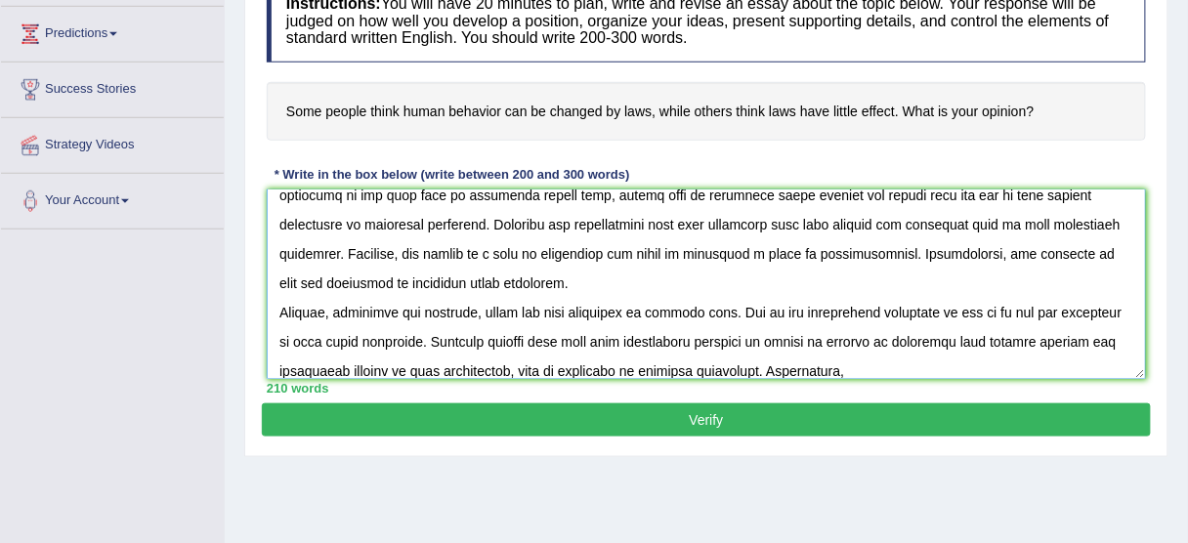
click at [864, 362] on textarea at bounding box center [706, 283] width 879 height 189
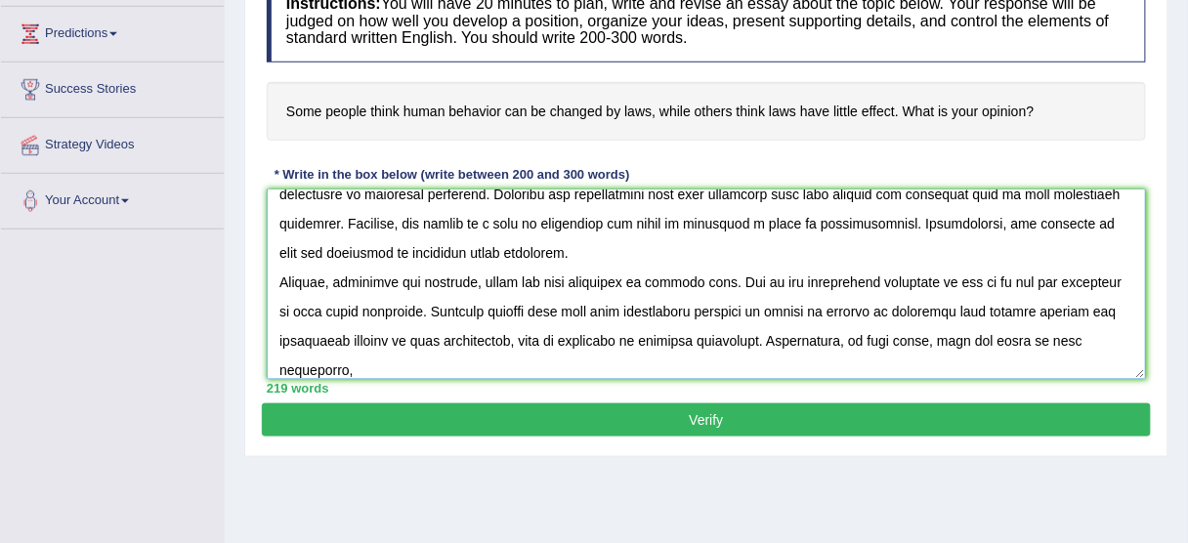
click at [1070, 341] on textarea at bounding box center [706, 283] width 879 height 189
drag, startPoint x: 430, startPoint y: 323, endPoint x: 420, endPoint y: 331, distance: 12.5
click at [430, 323] on textarea at bounding box center [706, 283] width 879 height 189
click at [348, 371] on textarea at bounding box center [706, 283] width 879 height 189
click at [1081, 329] on textarea at bounding box center [706, 283] width 879 height 189
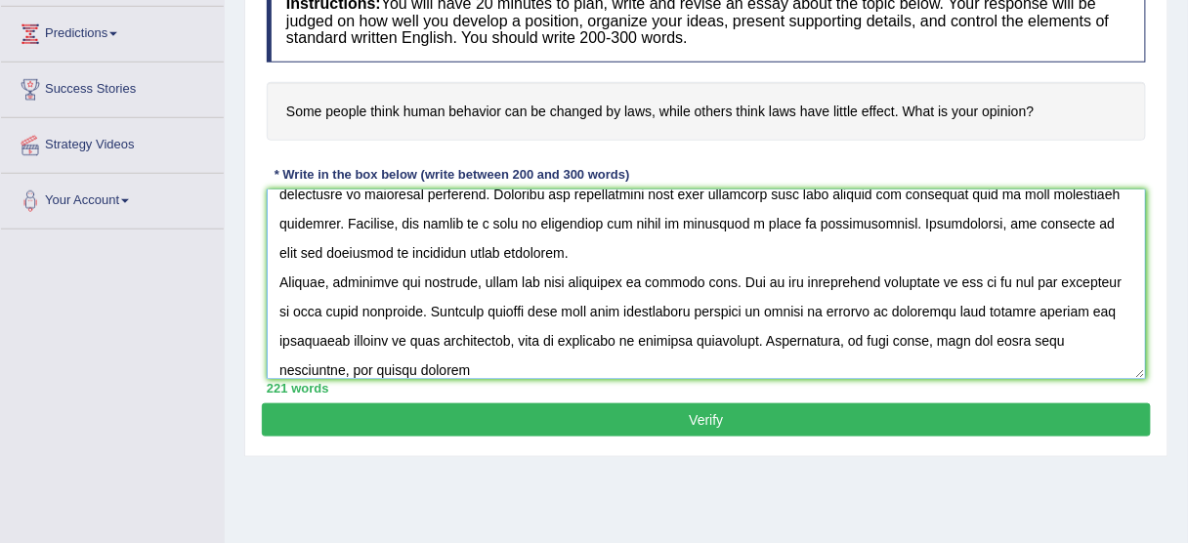
click at [341, 372] on textarea at bounding box center [706, 283] width 879 height 189
click at [310, 287] on textarea at bounding box center [706, 283] width 879 height 189
click at [1050, 336] on textarea at bounding box center [706, 283] width 879 height 189
click at [476, 364] on textarea at bounding box center [706, 283] width 879 height 189
click at [479, 364] on textarea at bounding box center [706, 283] width 879 height 189
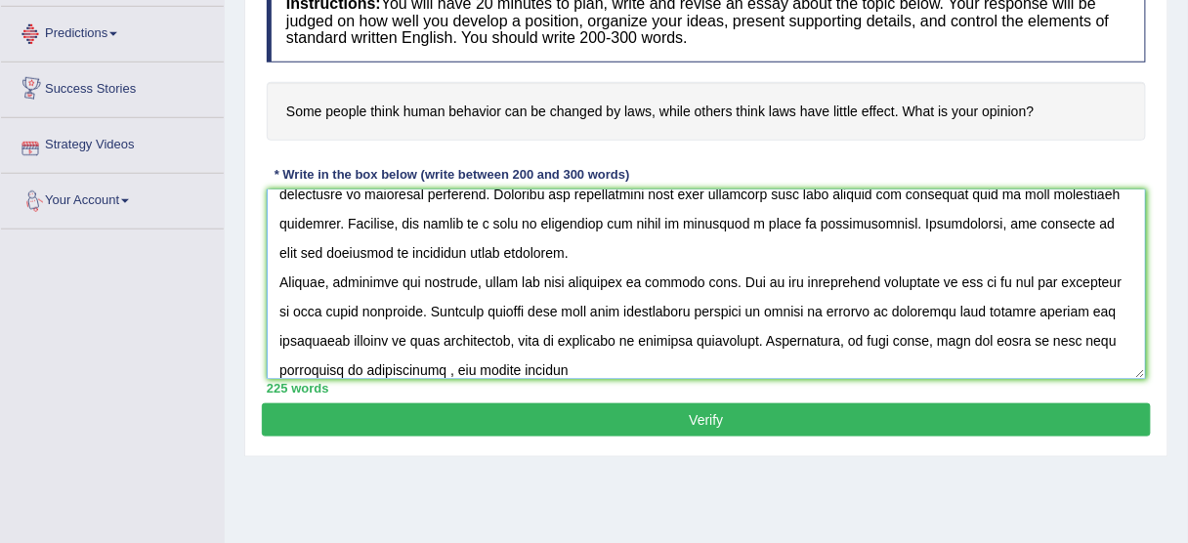
click at [357, 347] on textarea at bounding box center [706, 283] width 879 height 189
click at [417, 362] on textarea at bounding box center [706, 283] width 879 height 189
click at [453, 362] on textarea at bounding box center [706, 283] width 879 height 189
click at [481, 363] on textarea at bounding box center [706, 283] width 879 height 189
click at [482, 360] on textarea at bounding box center [706, 283] width 879 height 189
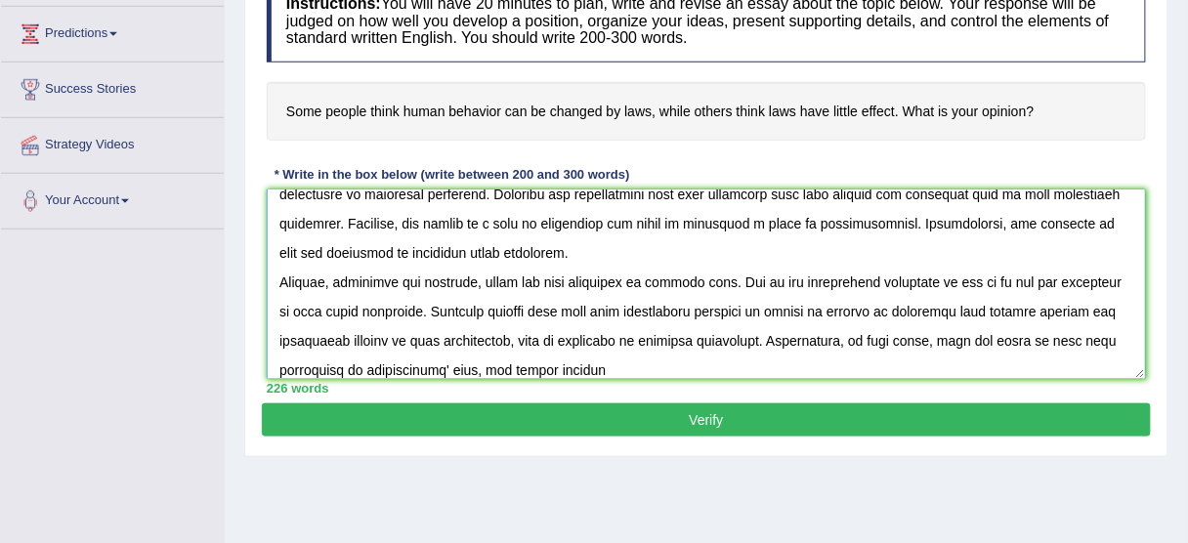
click at [648, 367] on textarea at bounding box center [706, 283] width 879 height 189
click at [479, 360] on textarea at bounding box center [706, 283] width 879 height 189
click at [505, 365] on textarea at bounding box center [706, 283] width 879 height 189
click at [583, 370] on textarea at bounding box center [706, 283] width 879 height 189
click at [480, 362] on textarea at bounding box center [706, 283] width 879 height 189
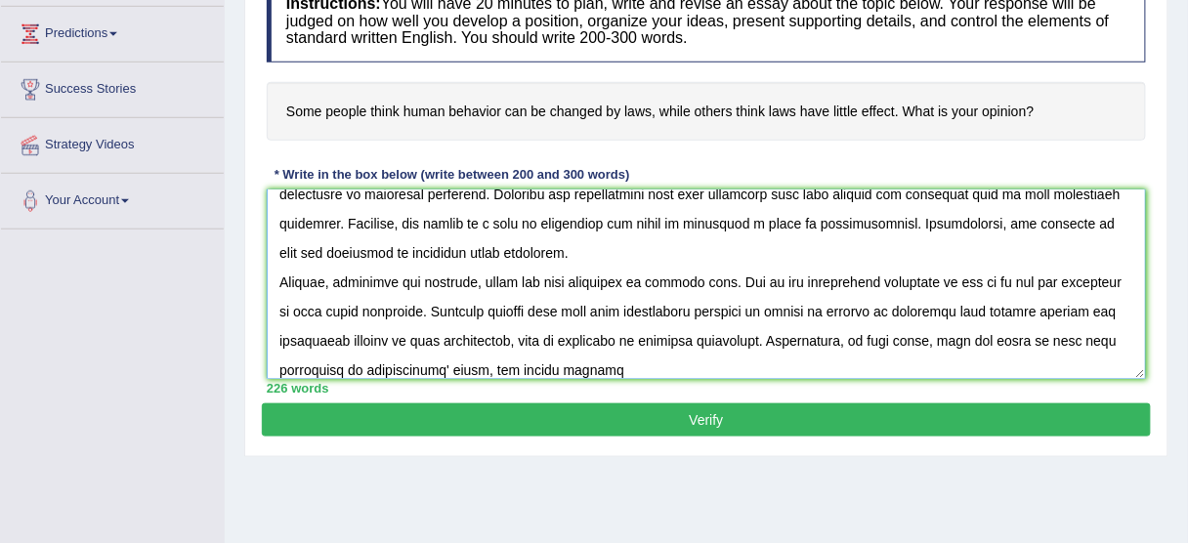
click at [522, 362] on textarea at bounding box center [706, 283] width 879 height 189
drag, startPoint x: 639, startPoint y: 361, endPoint x: 595, endPoint y: 358, distance: 44.1
click at [595, 358] on textarea at bounding box center [706, 283] width 879 height 189
click at [776, 369] on textarea at bounding box center [706, 283] width 879 height 189
click at [782, 365] on textarea at bounding box center [706, 283] width 879 height 189
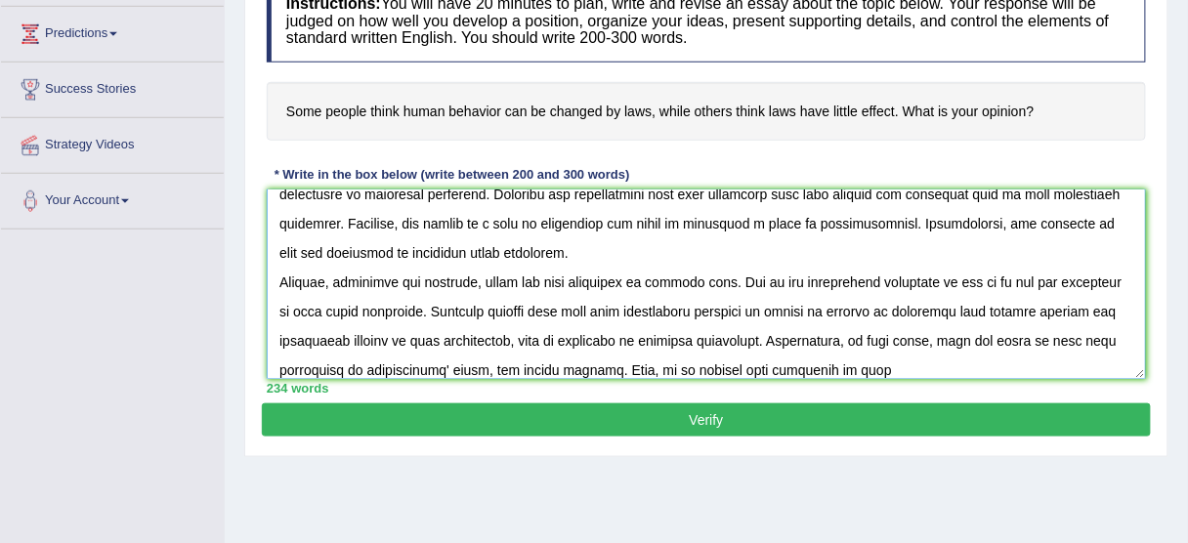
click at [788, 364] on textarea at bounding box center [706, 283] width 879 height 189
click at [894, 358] on textarea at bounding box center [706, 283] width 879 height 189
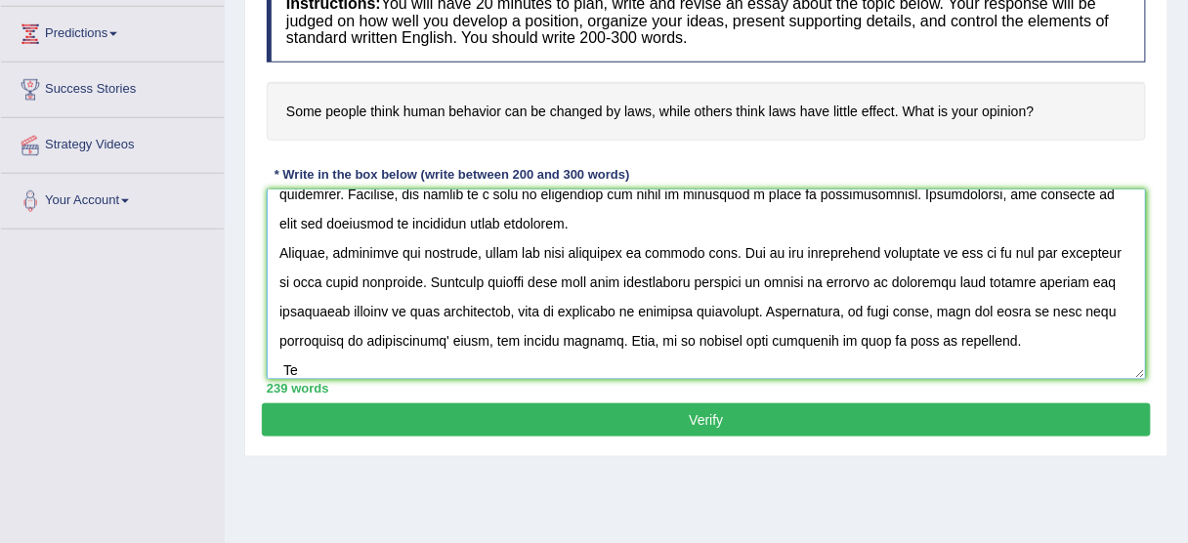
click at [1068, 306] on textarea at bounding box center [706, 283] width 879 height 189
click at [1076, 308] on textarea at bounding box center [706, 283] width 879 height 189
click at [851, 274] on textarea at bounding box center [706, 283] width 879 height 189
click at [1006, 339] on textarea at bounding box center [706, 283] width 879 height 189
drag, startPoint x: 1090, startPoint y: 308, endPoint x: 1054, endPoint y: 312, distance: 36.4
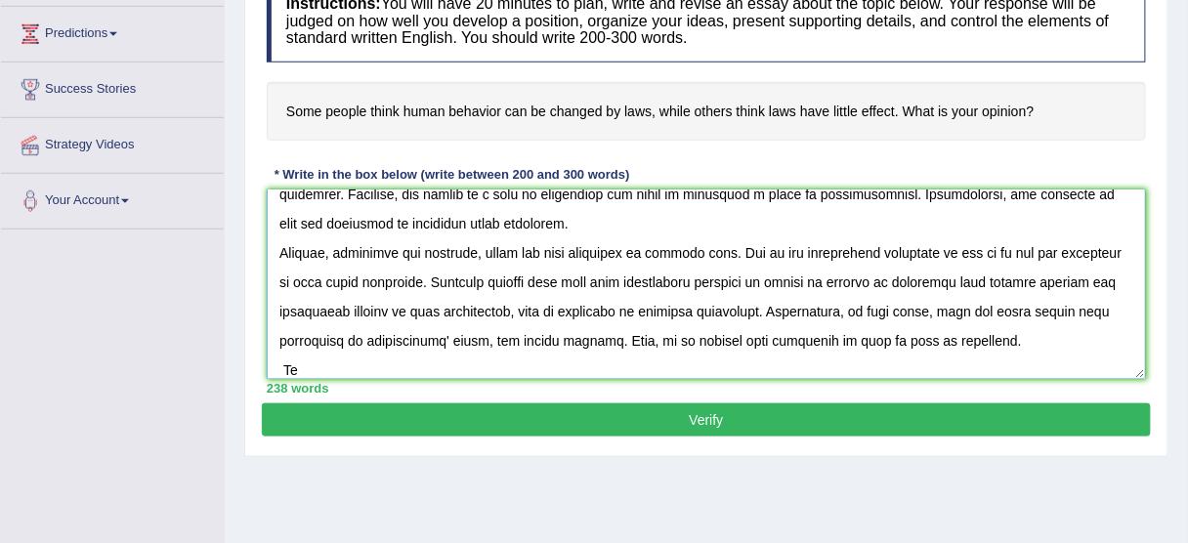
click at [1054, 312] on textarea at bounding box center [706, 283] width 879 height 189
click at [1020, 348] on textarea at bounding box center [706, 283] width 879 height 189
click at [328, 354] on textarea at bounding box center [706, 283] width 879 height 189
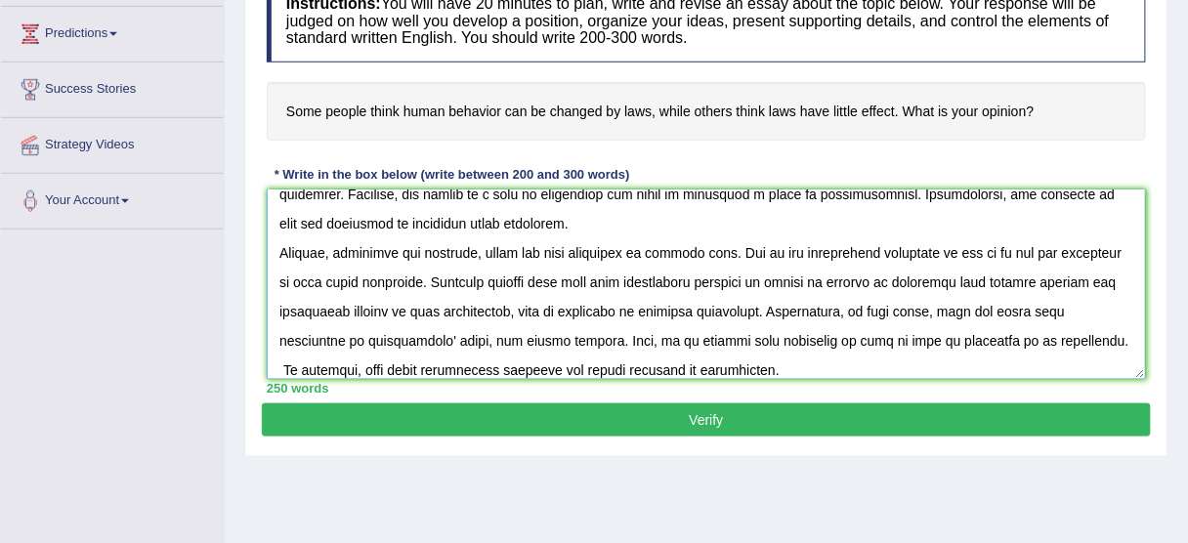
click at [590, 341] on textarea at bounding box center [706, 283] width 879 height 189
click at [602, 336] on textarea at bounding box center [706, 283] width 879 height 189
click at [585, 338] on textarea at bounding box center [706, 283] width 879 height 189
click at [590, 331] on textarea at bounding box center [706, 283] width 879 height 189
click at [484, 330] on textarea at bounding box center [706, 283] width 879 height 189
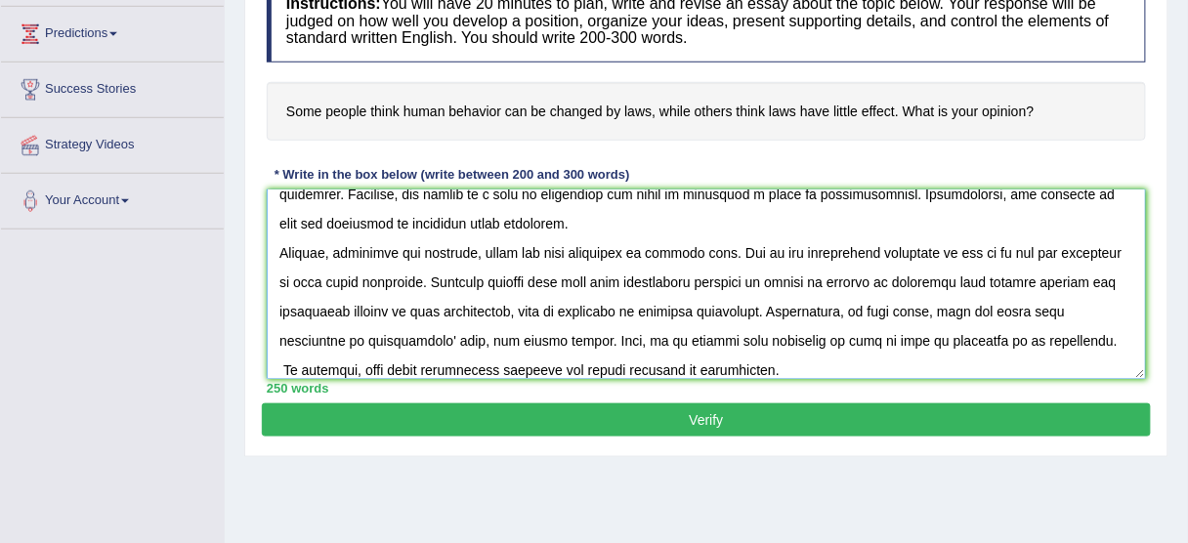
click at [400, 345] on textarea at bounding box center [706, 283] width 879 height 189
drag, startPoint x: 477, startPoint y: 333, endPoint x: 454, endPoint y: 341, distance: 23.8
click at [454, 341] on textarea at bounding box center [706, 283] width 879 height 189
click at [438, 325] on textarea at bounding box center [706, 283] width 879 height 189
click at [679, 359] on textarea at bounding box center [706, 283] width 879 height 189
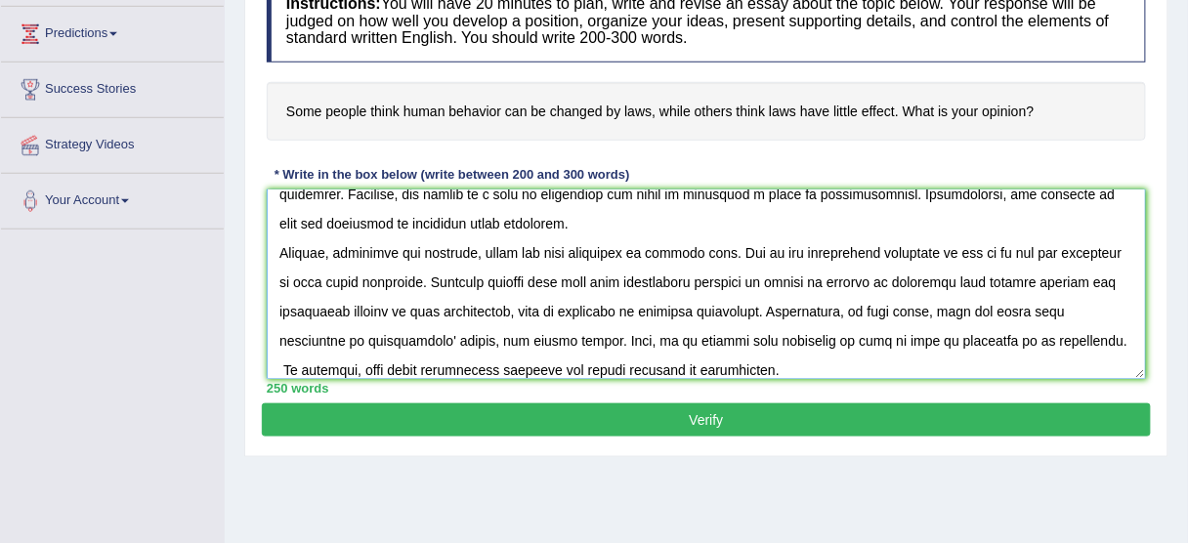
click at [761, 366] on textarea at bounding box center [706, 283] width 879 height 189
click at [610, 365] on textarea at bounding box center [706, 283] width 879 height 189
click at [753, 363] on textarea at bounding box center [706, 283] width 879 height 189
click at [757, 363] on textarea at bounding box center [706, 283] width 879 height 189
click at [754, 366] on textarea at bounding box center [706, 283] width 879 height 189
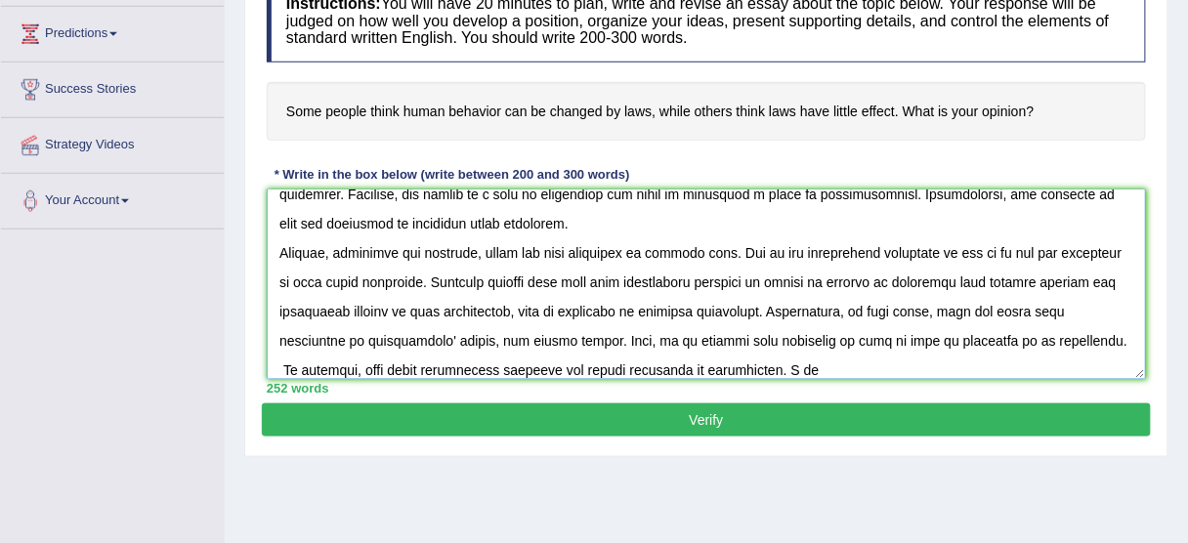
click at [814, 359] on textarea at bounding box center [706, 283] width 879 height 189
click at [754, 364] on textarea at bounding box center [706, 283] width 879 height 189
click at [892, 367] on textarea at bounding box center [706, 283] width 879 height 189
click at [972, 352] on textarea at bounding box center [706, 283] width 879 height 189
click at [863, 366] on textarea at bounding box center [706, 283] width 879 height 189
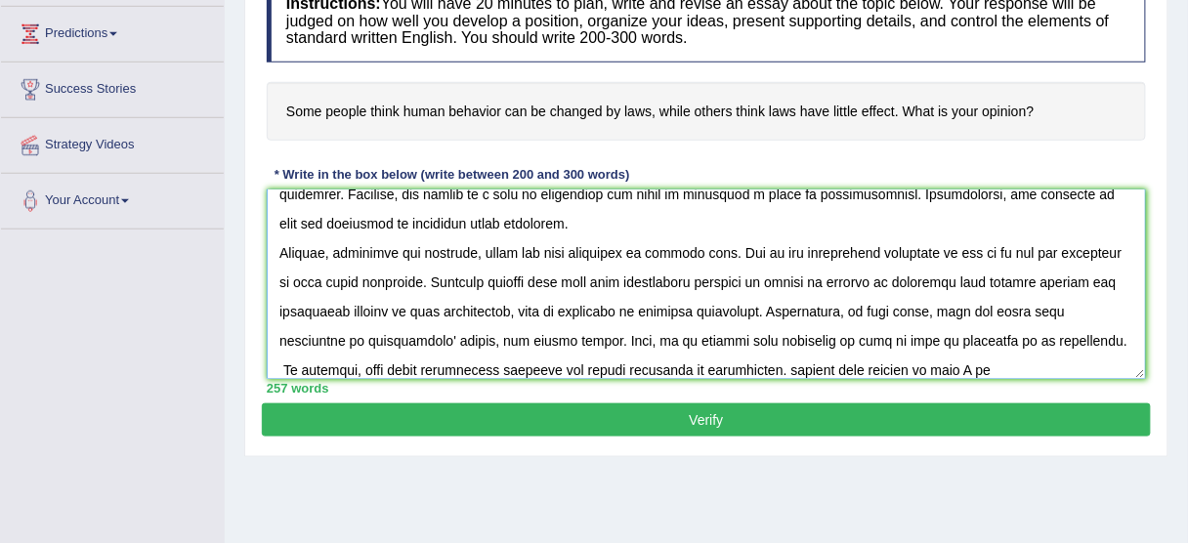
click at [967, 357] on textarea at bounding box center [706, 283] width 879 height 189
click at [927, 370] on textarea at bounding box center [706, 283] width 879 height 189
click at [974, 363] on textarea at bounding box center [706, 283] width 879 height 189
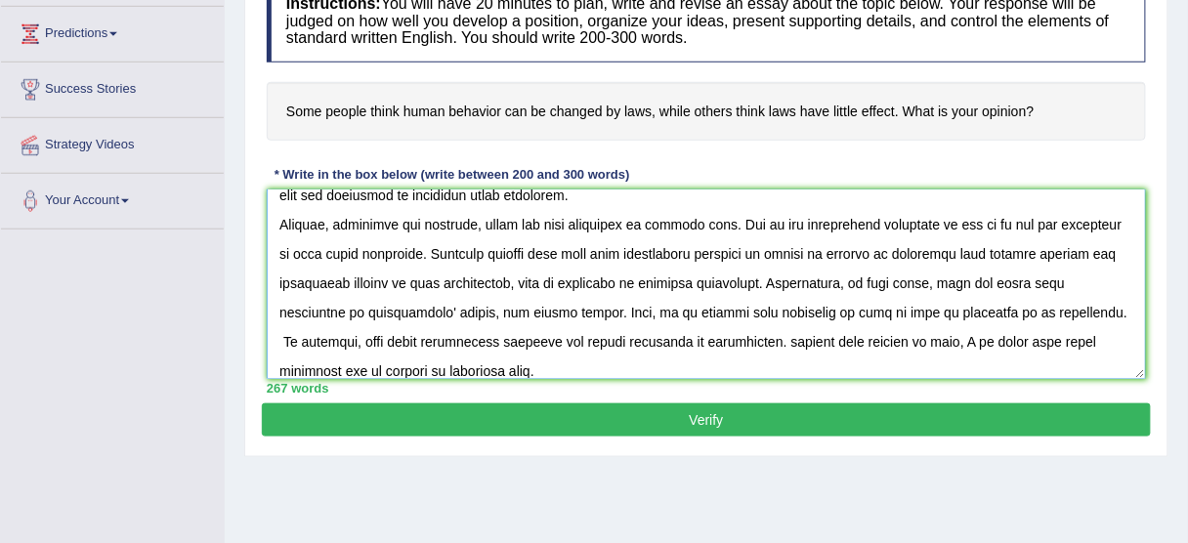
click at [448, 298] on textarea at bounding box center [706, 283] width 879 height 189
click at [445, 305] on textarea at bounding box center [706, 283] width 879 height 189
click at [564, 367] on textarea at bounding box center [706, 283] width 879 height 189
click at [434, 300] on textarea at bounding box center [706, 283] width 879 height 189
click at [560, 360] on textarea at bounding box center [706, 283] width 879 height 189
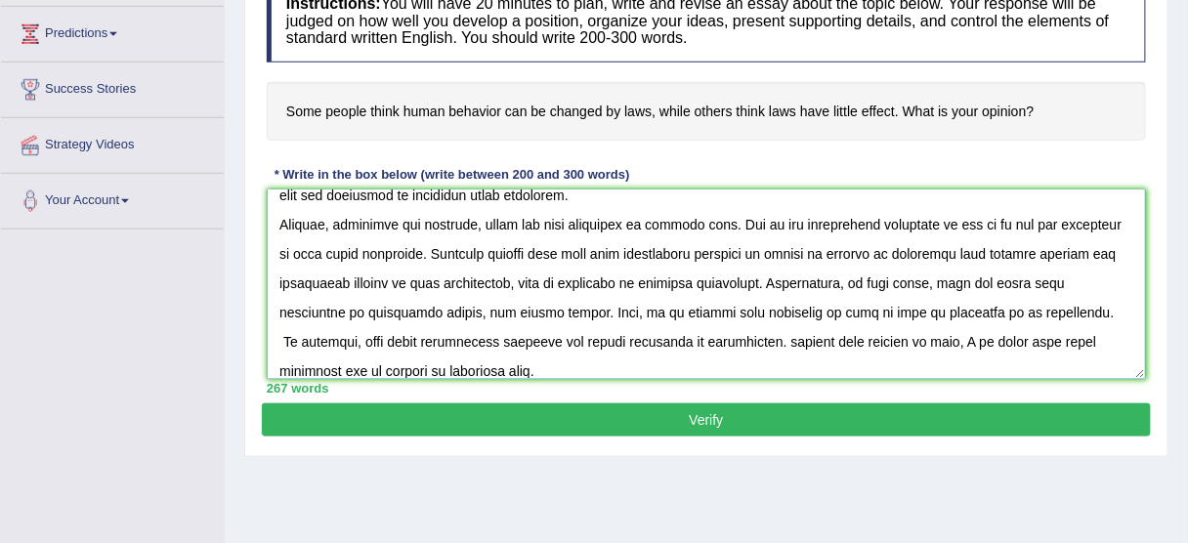
click at [763, 334] on textarea at bounding box center [706, 283] width 879 height 189
click at [795, 331] on textarea at bounding box center [706, 283] width 879 height 189
click at [845, 326] on textarea at bounding box center [706, 283] width 879 height 189
click at [916, 345] on textarea at bounding box center [706, 283] width 879 height 189
click at [958, 340] on textarea at bounding box center [706, 283] width 879 height 189
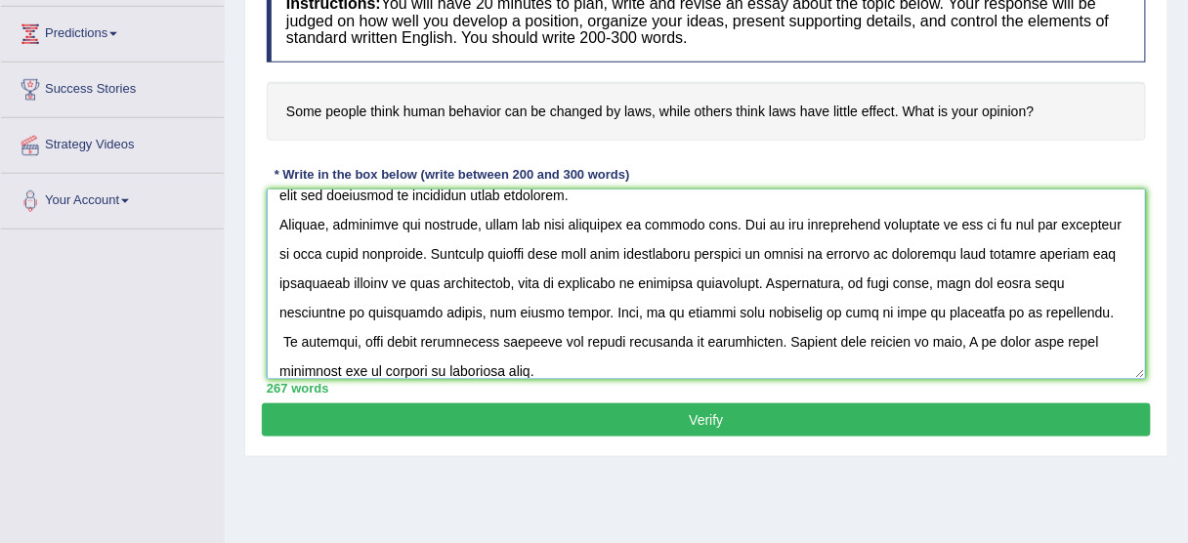
click at [966, 341] on textarea at bounding box center [706, 283] width 879 height 189
click at [949, 341] on textarea at bounding box center [706, 283] width 879 height 189
click at [793, 300] on textarea at bounding box center [706, 283] width 879 height 189
click at [798, 298] on textarea at bounding box center [706, 283] width 879 height 189
click at [848, 303] on textarea at bounding box center [706, 283] width 879 height 189
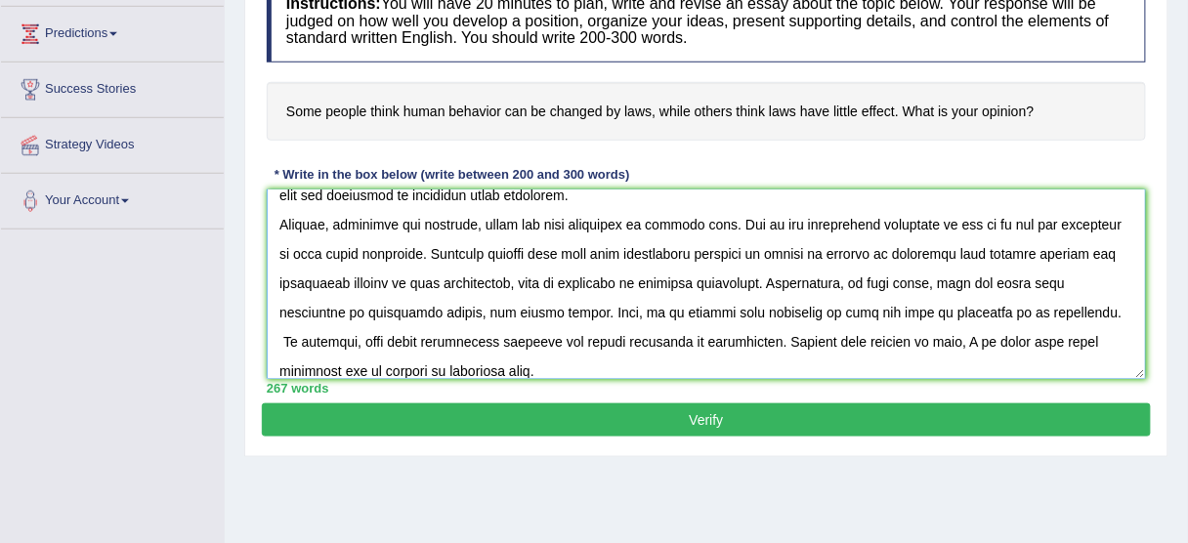
click at [571, 343] on textarea at bounding box center [706, 283] width 879 height 189
click at [896, 307] on textarea at bounding box center [706, 283] width 879 height 189
click at [916, 305] on textarea at bounding box center [706, 283] width 879 height 189
click at [914, 305] on textarea at bounding box center [706, 283] width 879 height 189
click at [588, 365] on textarea at bounding box center [706, 283] width 879 height 189
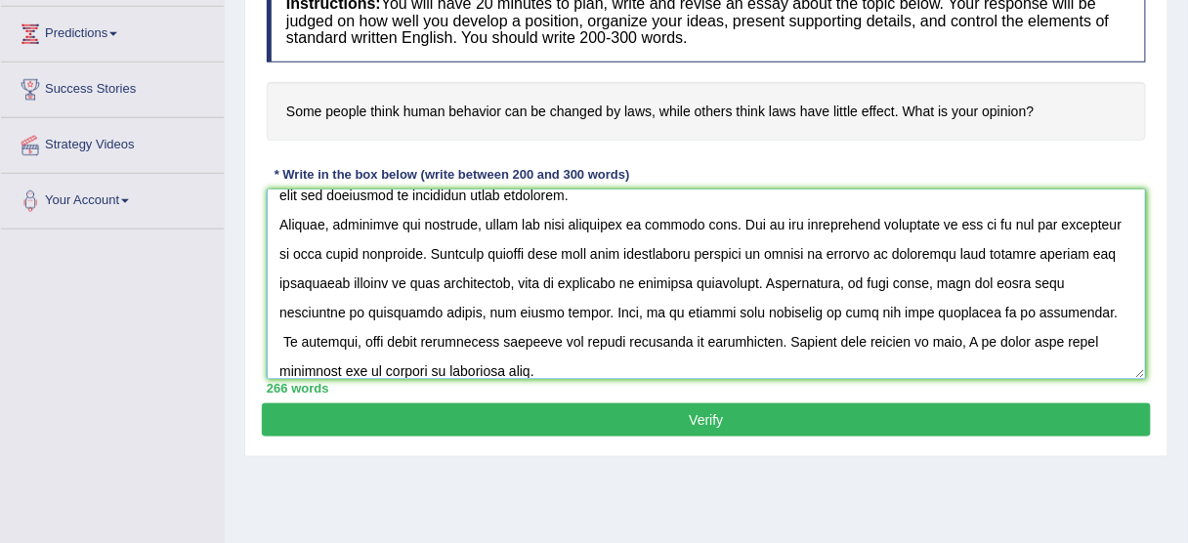
type textarea "People have different opinions about whether human behaviour can be changed by …"
click at [614, 426] on button "Verify" at bounding box center [706, 419] width 889 height 33
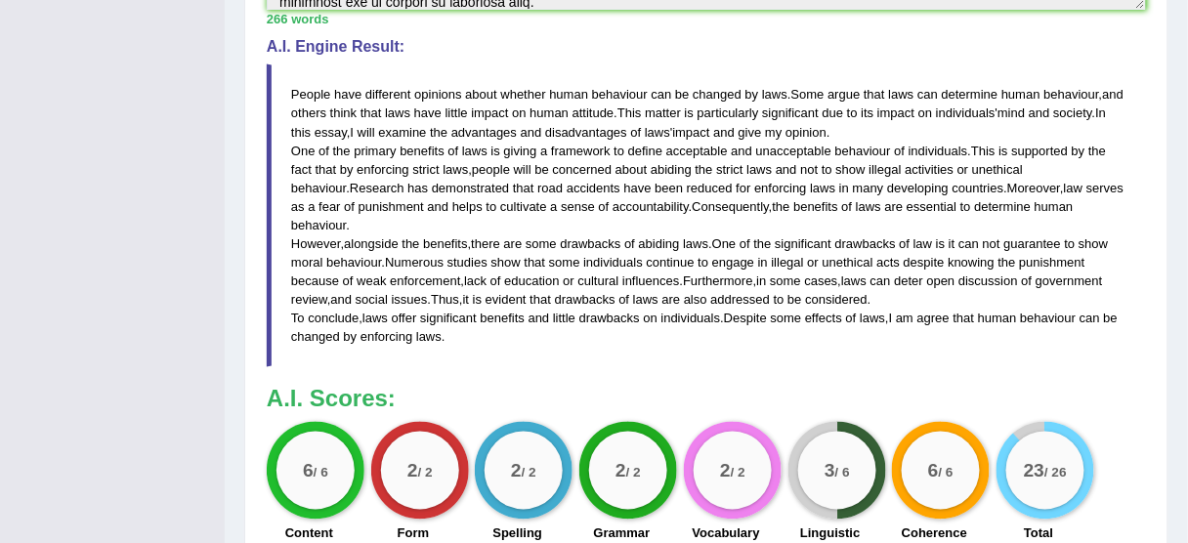
scroll to position [625, 0]
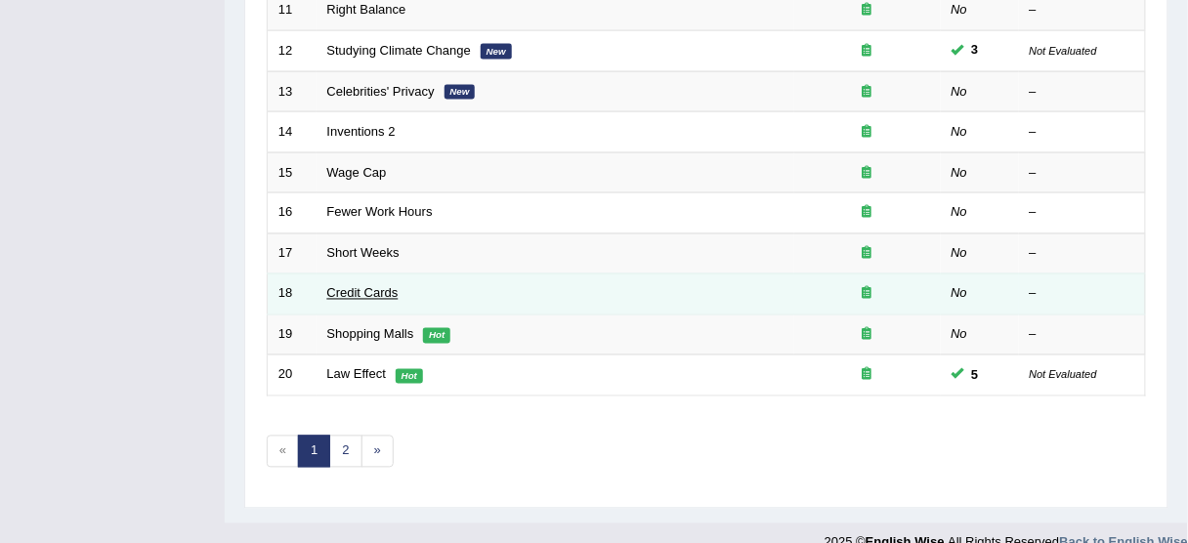
scroll to position [741, 0]
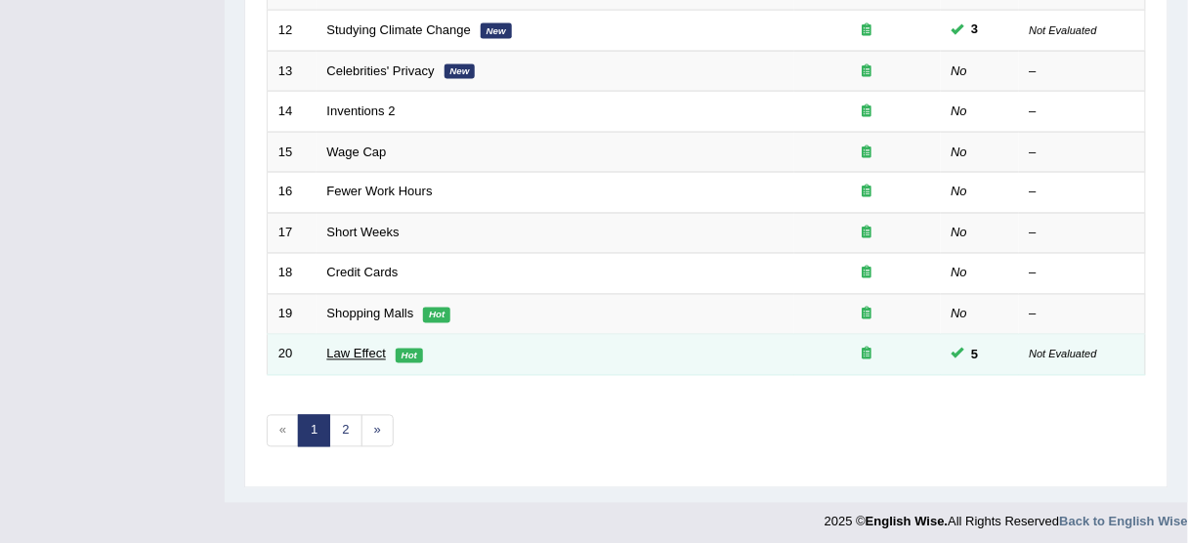
click at [360, 347] on link "Law Effect" at bounding box center [356, 354] width 59 height 15
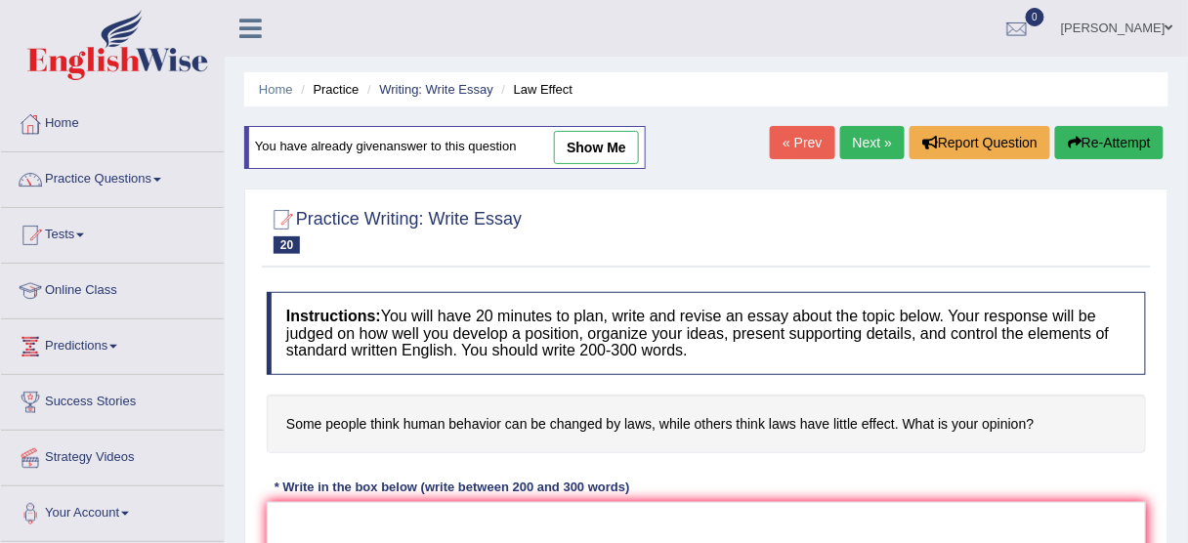
click at [608, 146] on link "show me" at bounding box center [596, 147] width 85 height 33
type textarea "People have different opinions about whether human behaviour can be changed by …"
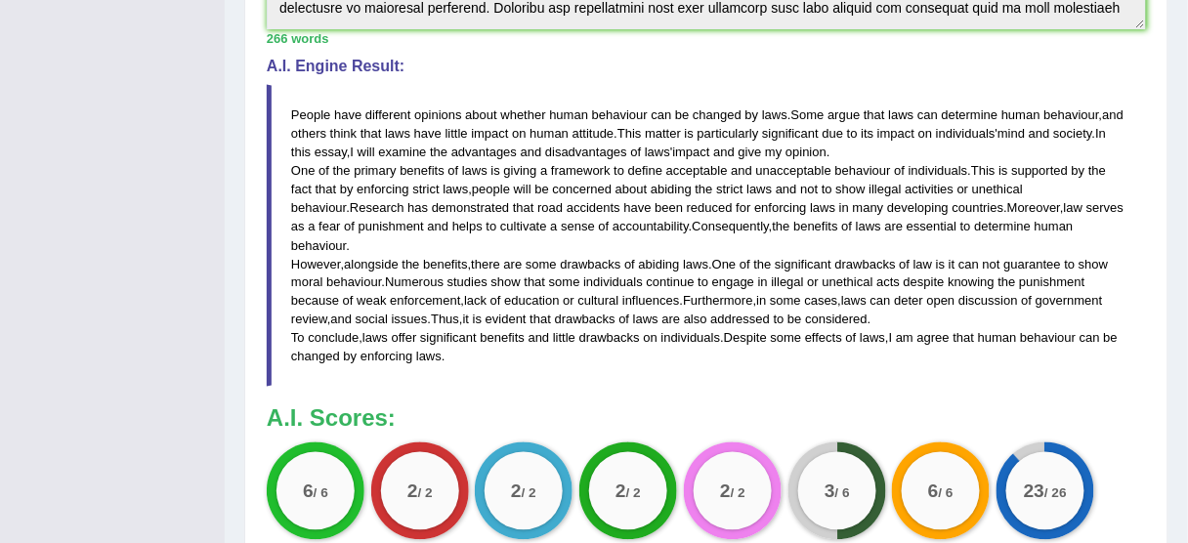
scroll to position [547, 0]
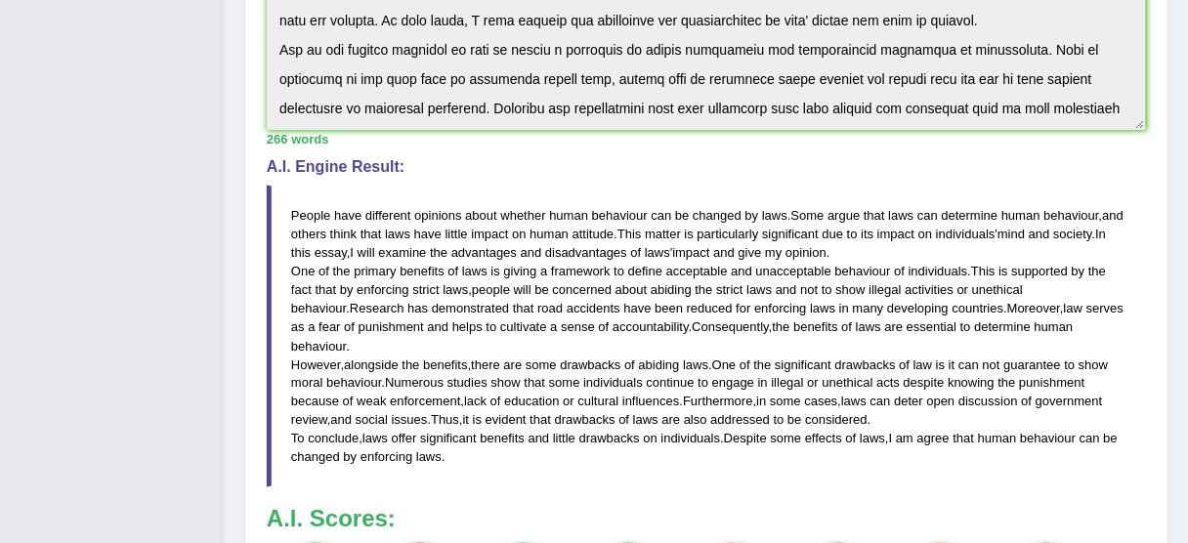
drag, startPoint x: 282, startPoint y: 197, endPoint x: 397, endPoint y: 311, distance: 160.9
click at [399, 345] on blockquote "People have different opinions about whether human behaviour can be changed by …" at bounding box center [706, 337] width 879 height 303
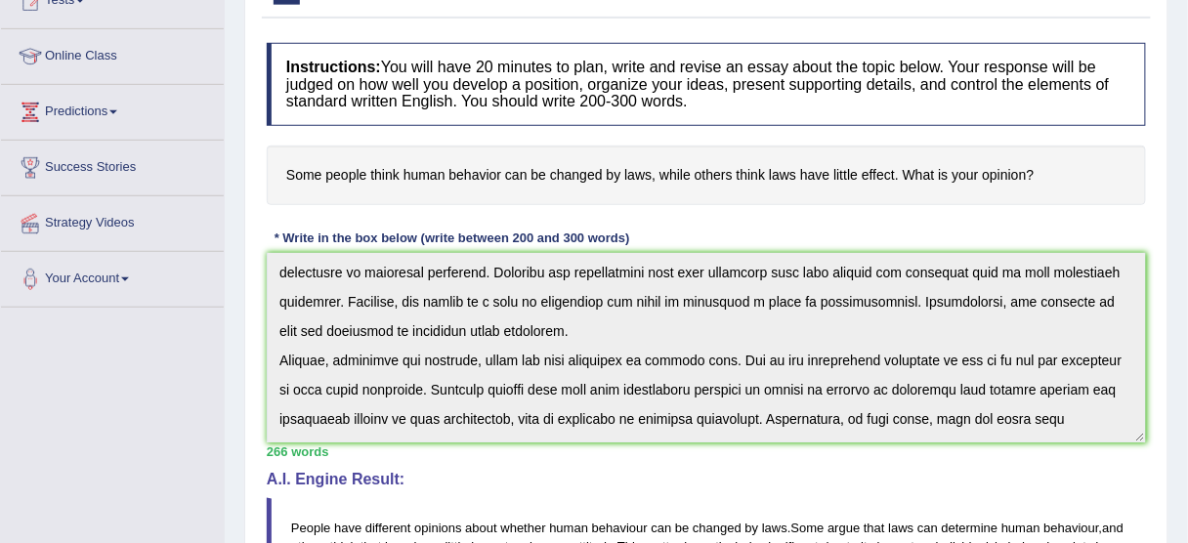
scroll to position [234, 0]
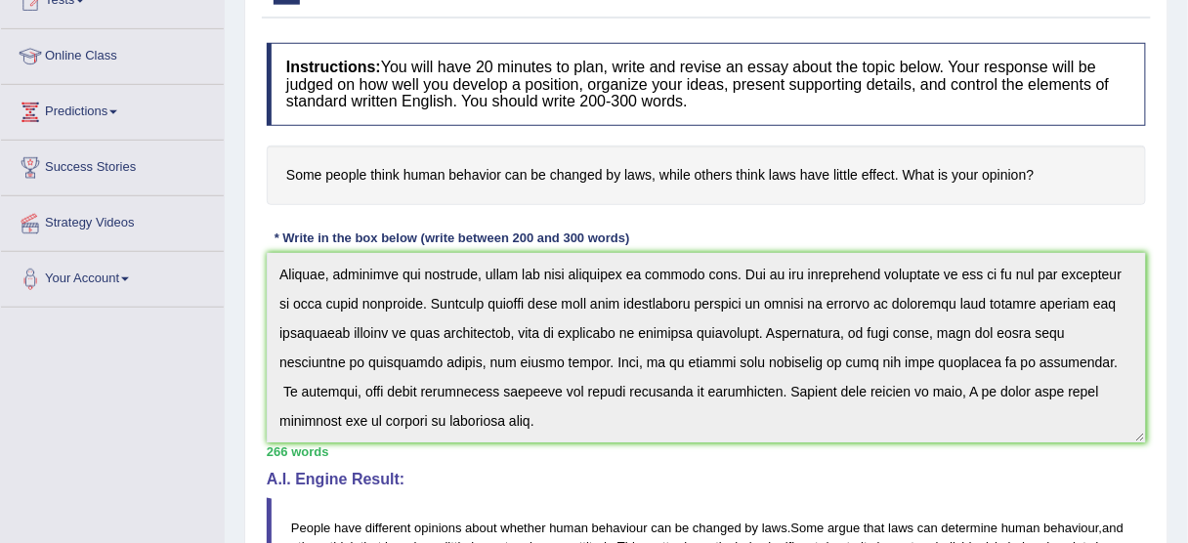
click at [776, 488] on div "Instructions: You will have 20 minutes to plan, write and revise an essay about…" at bounding box center [706, 510] width 889 height 954
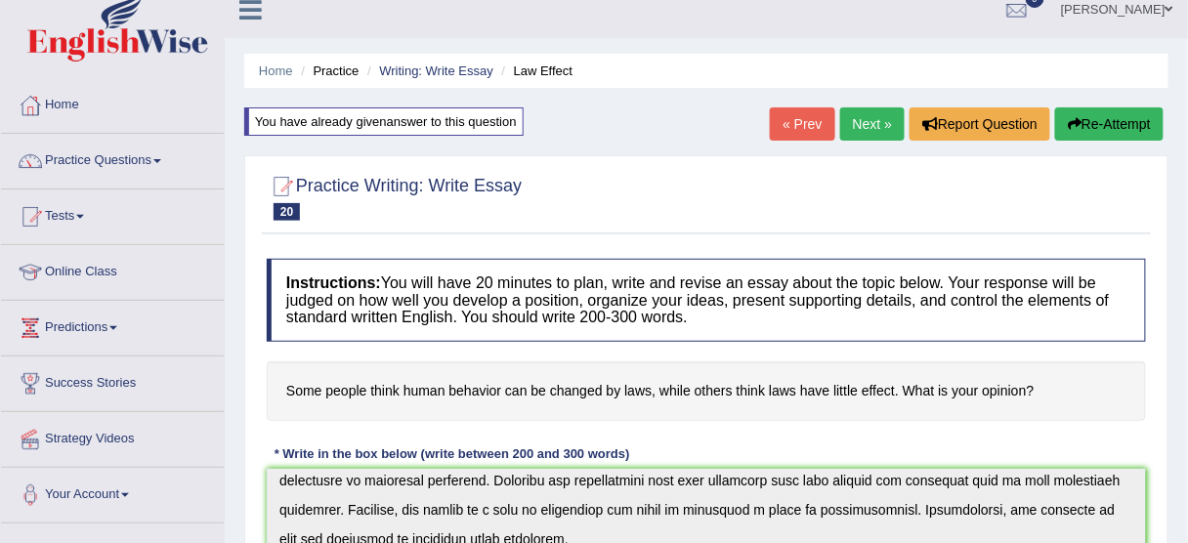
scroll to position [0, 0]
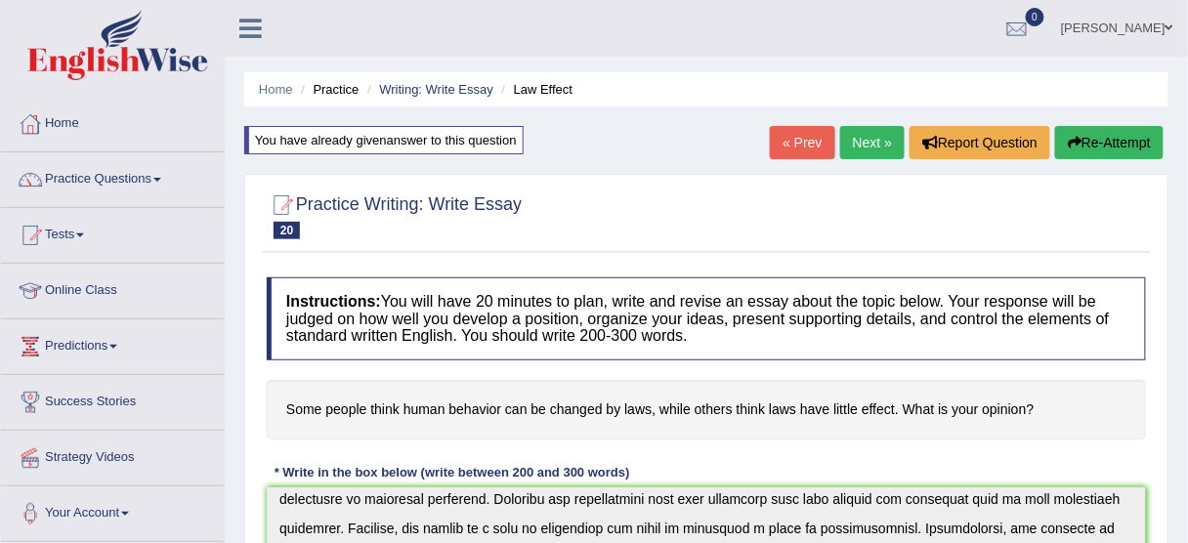
click at [1136, 140] on button "Re-Attempt" at bounding box center [1109, 142] width 108 height 33
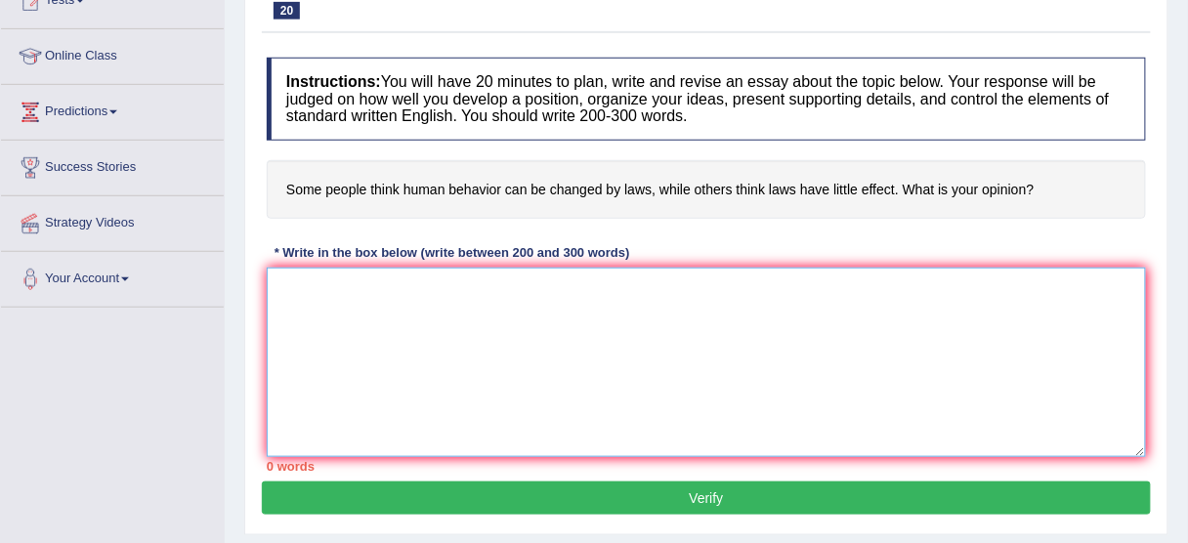
click at [435, 372] on textarea at bounding box center [706, 362] width 879 height 189
paste textarea "Loremi dolo sitametco adipisci elits doeiusm tempo incididun utl et doloremagn …"
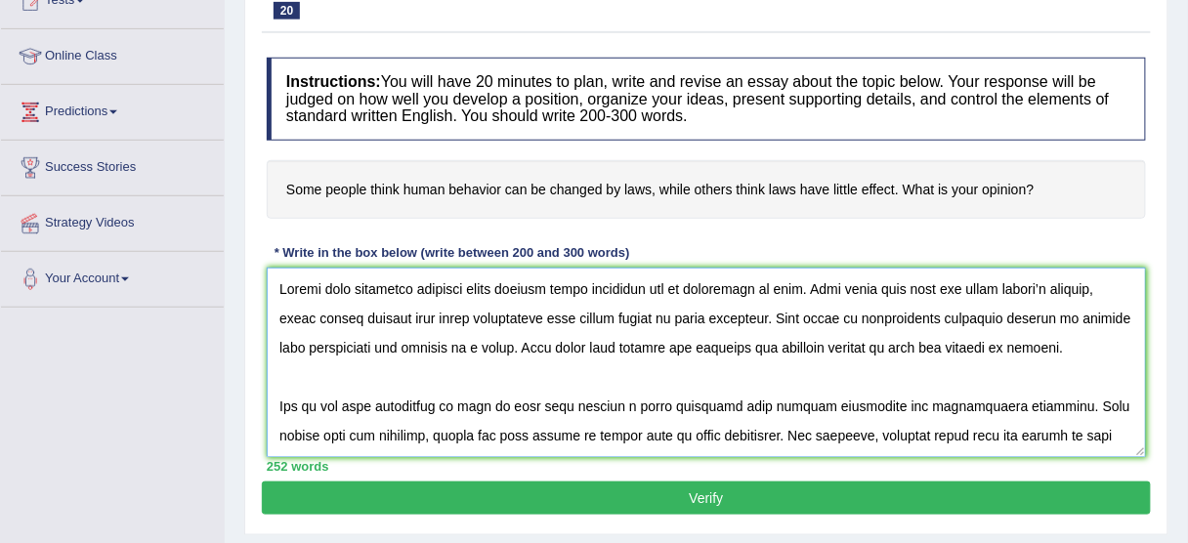
scroll to position [309, 0]
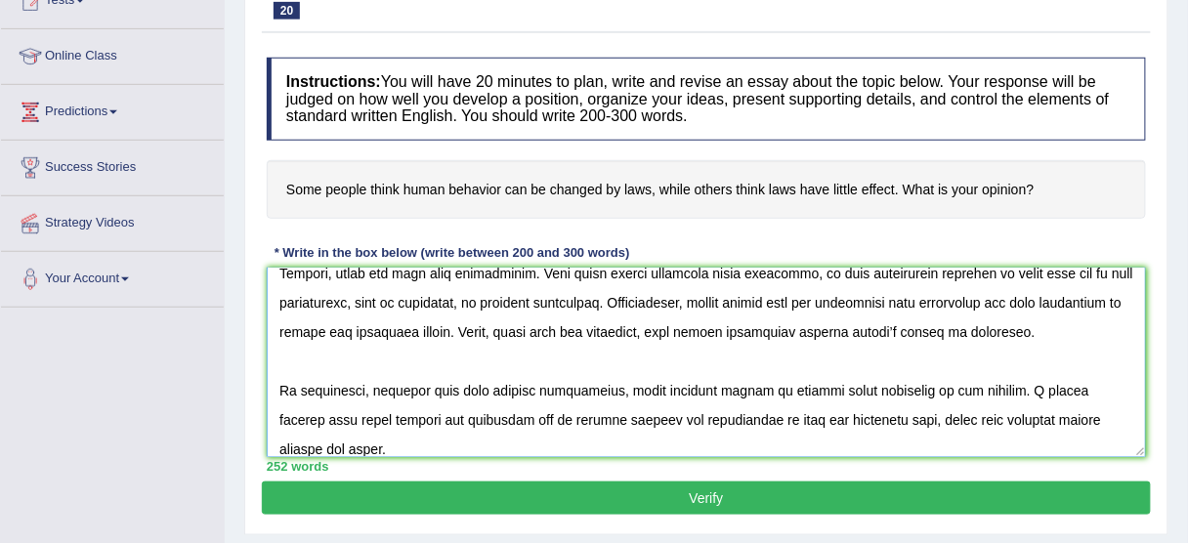
click at [307, 358] on textarea at bounding box center [706, 362] width 879 height 189
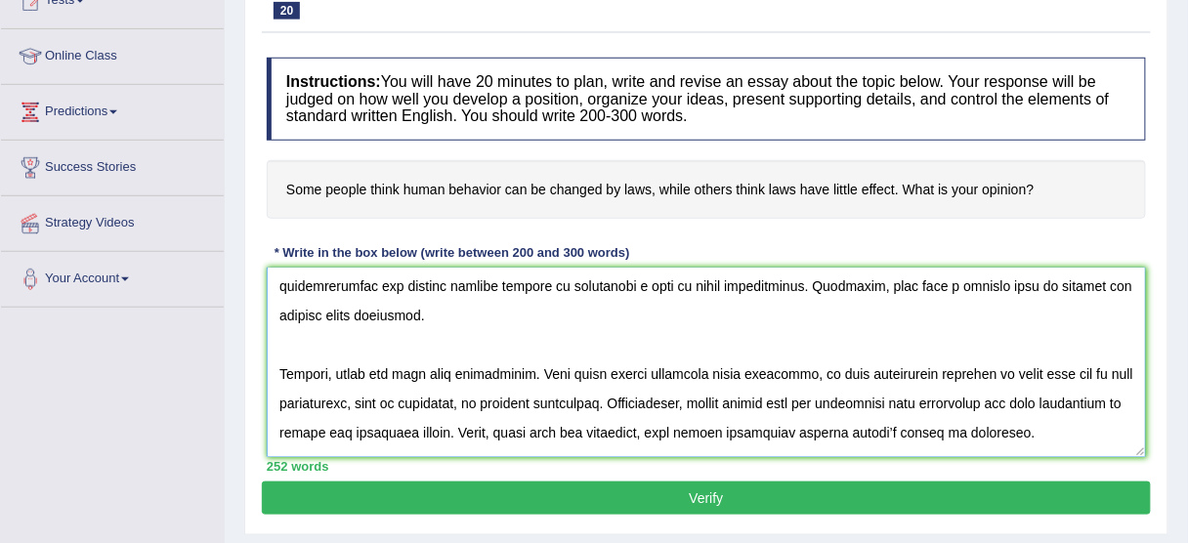
scroll to position [123, 0]
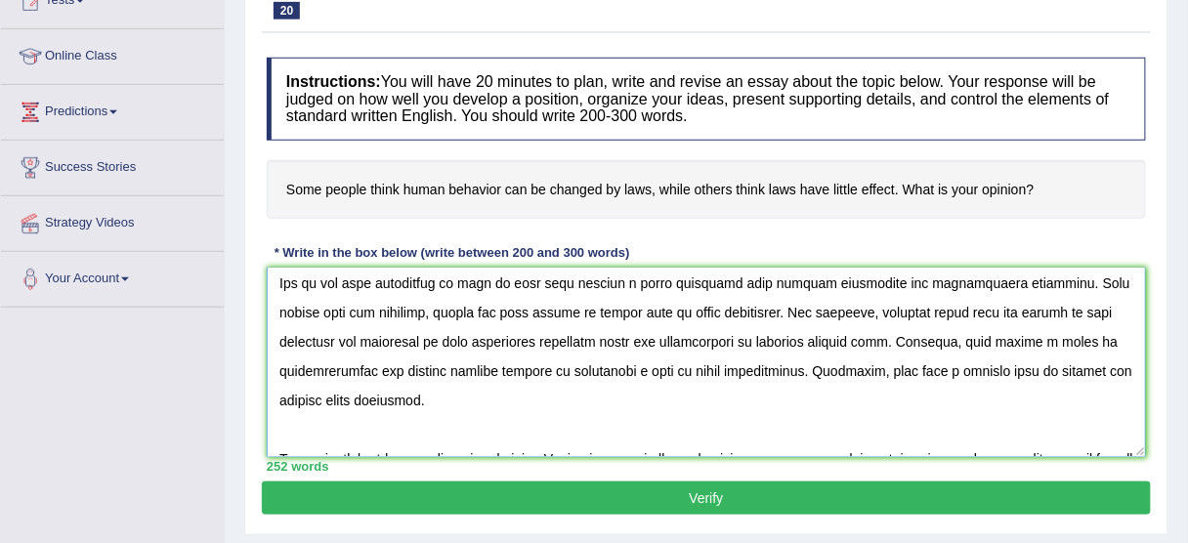
click at [315, 434] on textarea at bounding box center [706, 362] width 879 height 189
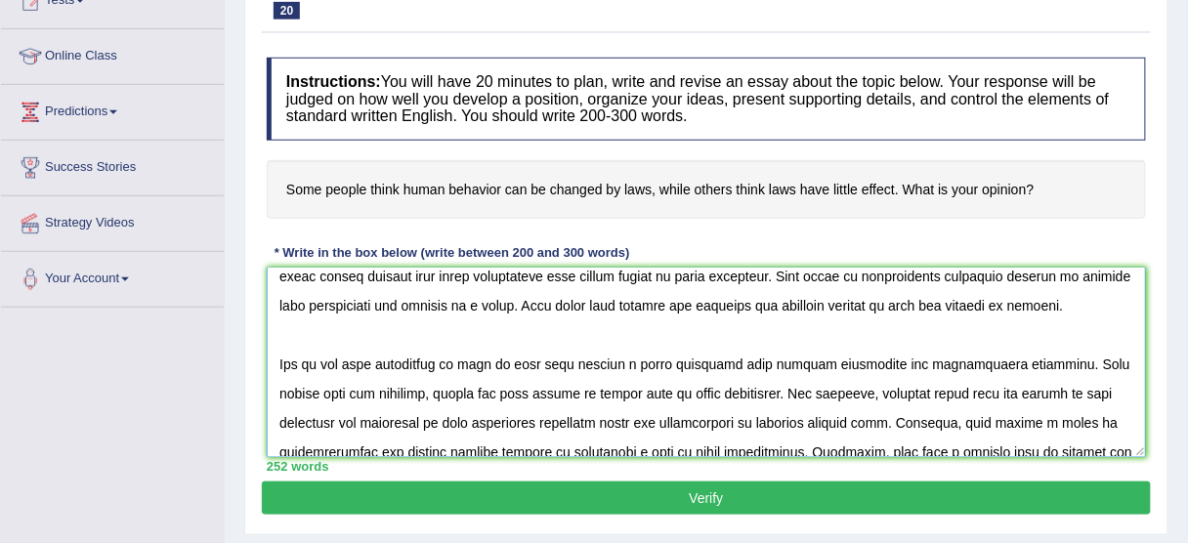
scroll to position [16, 0]
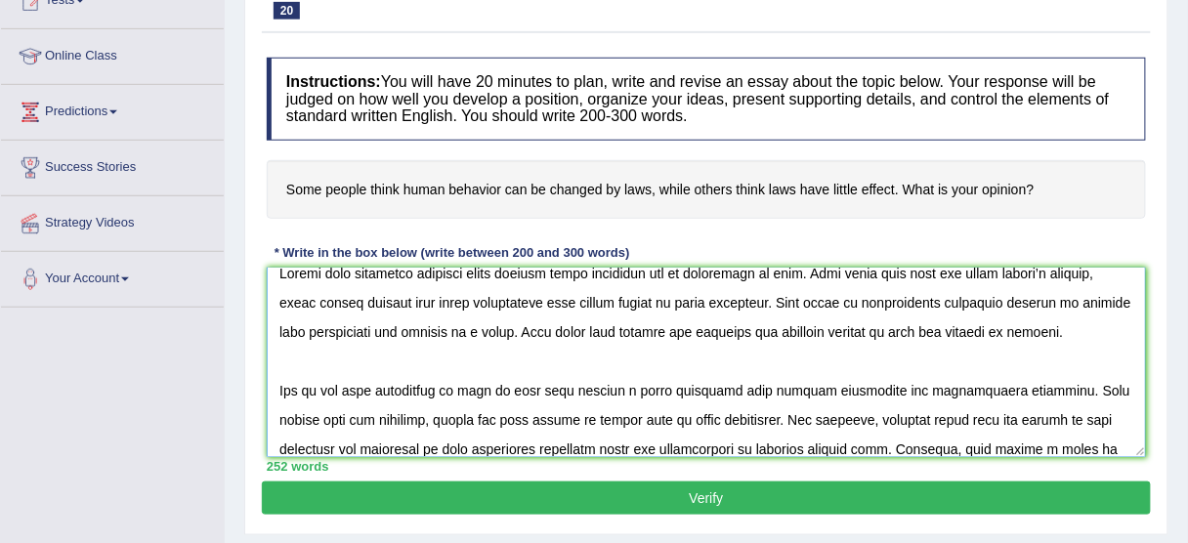
click at [277, 366] on textarea at bounding box center [706, 362] width 879 height 189
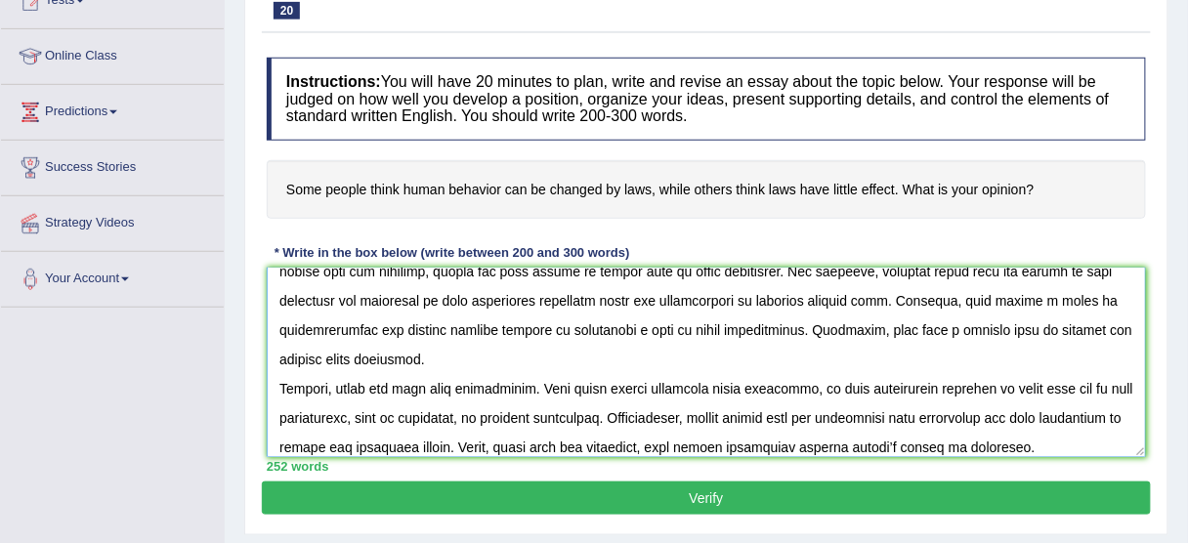
scroll to position [234, 0]
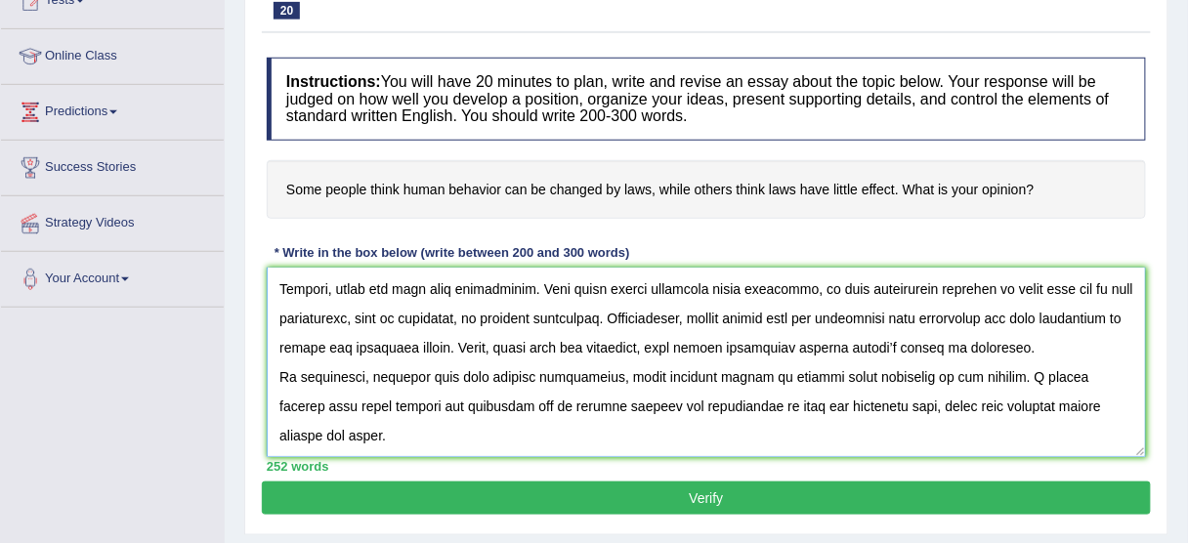
type textarea "Loremi dolo sitametco adipisci elits doeiusm tempo incididun utl et doloremagn …"
click at [568, 488] on button "Verify" at bounding box center [706, 498] width 889 height 33
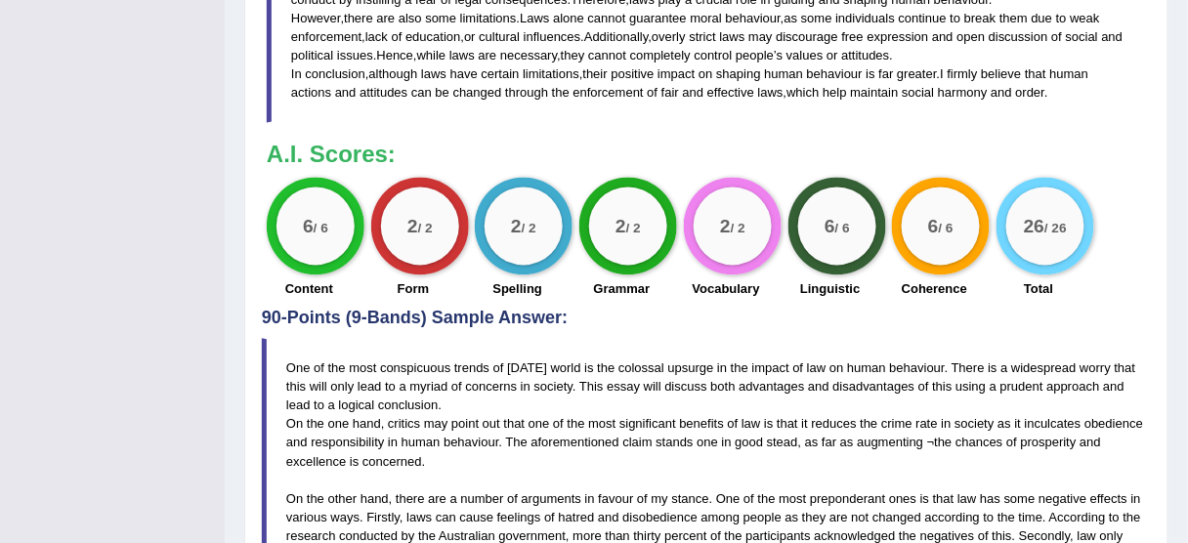
scroll to position [842, 0]
